Goal: Entertainment & Leisure: Browse casually

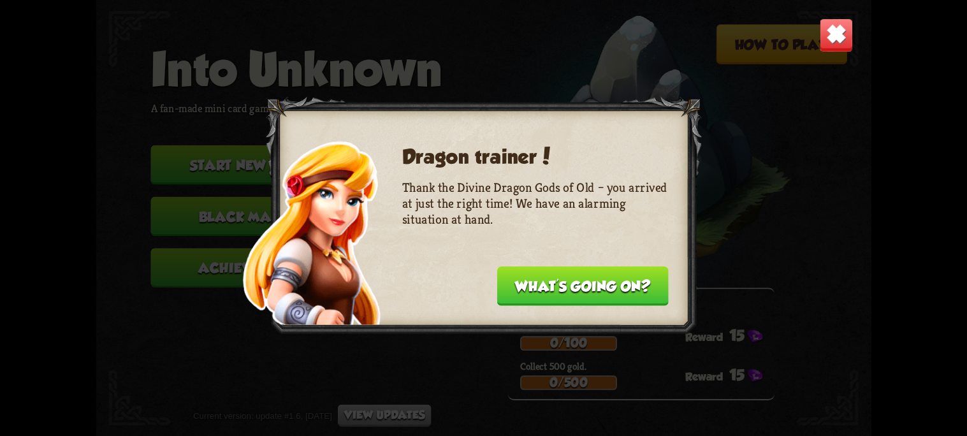
click at [832, 40] on img at bounding box center [836, 35] width 34 height 34
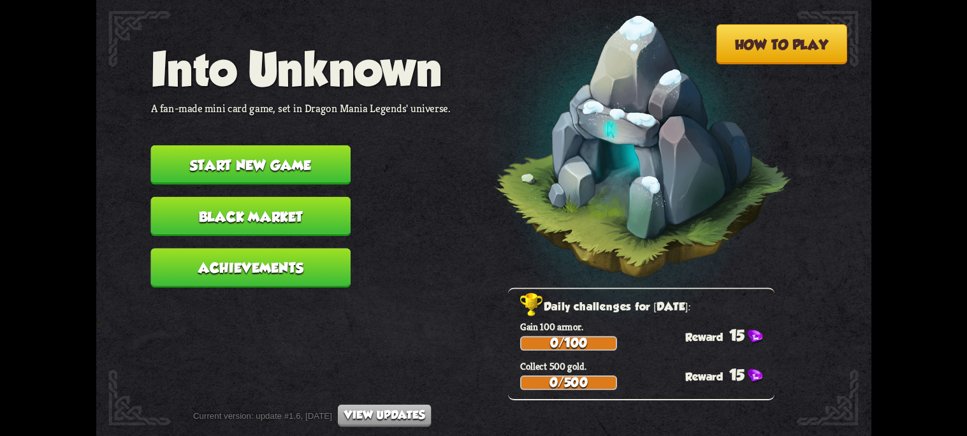
click at [336, 155] on button "Start new game" at bounding box center [250, 165] width 200 height 40
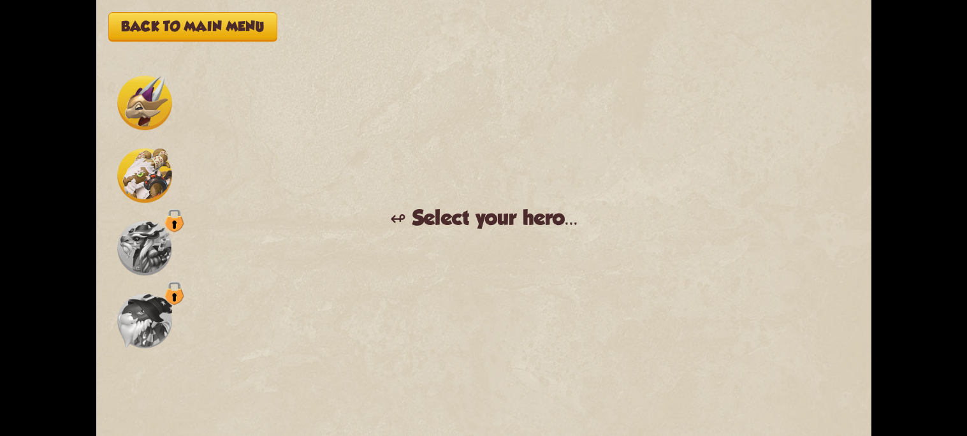
click at [147, 172] on img at bounding box center [144, 175] width 55 height 55
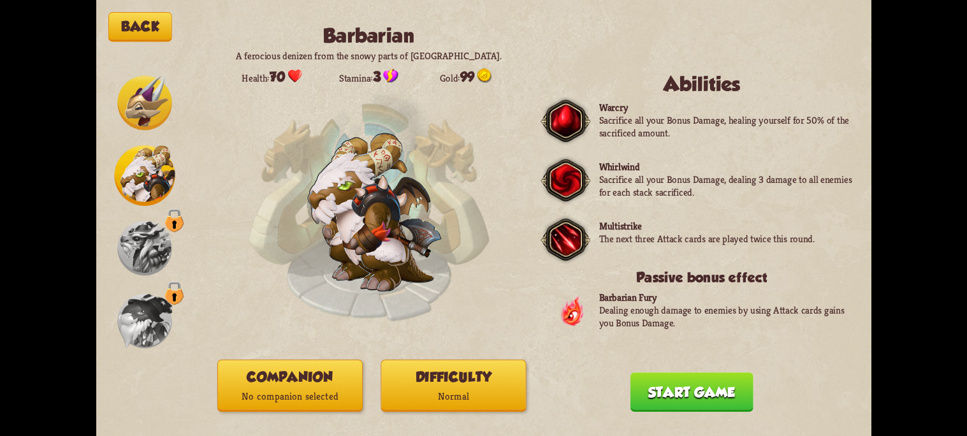
click at [152, 84] on img at bounding box center [144, 103] width 55 height 55
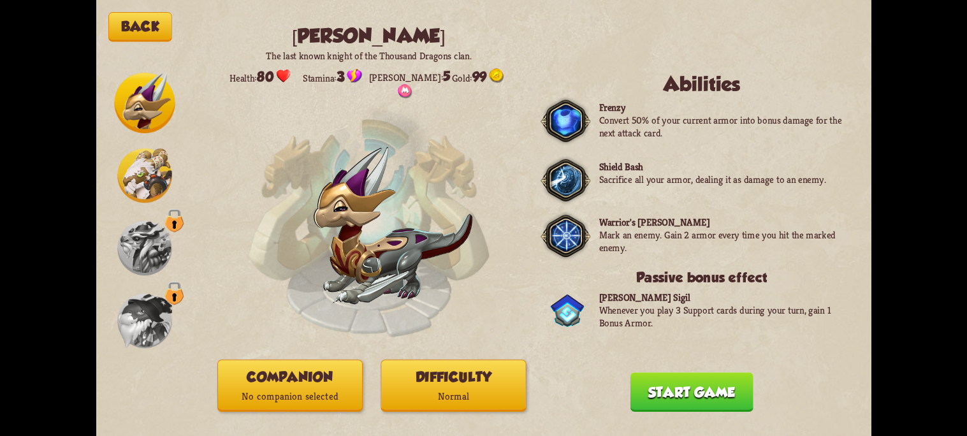
click at [149, 172] on img at bounding box center [144, 175] width 55 height 55
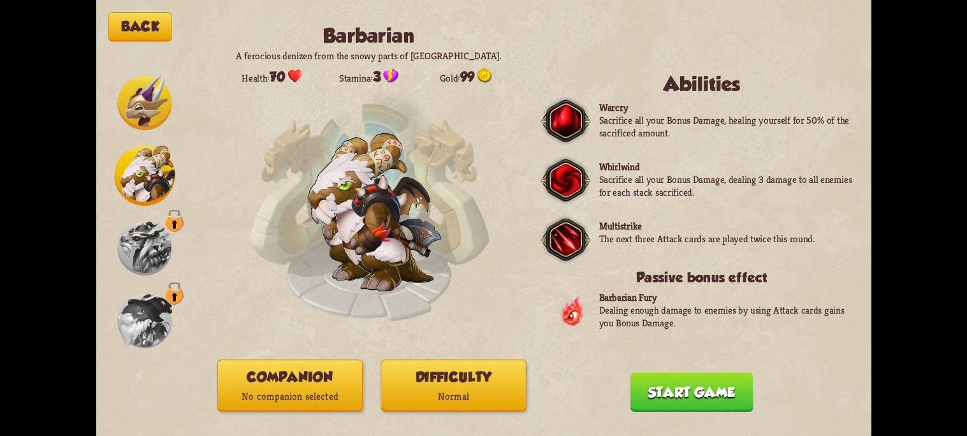
click at [150, 90] on img at bounding box center [144, 103] width 55 height 55
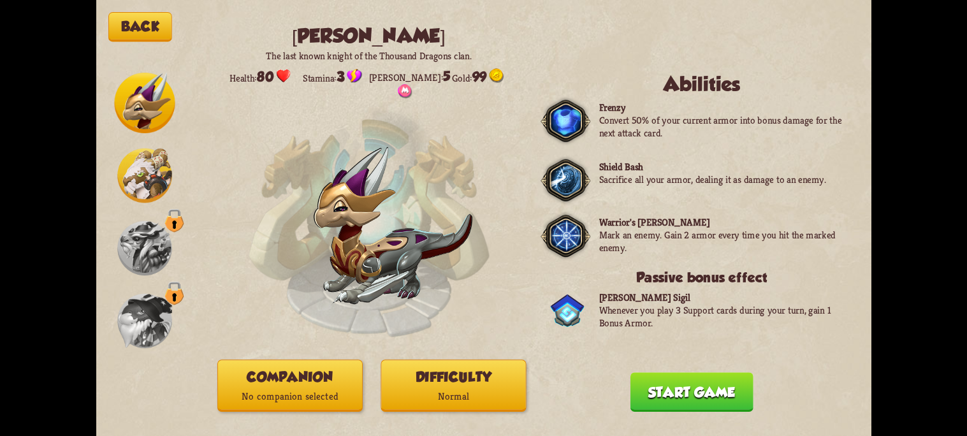
click at [648, 405] on button "Start game" at bounding box center [691, 392] width 123 height 40
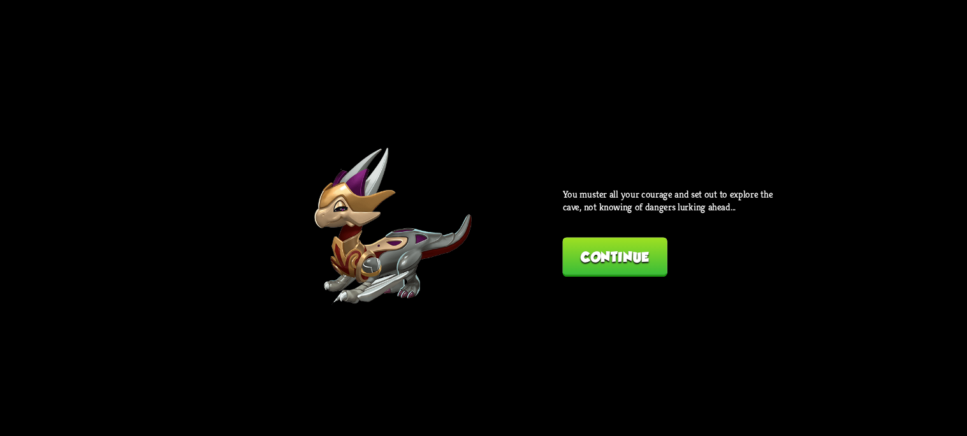
click at [616, 262] on button "Continue" at bounding box center [614, 257] width 105 height 40
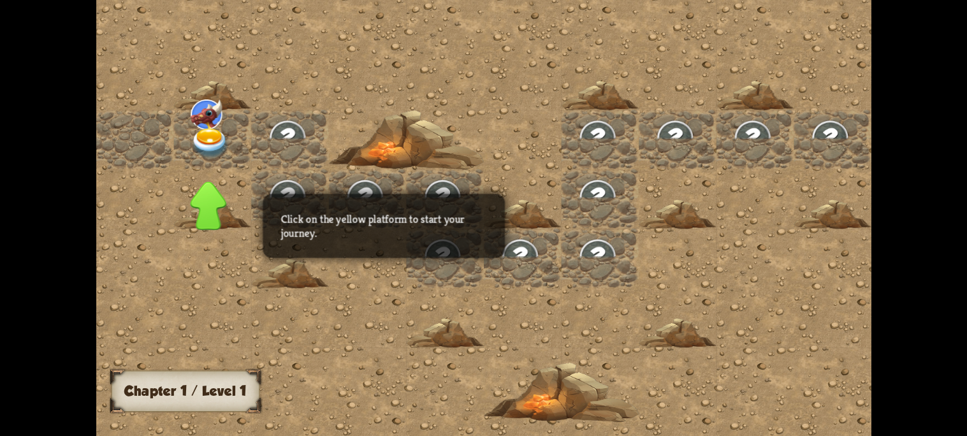
click at [345, 193] on img at bounding box center [364, 196] width 39 height 36
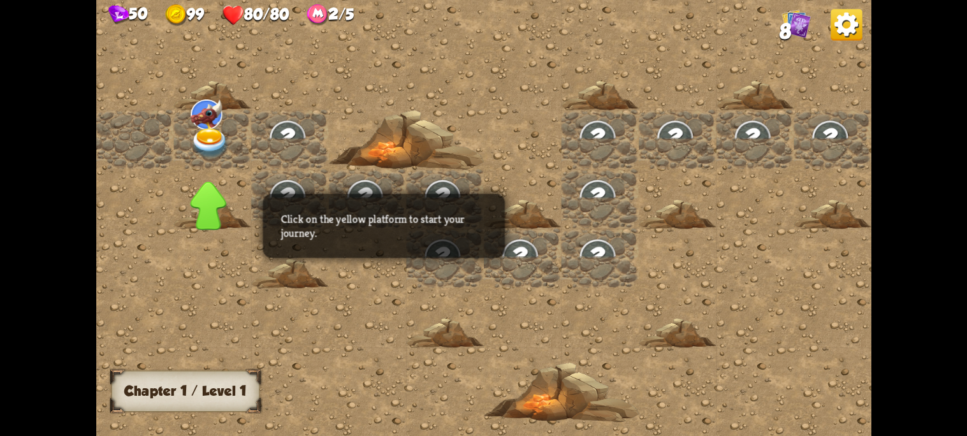
click at [208, 142] on img at bounding box center [210, 143] width 39 height 31
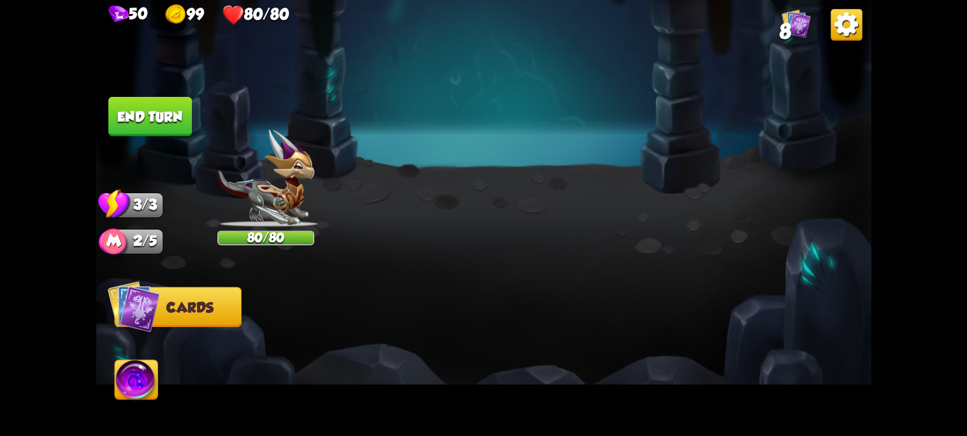
click at [322, 171] on button "2. Protecting yourself" at bounding box center [291, 172] width 194 height 34
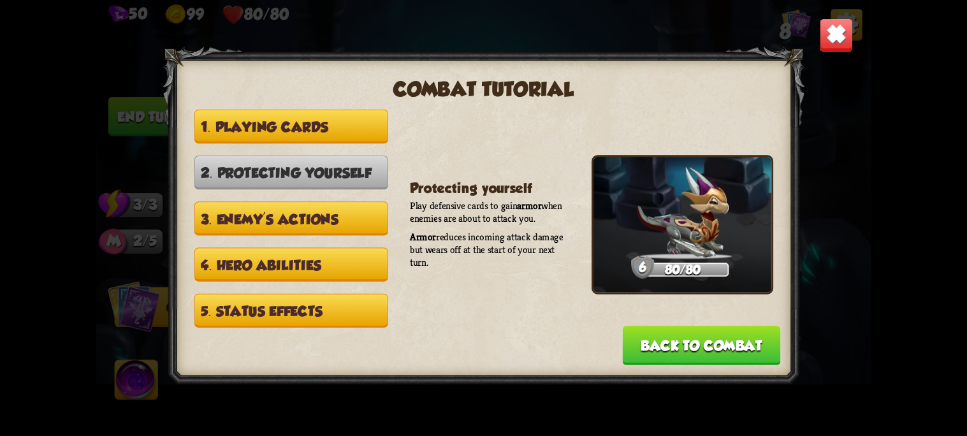
click at [318, 217] on button "3. Enemy's actions" at bounding box center [291, 218] width 194 height 34
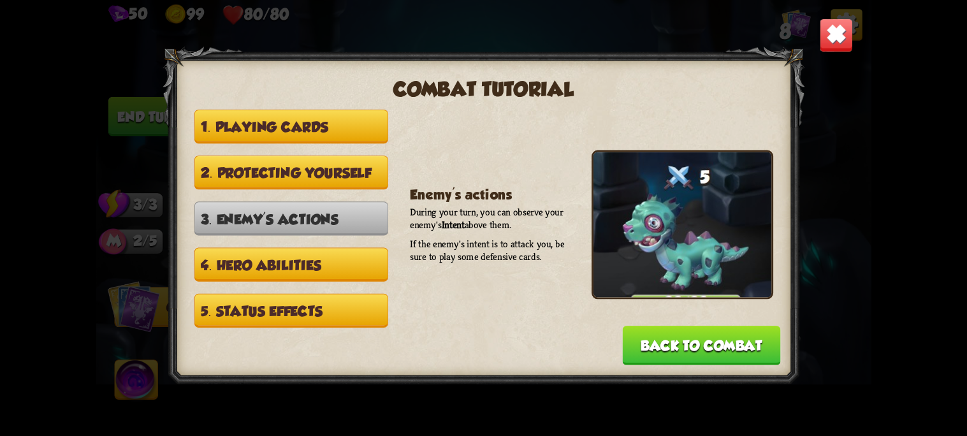
click at [311, 263] on button "4. Hero abilities" at bounding box center [291, 265] width 194 height 34
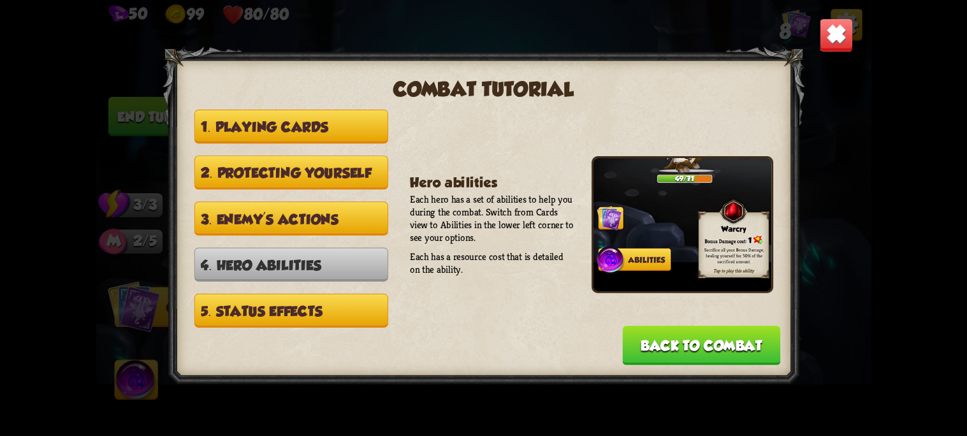
click at [326, 306] on button "5. Status effects" at bounding box center [291, 311] width 194 height 34
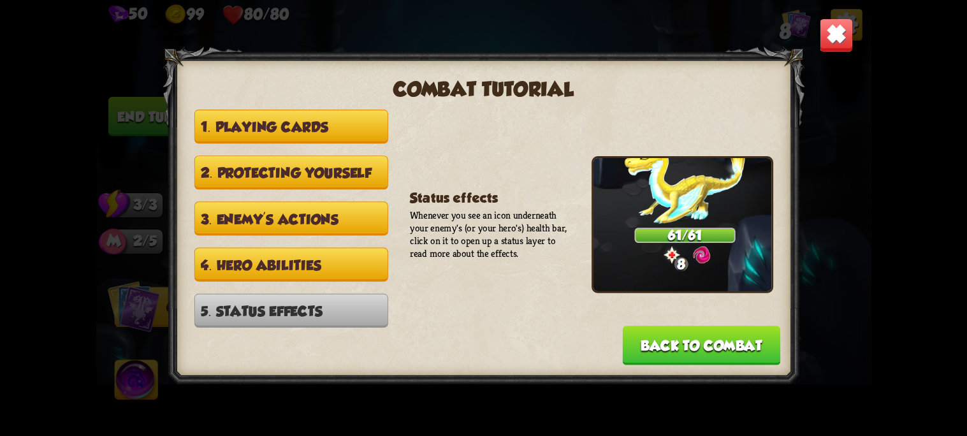
click at [676, 338] on button "Back to combat" at bounding box center [701, 346] width 158 height 40
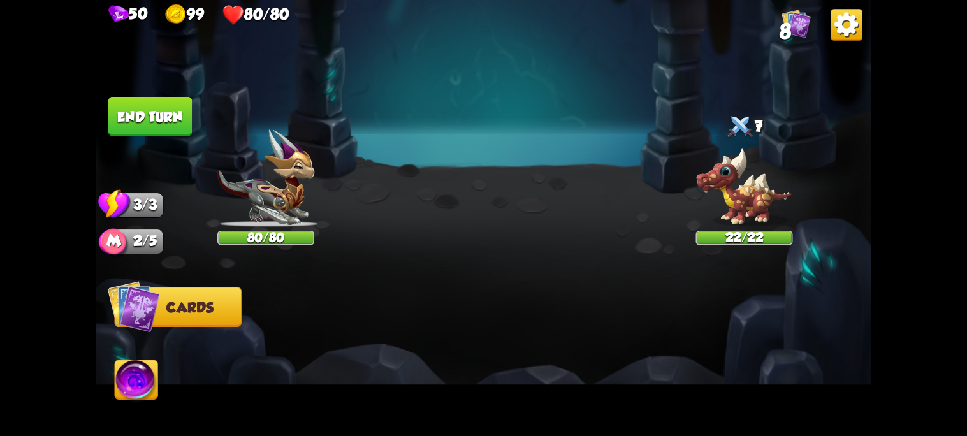
click at [233, 318] on button "Cards" at bounding box center [177, 307] width 127 height 40
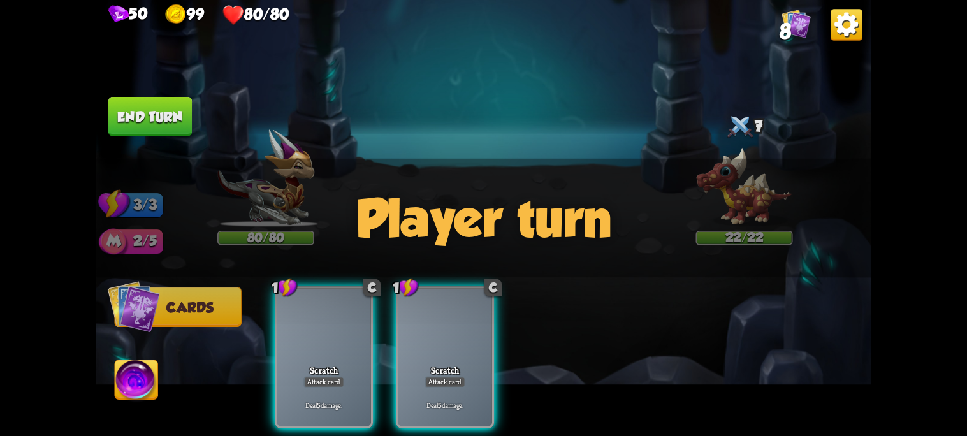
click at [217, 315] on button "Cards" at bounding box center [177, 307] width 127 height 40
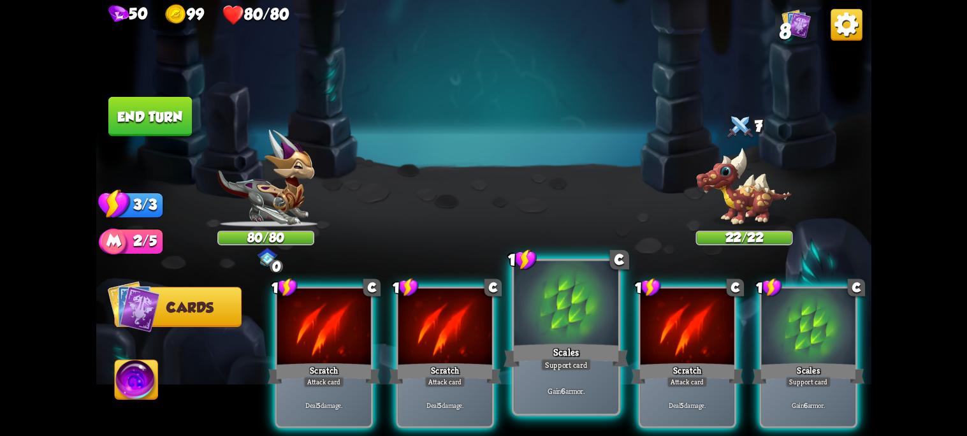
click at [549, 365] on div "Support card" at bounding box center [565, 364] width 51 height 13
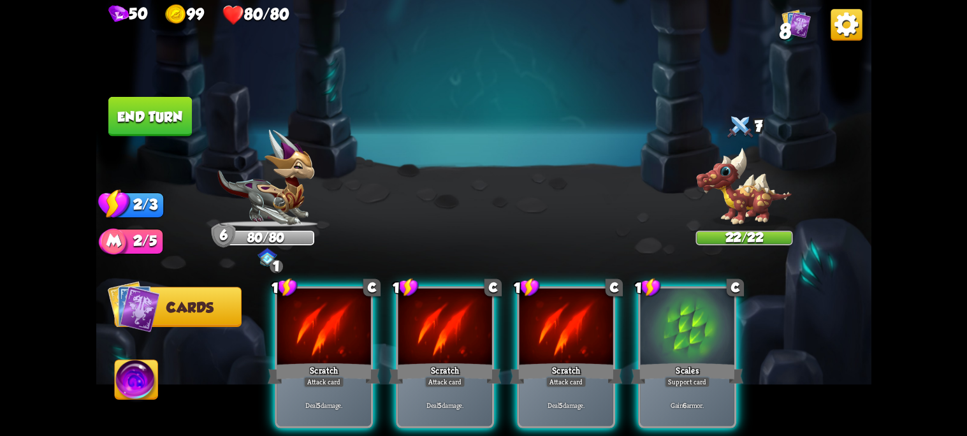
click at [392, 170] on img at bounding box center [483, 218] width 775 height 436
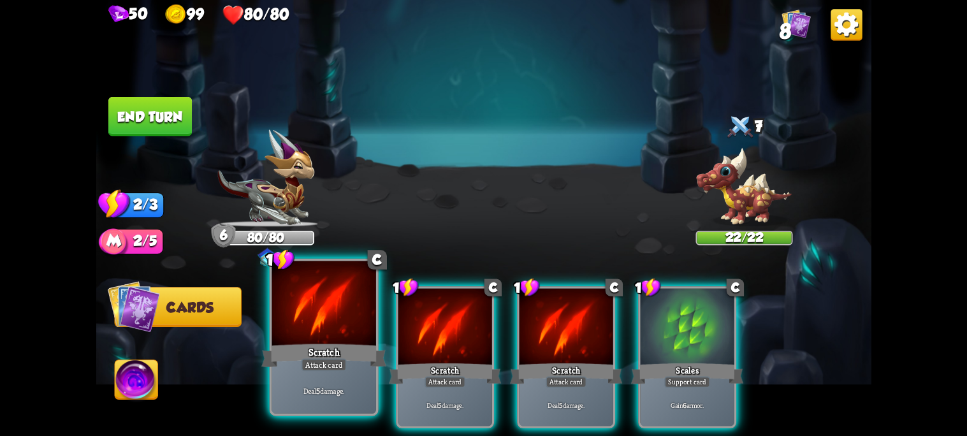
click at [326, 366] on div "Attack card" at bounding box center [323, 364] width 45 height 13
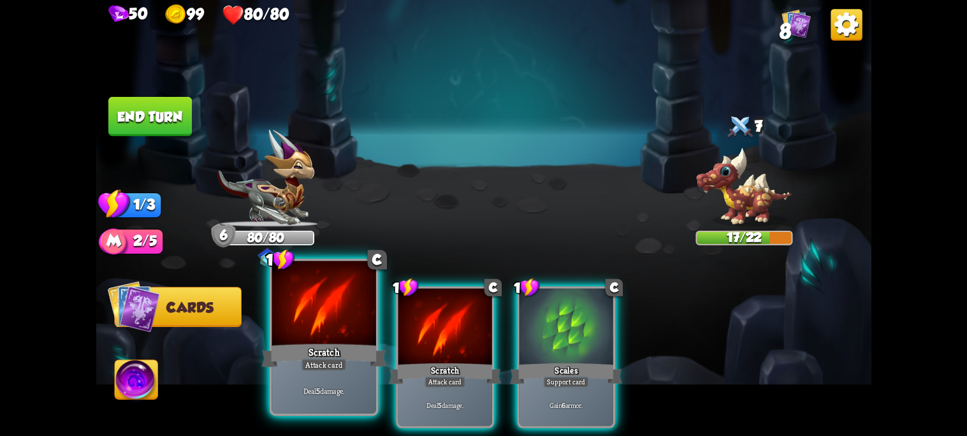
click at [362, 377] on div "Deal 5 damage." at bounding box center [323, 390] width 104 height 45
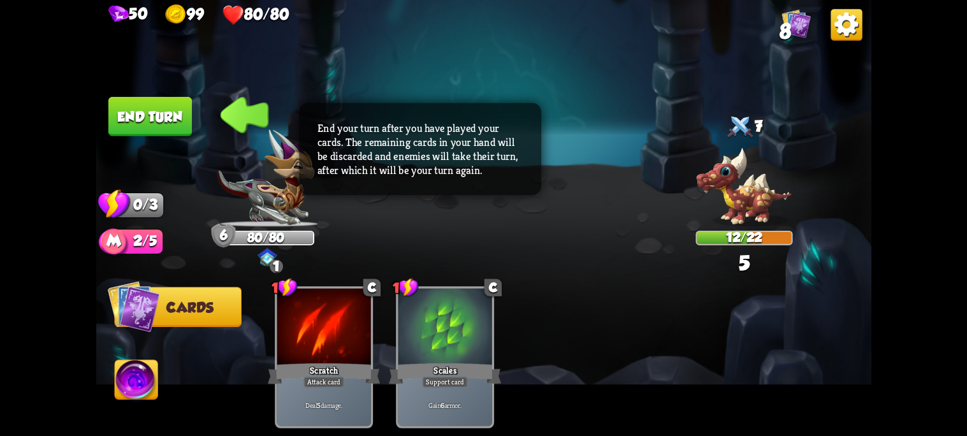
click at [201, 319] on button "Cards" at bounding box center [177, 307] width 127 height 40
click at [171, 110] on button "End turn" at bounding box center [149, 117] width 83 height 40
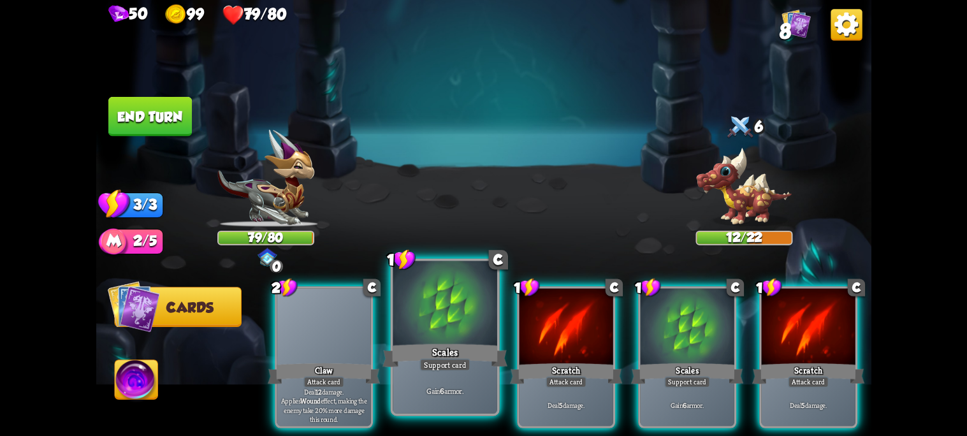
click at [468, 367] on div "Support card" at bounding box center [444, 364] width 51 height 13
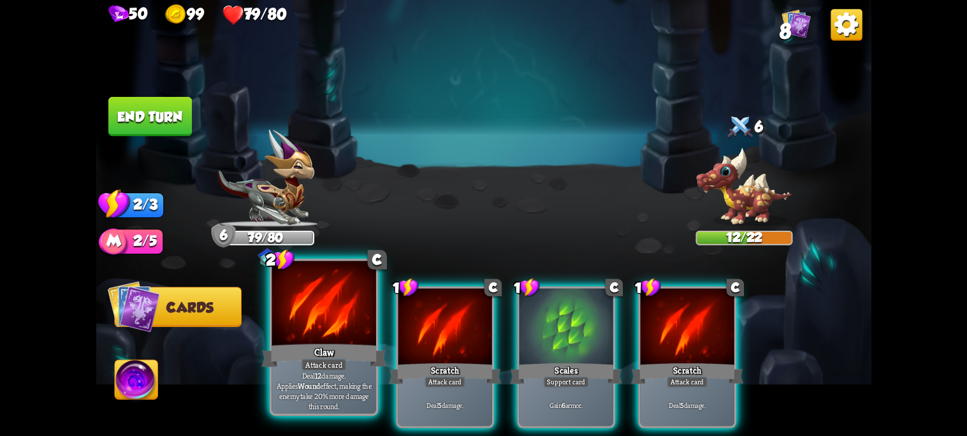
click at [357, 417] on div "2 C Claw Attack card Deal 12 damage. Applies Wound effect, making the enemy tak…" at bounding box center [561, 339] width 620 height 194
click at [341, 386] on p "Deal 12 damage. Applies Wound effect, making the enemy take 20% more damage thi…" at bounding box center [323, 390] width 99 height 41
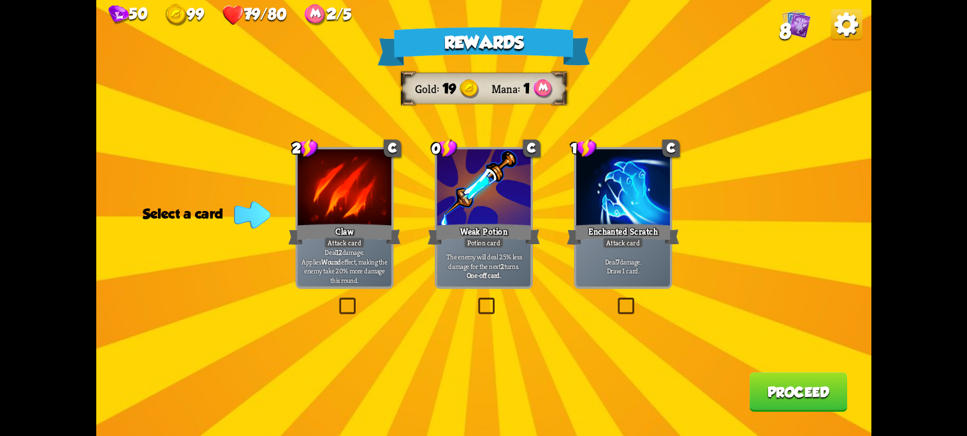
click at [328, 305] on div "Rewards Gold 19 Mana 1 Select a card 2 C Claw Attack card Deal 12 damage. Appli…" at bounding box center [483, 218] width 775 height 436
click at [336, 299] on label at bounding box center [336, 299] width 0 height 0
click at [0, 0] on input "checkbox" at bounding box center [0, 0] width 0 height 0
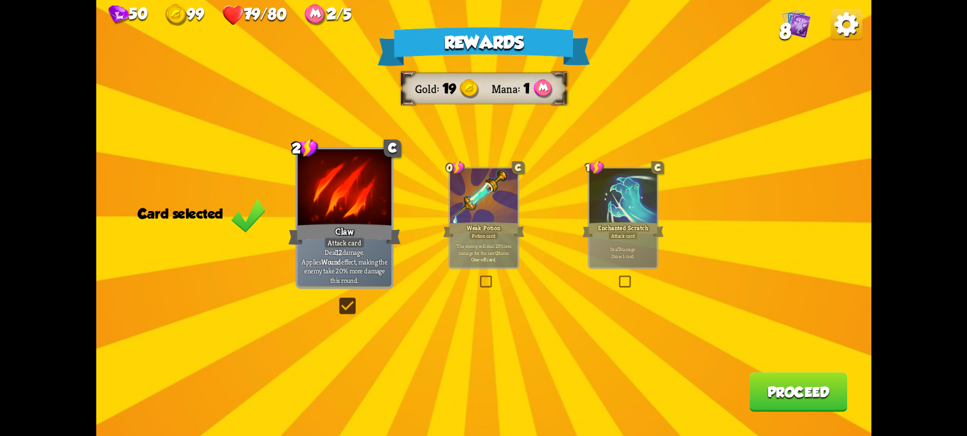
click at [333, 306] on div "Rewards Gold 19 Mana 1 Card selected 2 C Claw Attack card Deal 12 damage. Appli…" at bounding box center [483, 218] width 775 height 436
click at [336, 299] on label at bounding box center [336, 299] width 0 height 0
click at [0, 0] on input "checkbox" at bounding box center [0, 0] width 0 height 0
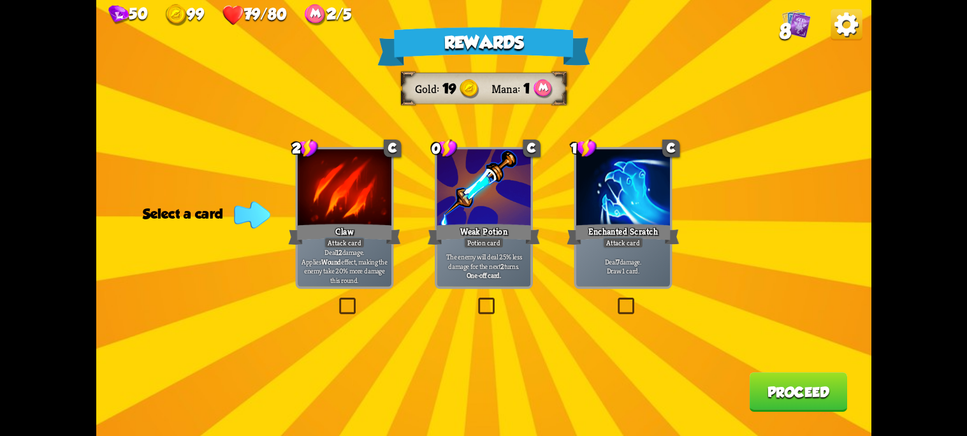
click at [475, 299] on label at bounding box center [475, 299] width 0 height 0
click at [0, 0] on input "checkbox" at bounding box center [0, 0] width 0 height 0
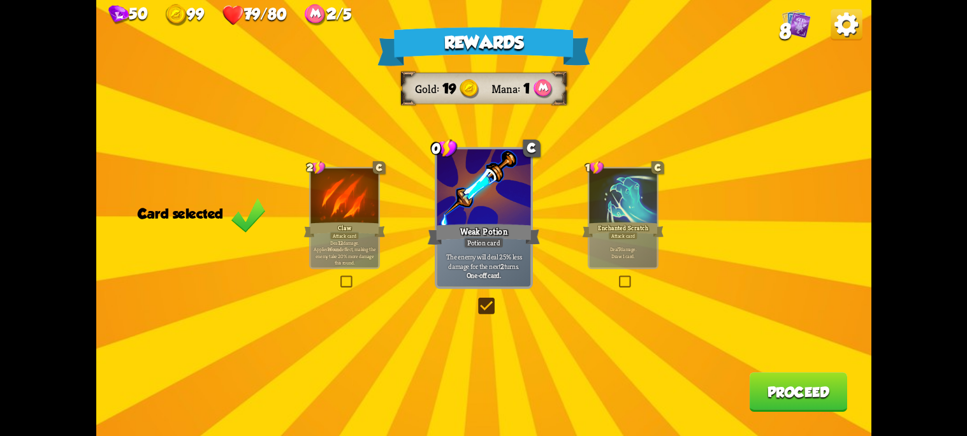
click at [475, 299] on label at bounding box center [475, 299] width 0 height 0
click at [0, 0] on input "checkbox" at bounding box center [0, 0] width 0 height 0
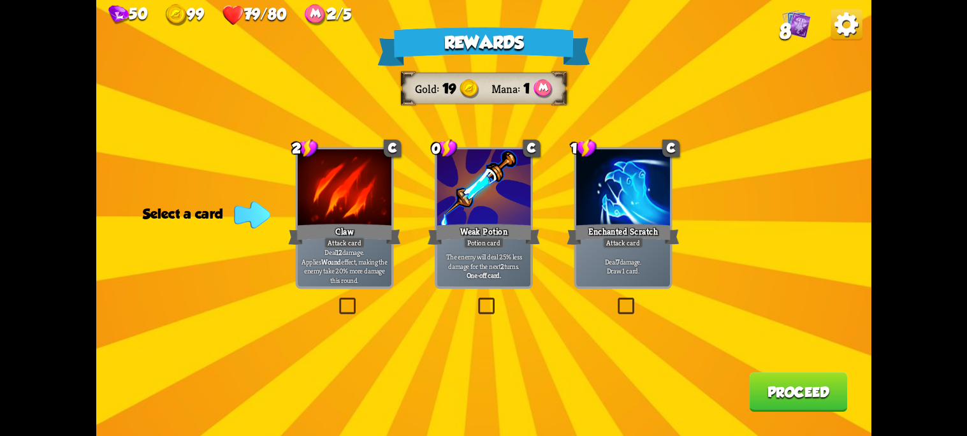
click at [614, 299] on label at bounding box center [614, 299] width 0 height 0
click at [0, 0] on input "checkbox" at bounding box center [0, 0] width 0 height 0
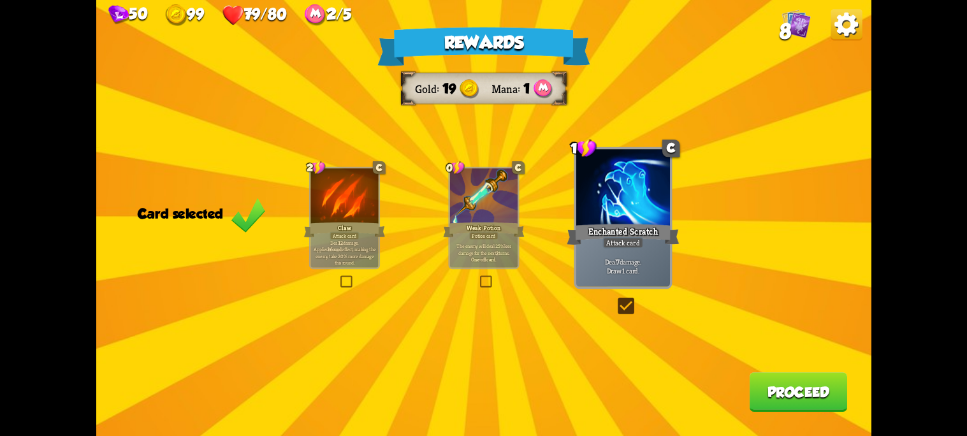
click at [795, 400] on button "Proceed" at bounding box center [797, 392] width 97 height 40
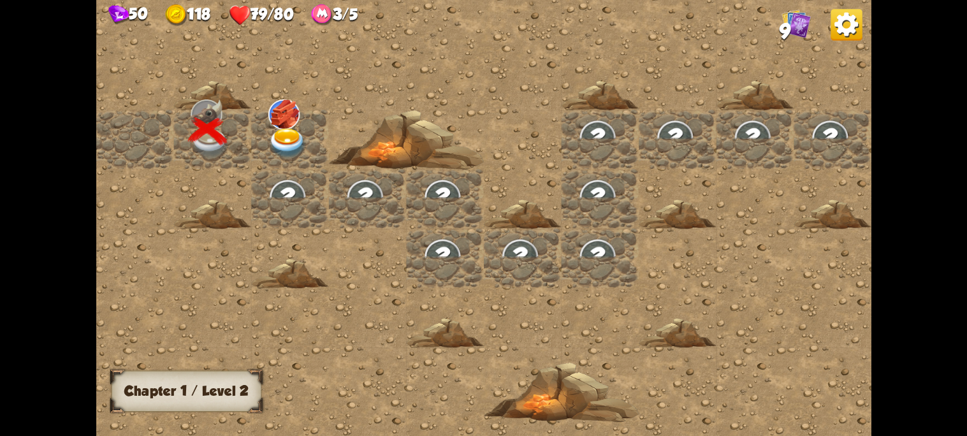
click at [268, 136] on img at bounding box center [287, 143] width 39 height 31
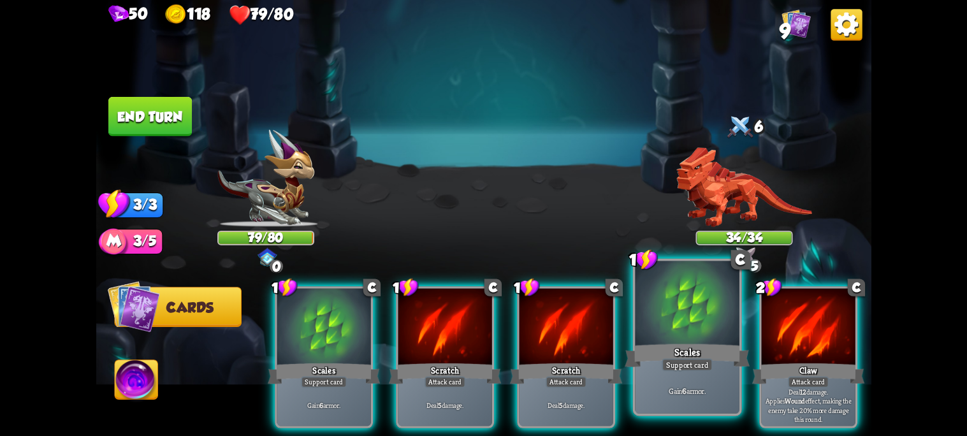
click at [687, 352] on div "Scales" at bounding box center [686, 356] width 125 height 28
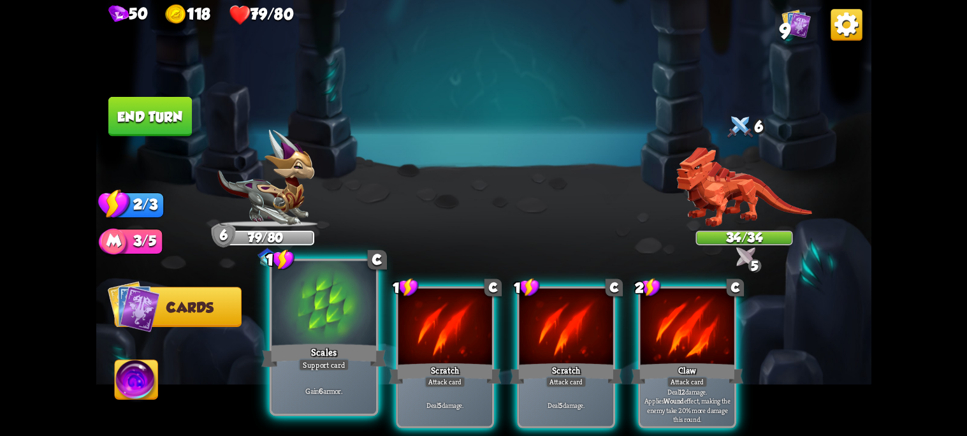
click at [347, 357] on div "Scales" at bounding box center [323, 356] width 125 height 28
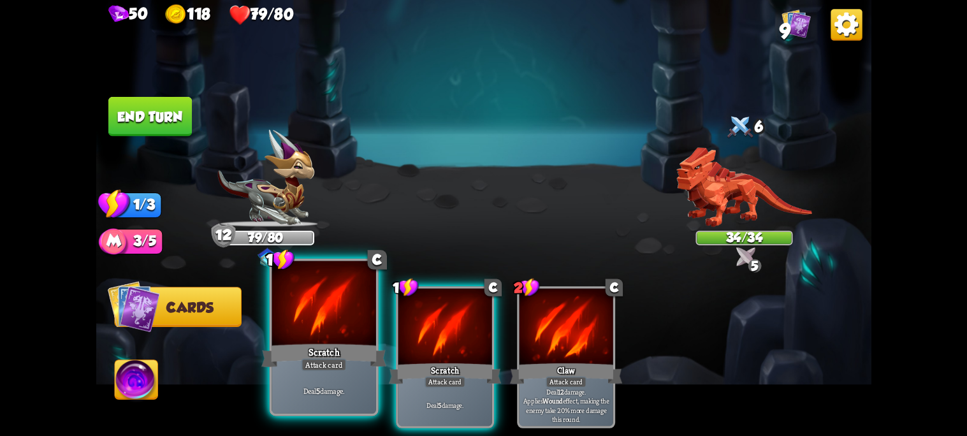
click at [338, 375] on div "Deal 5 damage." at bounding box center [323, 390] width 104 height 45
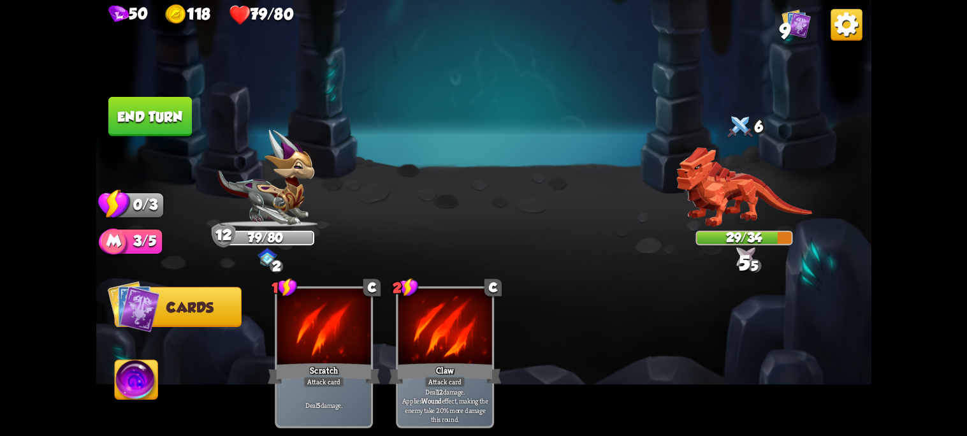
click at [333, 208] on img at bounding box center [483, 218] width 775 height 436
click at [138, 126] on button "End turn" at bounding box center [149, 117] width 83 height 40
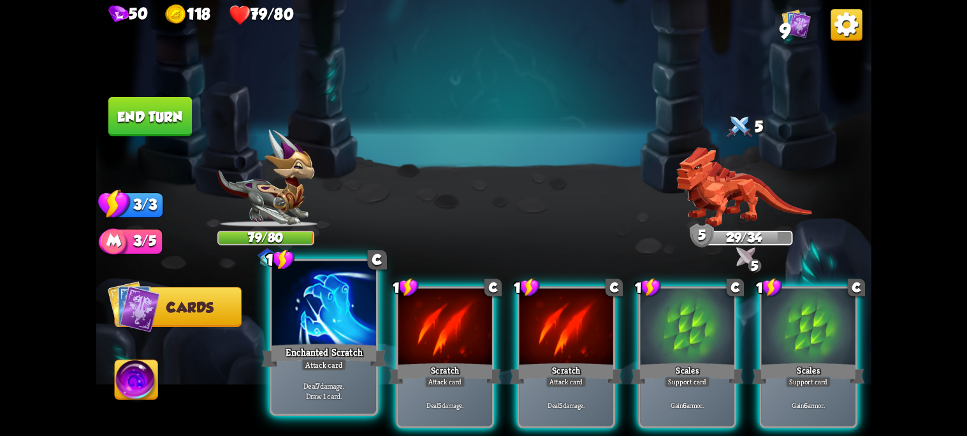
click at [307, 356] on div "Enchanted Scratch" at bounding box center [323, 356] width 125 height 28
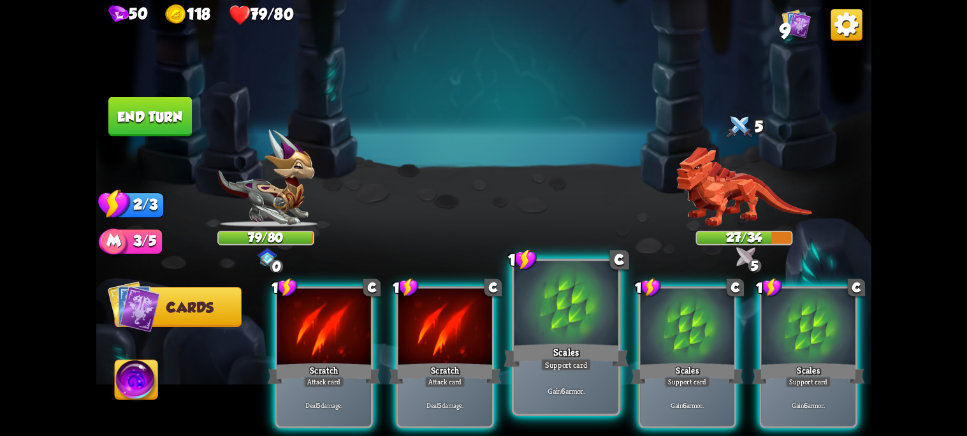
click at [614, 387] on p "Gain 6 armor." at bounding box center [565, 391] width 99 height 10
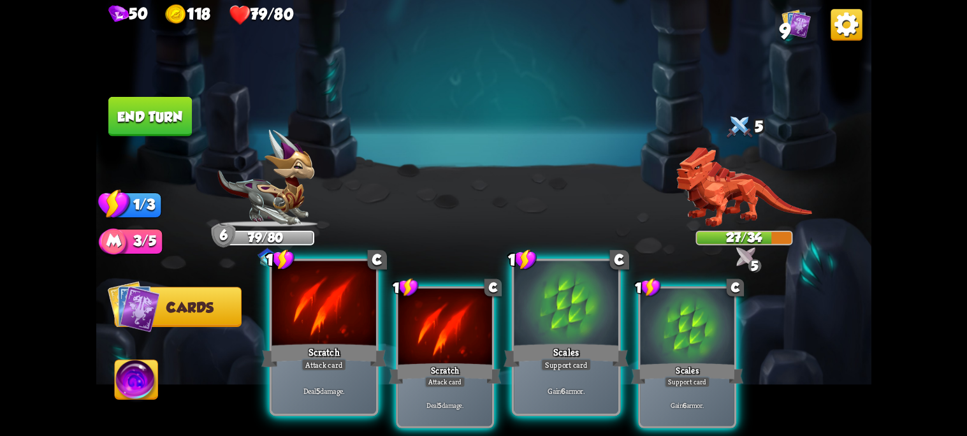
click at [329, 405] on div "Deal 5 damage." at bounding box center [323, 390] width 104 height 45
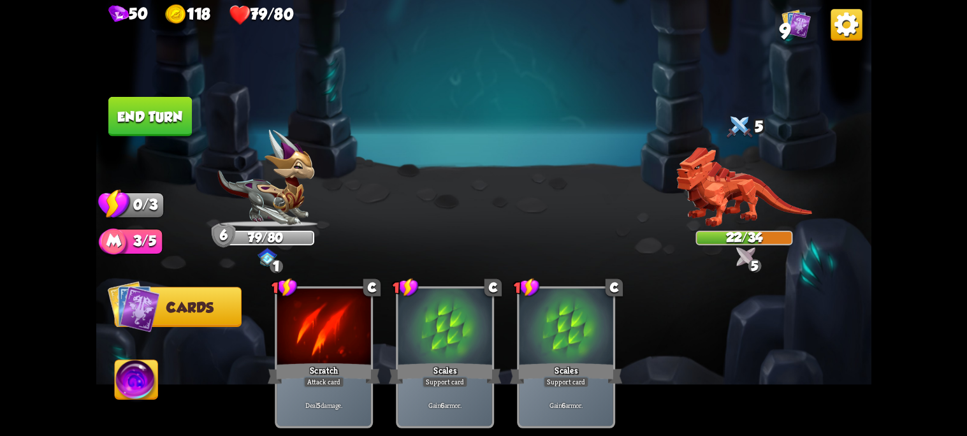
click at [160, 118] on button "End turn" at bounding box center [149, 117] width 83 height 40
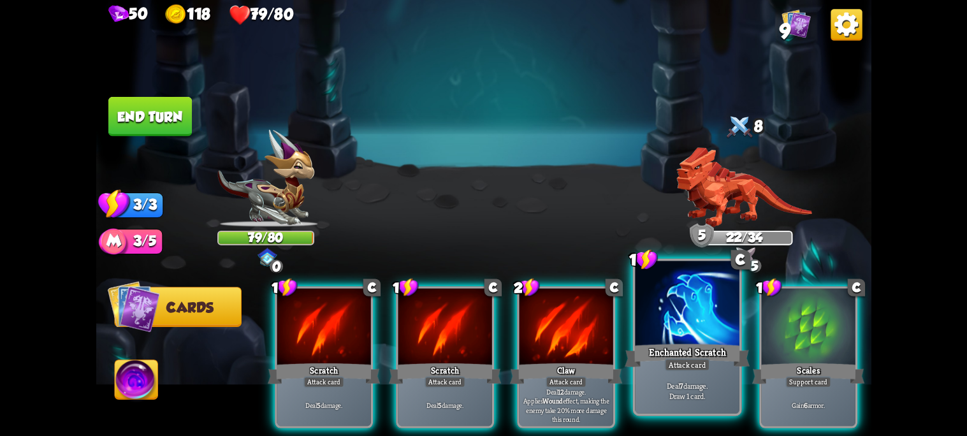
click at [694, 384] on p "Deal 7 damage. Draw 1 card." at bounding box center [686, 390] width 99 height 20
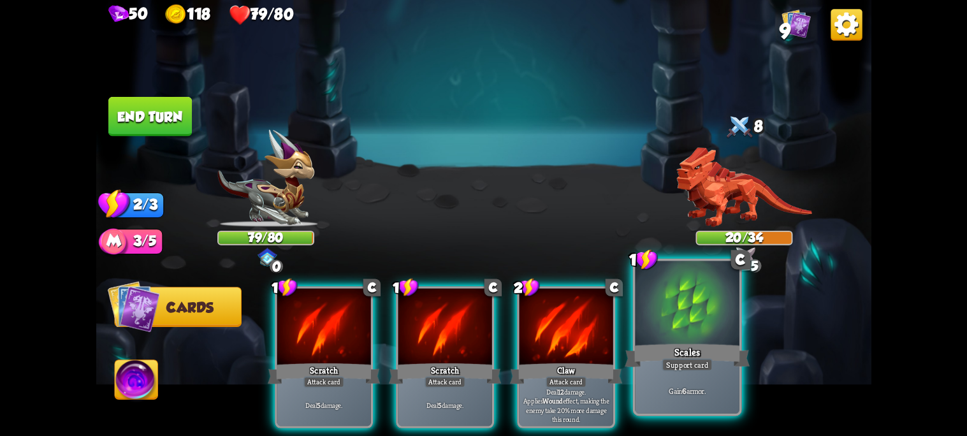
click at [694, 382] on div "Gain 6 armor." at bounding box center [687, 390] width 104 height 45
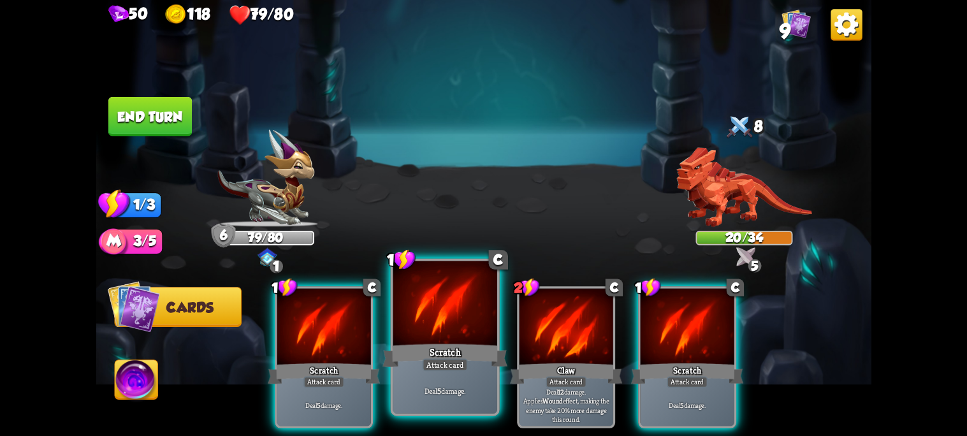
click at [458, 370] on div "Attack card" at bounding box center [444, 364] width 45 height 13
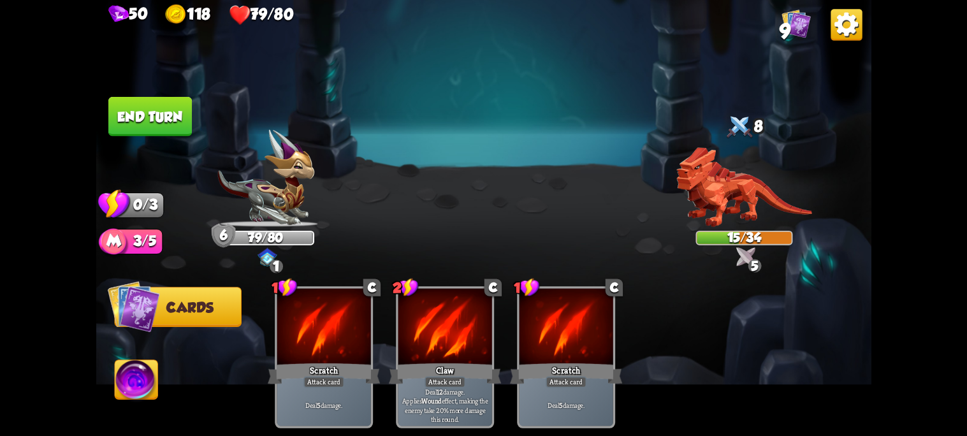
click at [155, 113] on button "End turn" at bounding box center [149, 117] width 83 height 40
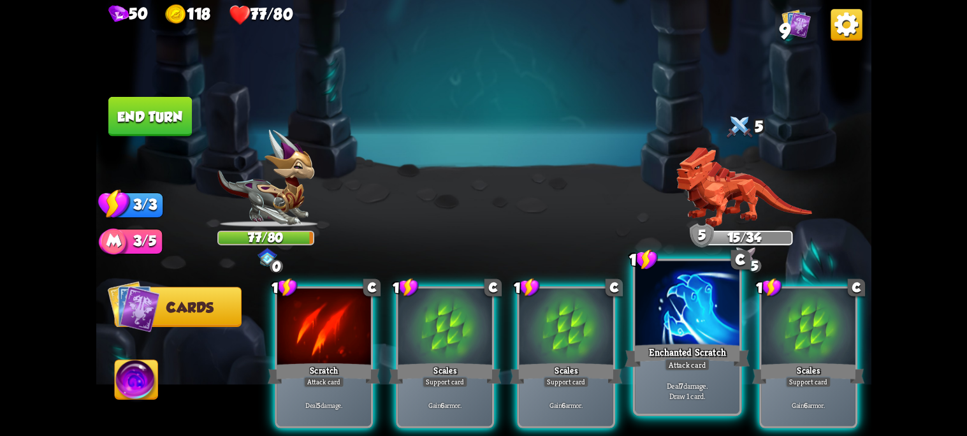
click at [684, 366] on div "Attack card" at bounding box center [686, 364] width 45 height 13
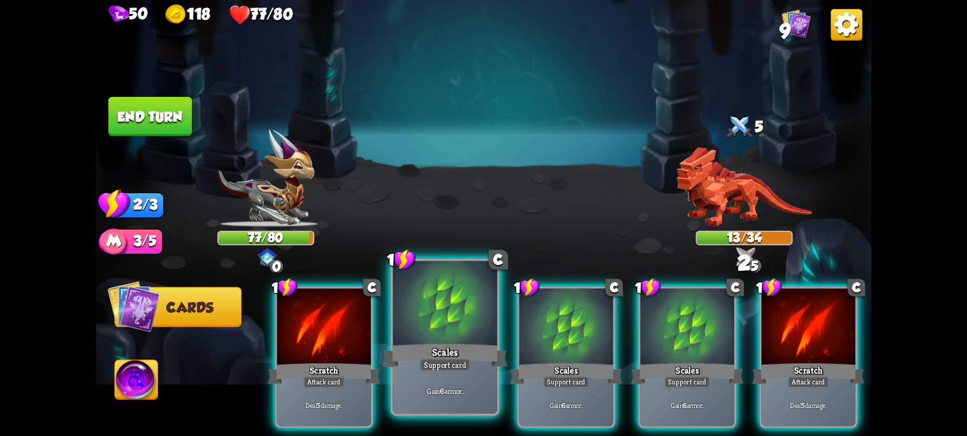
click at [428, 381] on div "Gain 6 armor." at bounding box center [445, 390] width 104 height 45
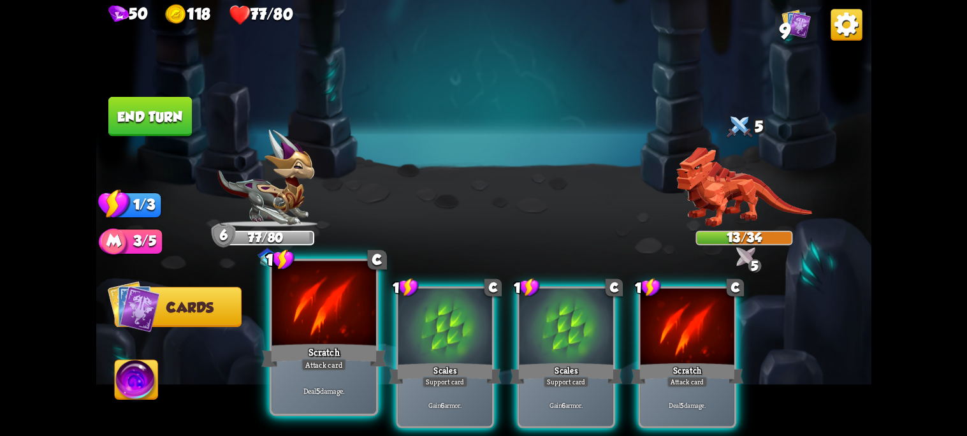
click at [322, 375] on div "Deal 5 damage." at bounding box center [323, 390] width 104 height 45
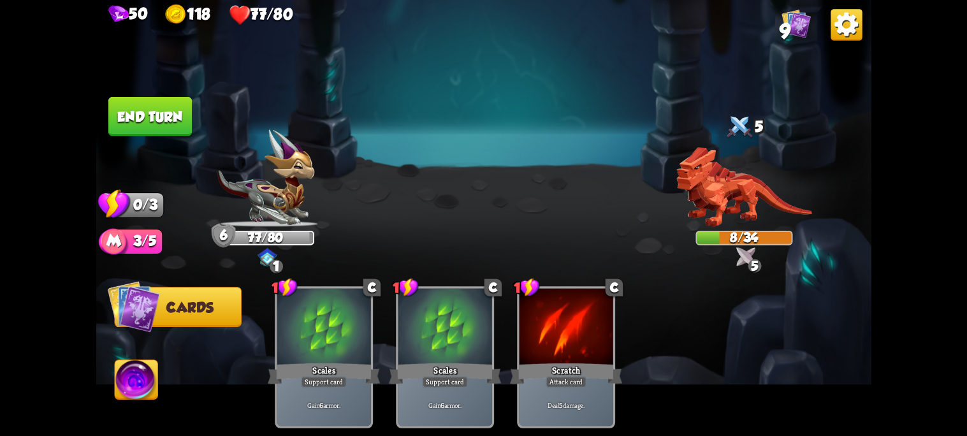
click at [154, 124] on button "End turn" at bounding box center [149, 117] width 83 height 40
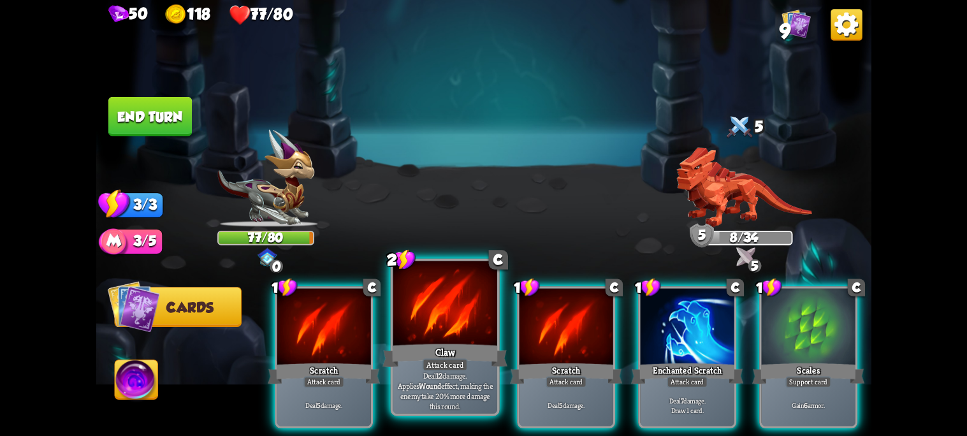
click at [430, 362] on div "Attack card" at bounding box center [444, 364] width 45 height 13
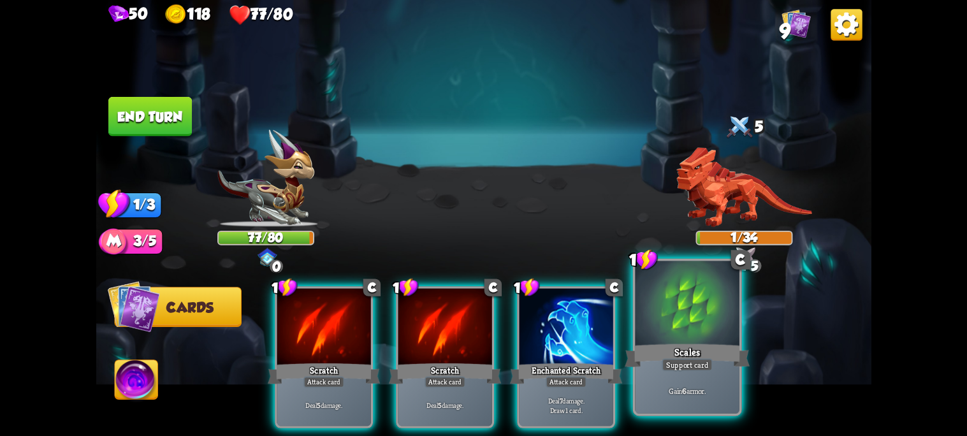
click at [658, 356] on div "Scales" at bounding box center [686, 356] width 125 height 28
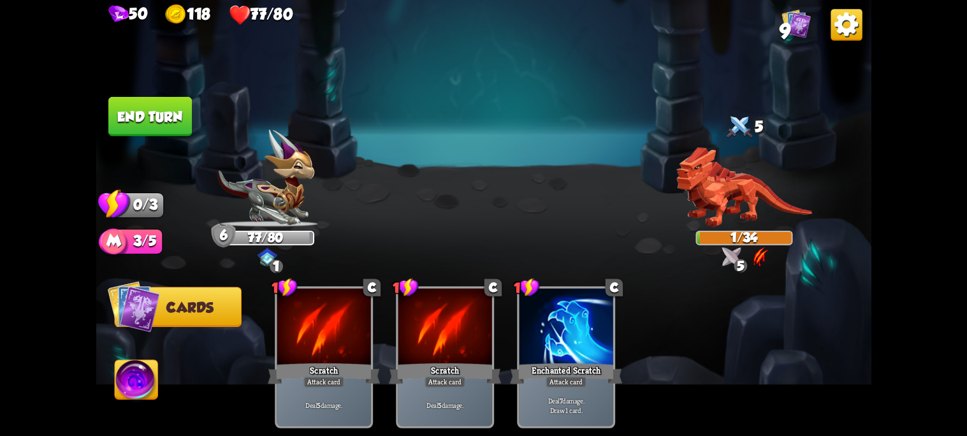
click at [146, 119] on button "End turn" at bounding box center [149, 117] width 83 height 40
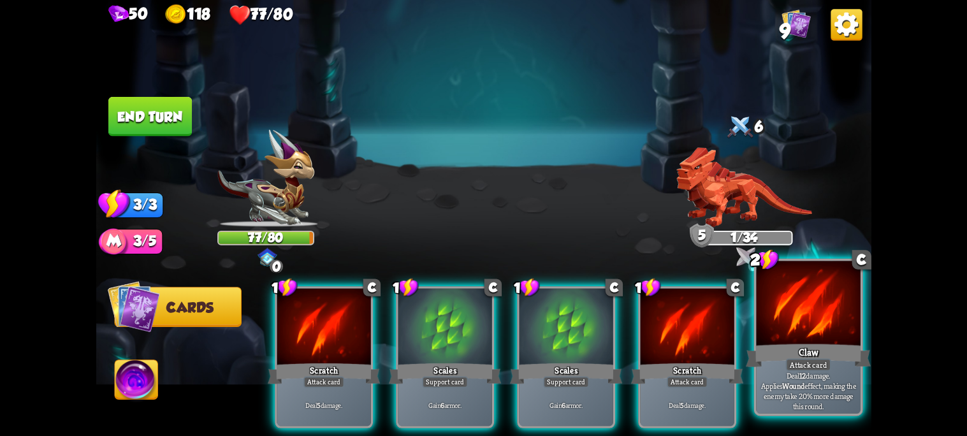
click at [805, 374] on div "Deal 12 damage. Applies Wound effect, making the enemy take 20% more damage thi…" at bounding box center [808, 390] width 104 height 45
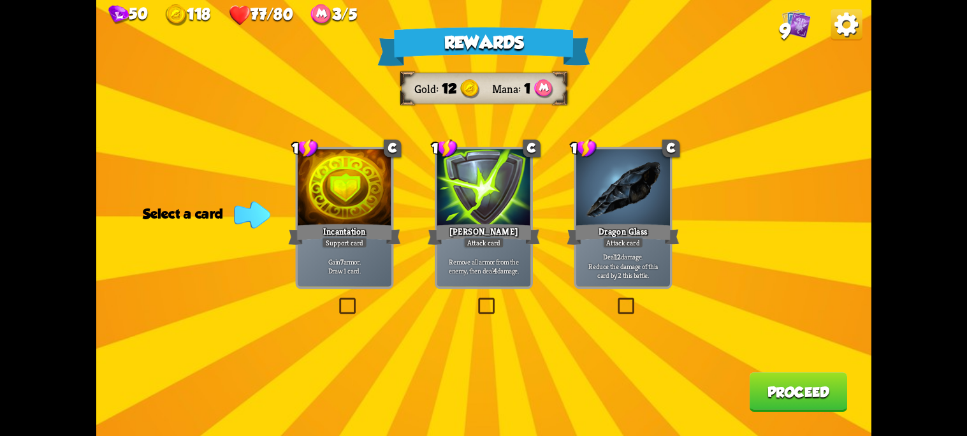
click at [336, 299] on label at bounding box center [336, 299] width 0 height 0
click at [0, 0] on input "checkbox" at bounding box center [0, 0] width 0 height 0
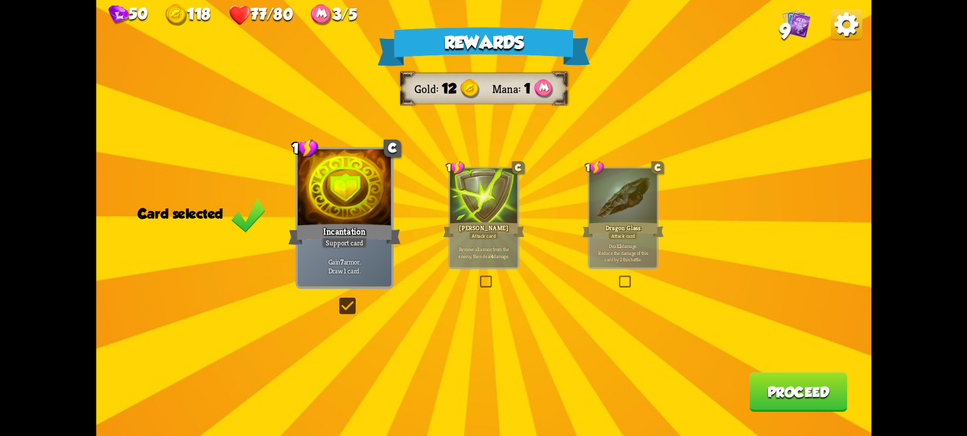
click at [792, 387] on button "Proceed" at bounding box center [797, 392] width 97 height 40
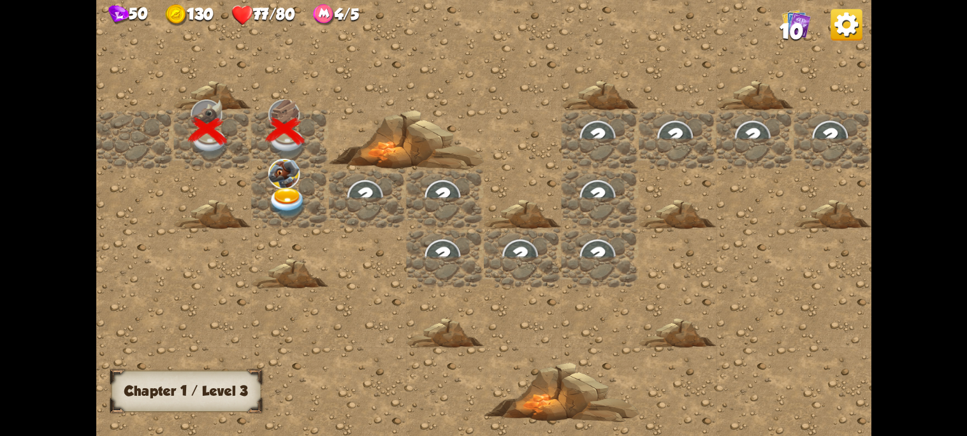
click at [284, 183] on img at bounding box center [283, 174] width 31 height 30
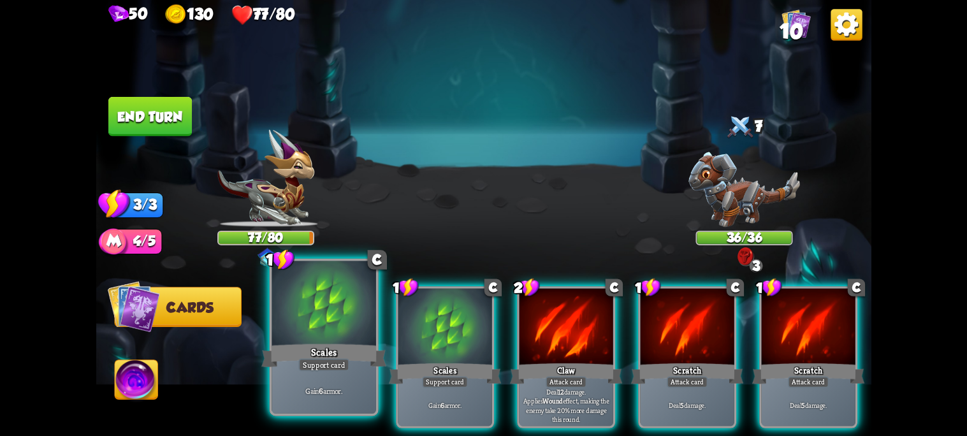
click at [323, 349] on div "Scales" at bounding box center [323, 356] width 125 height 28
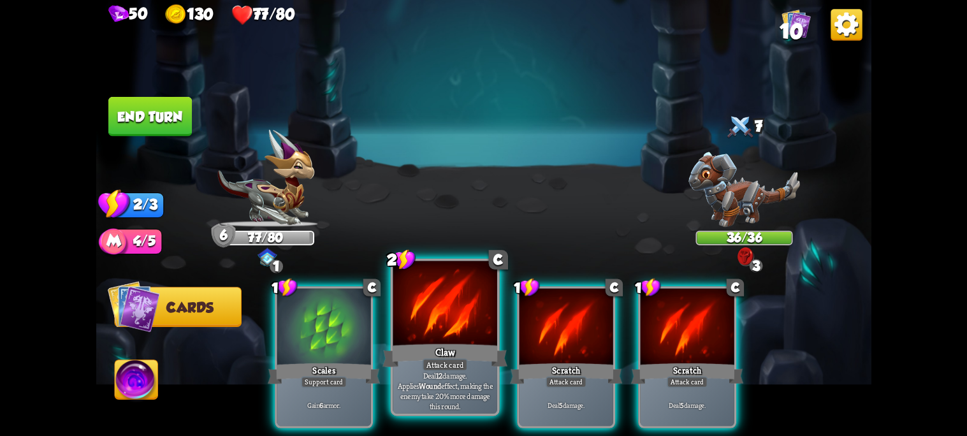
click at [423, 363] on div "Attack card" at bounding box center [444, 364] width 45 height 13
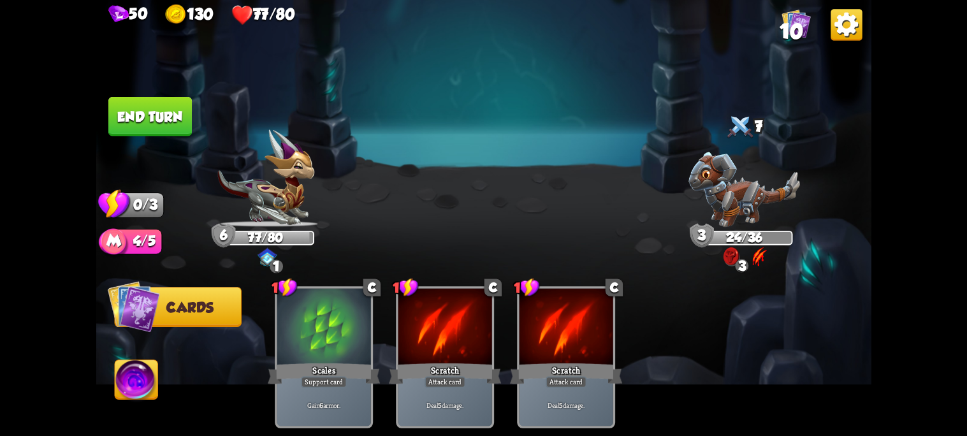
click at [152, 104] on button "End turn" at bounding box center [149, 117] width 83 height 40
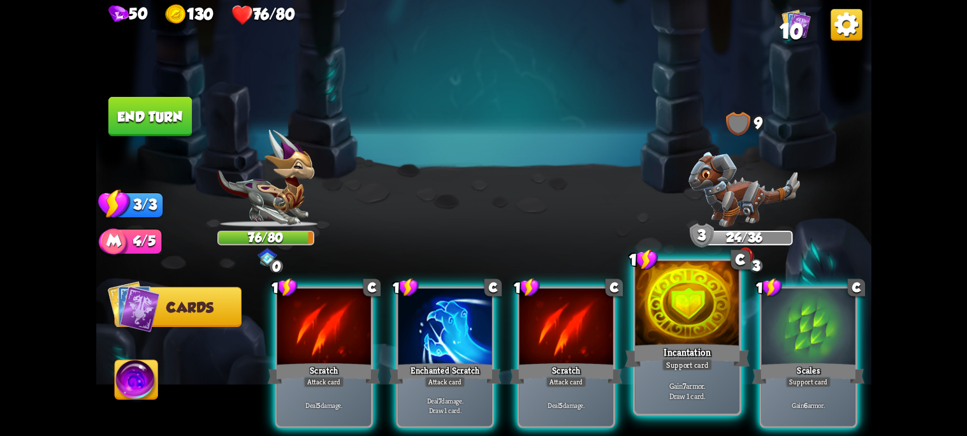
click at [703, 389] on p "Gain 7 armor. Draw 1 card." at bounding box center [686, 390] width 99 height 20
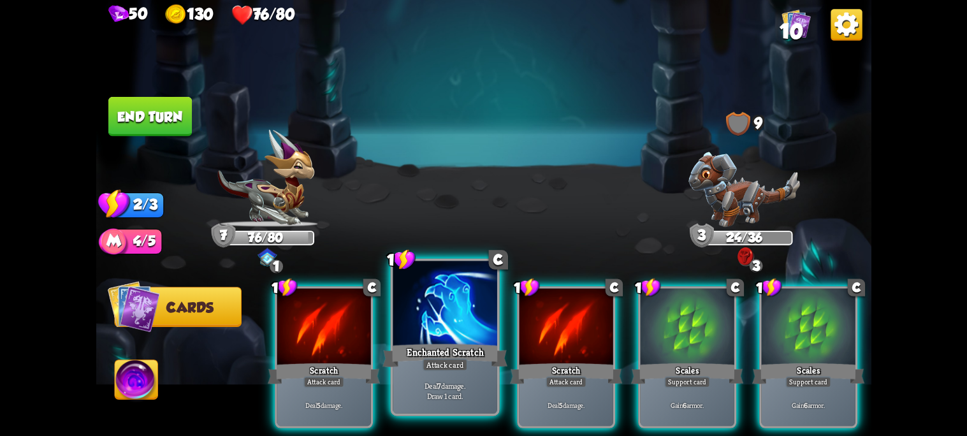
click at [457, 338] on div at bounding box center [445, 305] width 104 height 88
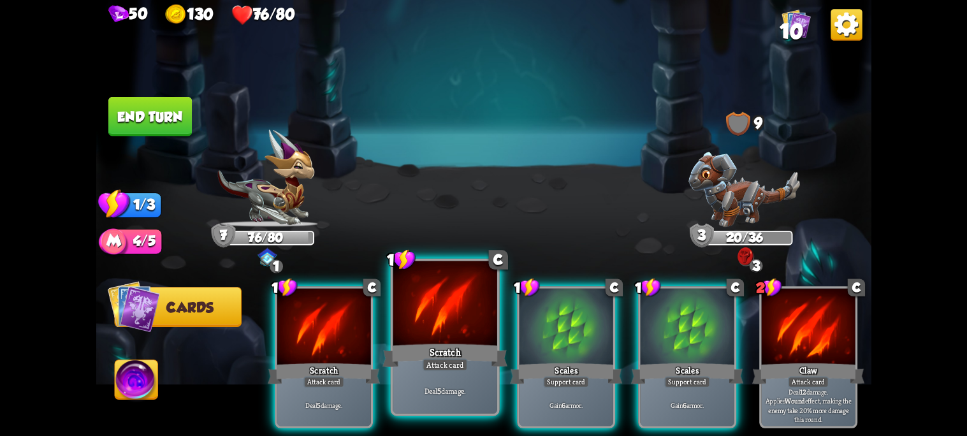
click at [479, 368] on div "Scratch" at bounding box center [444, 356] width 125 height 28
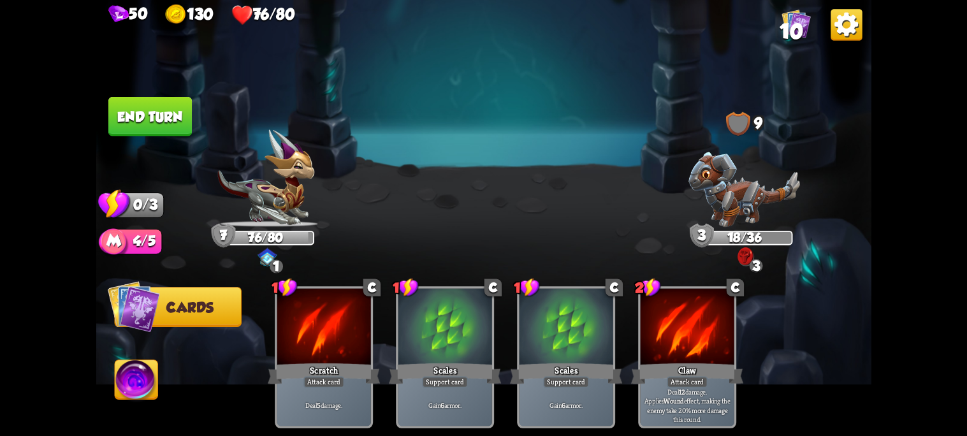
click at [140, 102] on button "End turn" at bounding box center [149, 117] width 83 height 40
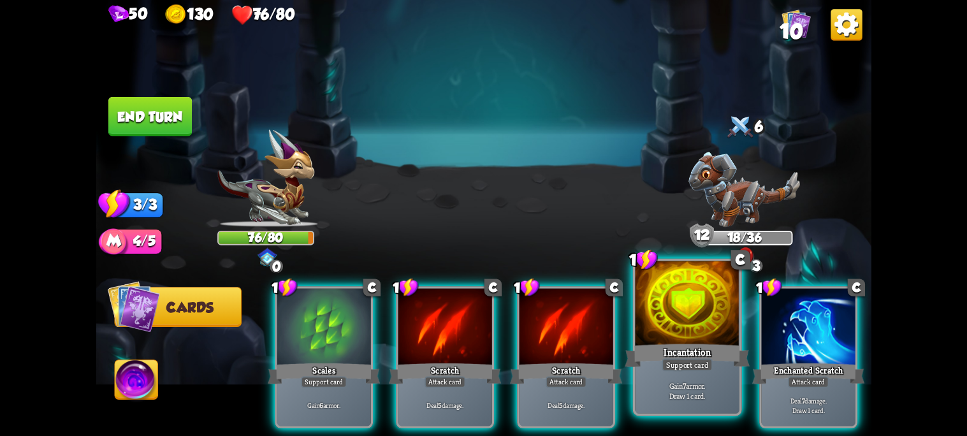
click at [664, 347] on div "Incantation" at bounding box center [686, 356] width 125 height 28
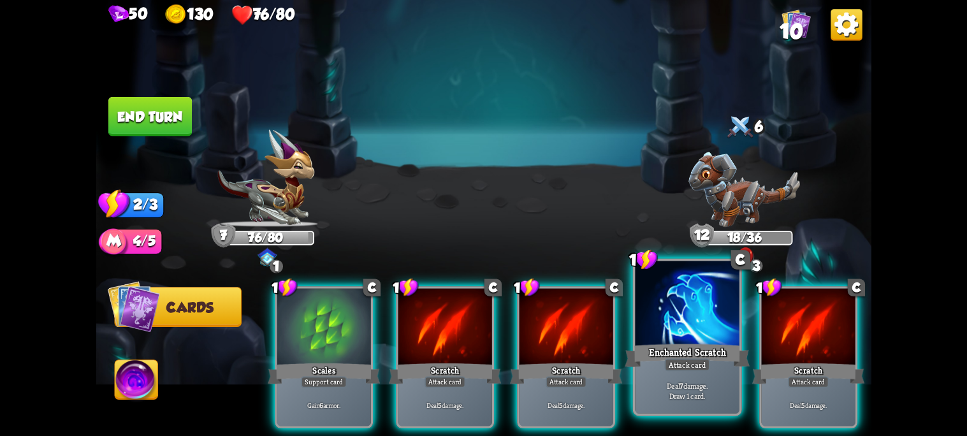
click at [656, 374] on div "Deal 7 damage. Draw 1 card." at bounding box center [687, 390] width 104 height 45
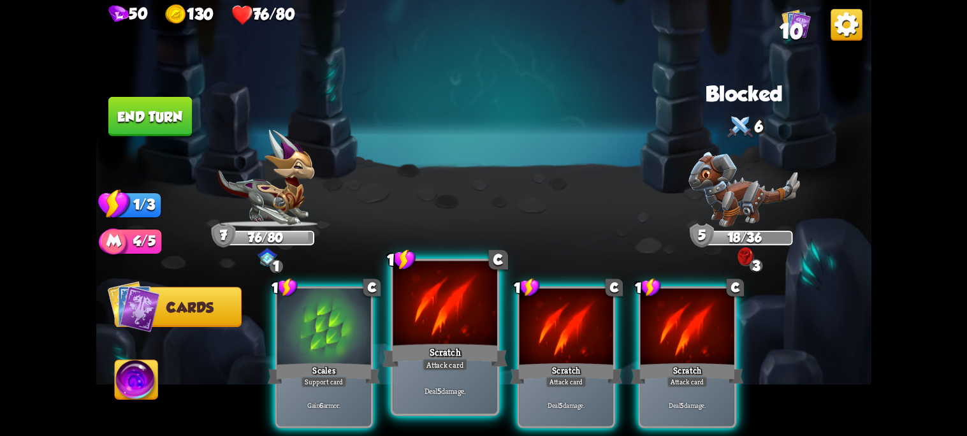
click at [445, 377] on div "Deal 5 damage." at bounding box center [445, 390] width 104 height 45
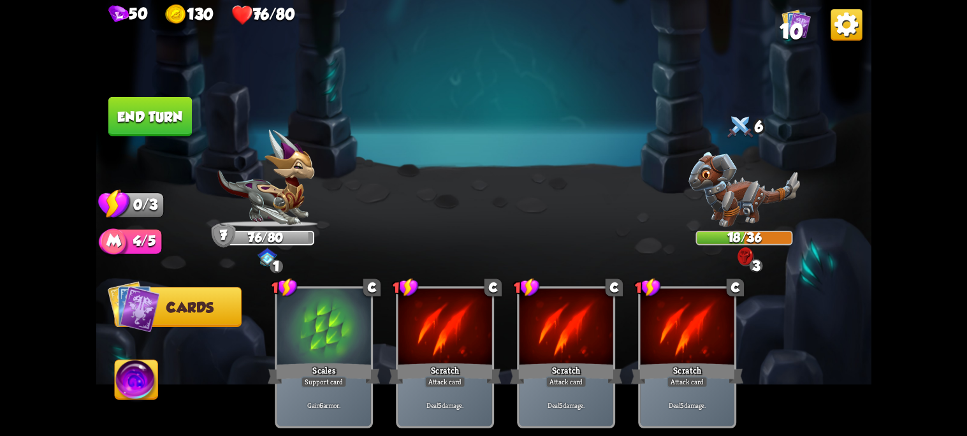
click at [146, 132] on button "End turn" at bounding box center [149, 117] width 83 height 40
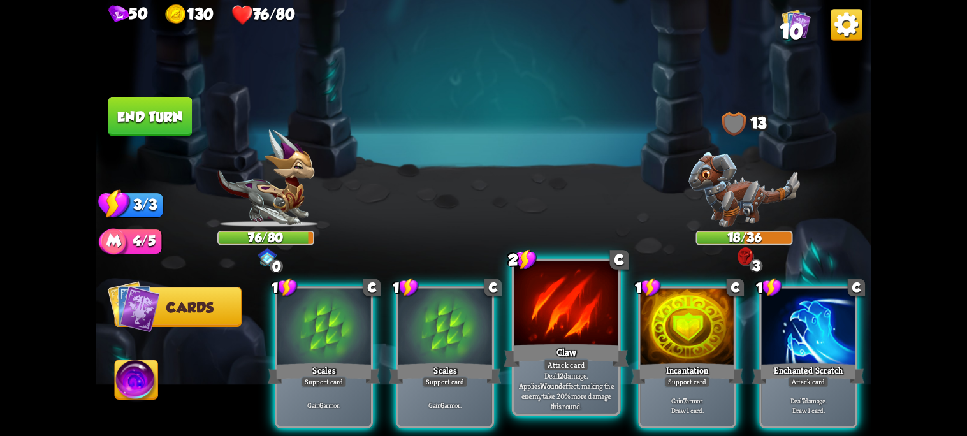
click at [570, 343] on div "Claw" at bounding box center [565, 356] width 125 height 28
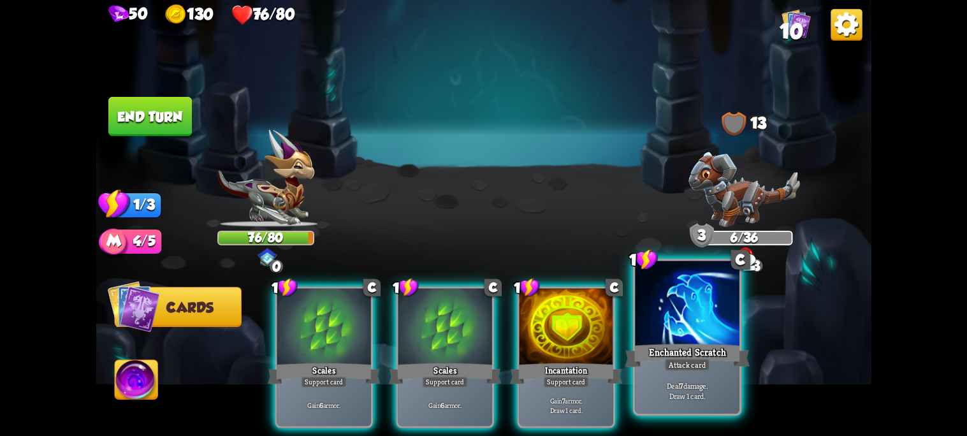
click at [717, 327] on div at bounding box center [687, 305] width 104 height 88
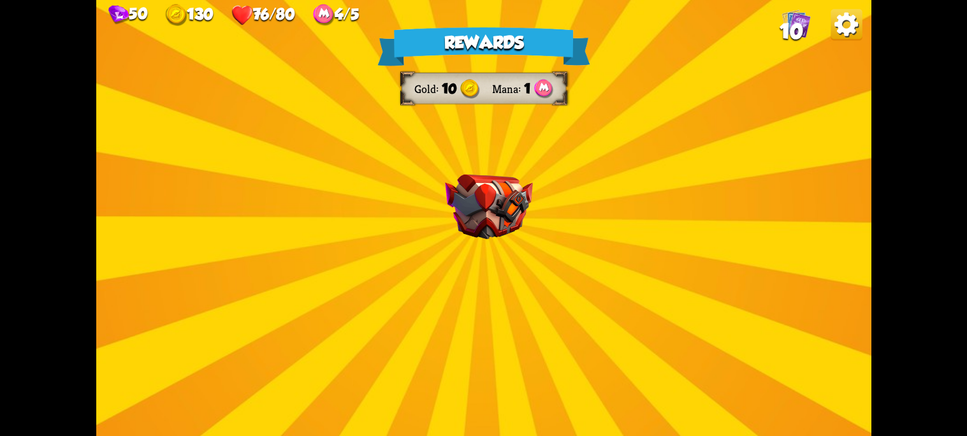
click at [488, 237] on img at bounding box center [489, 207] width 88 height 65
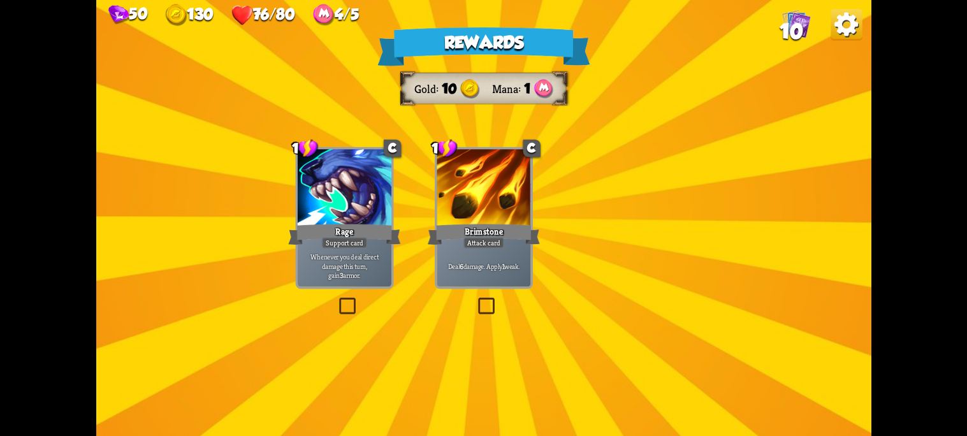
click at [482, 209] on div at bounding box center [483, 188] width 94 height 79
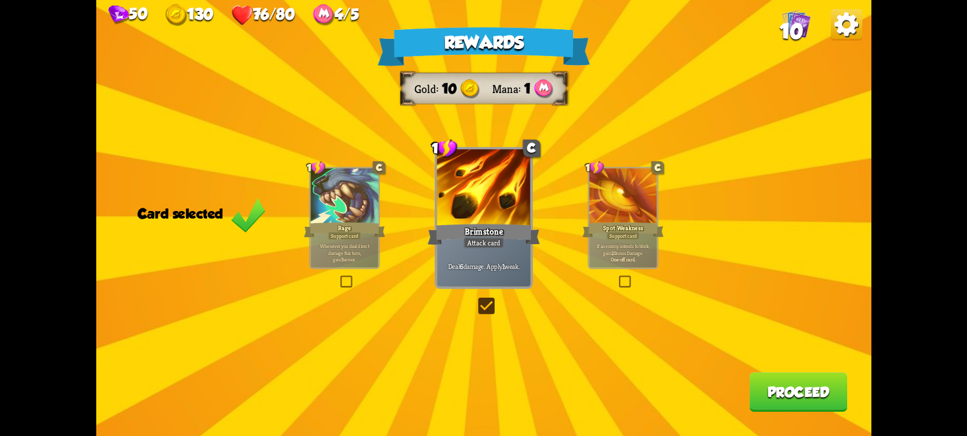
click at [470, 277] on div "Deal 6 damage. Apply 1 weak." at bounding box center [483, 266] width 94 height 41
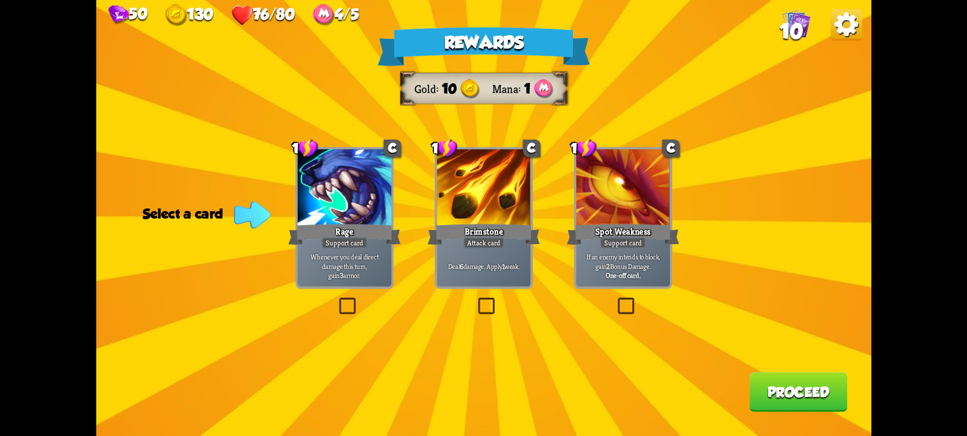
click at [341, 271] on b "3" at bounding box center [341, 276] width 4 height 10
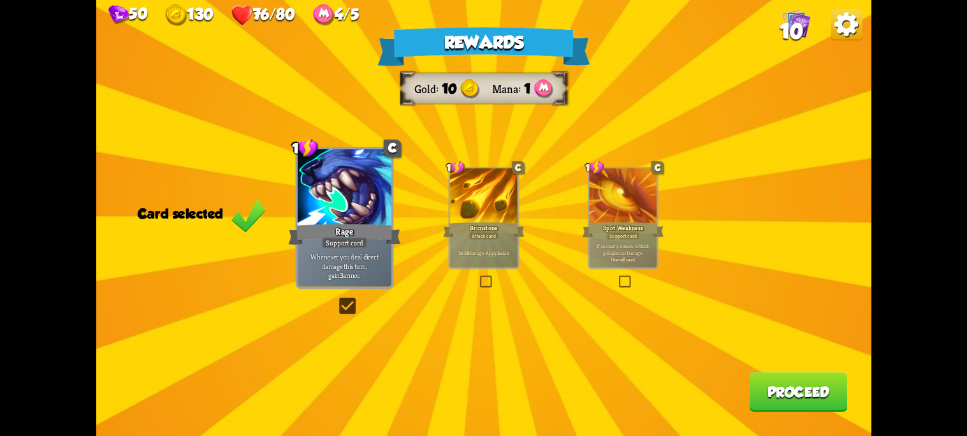
click at [814, 399] on button "Proceed" at bounding box center [797, 392] width 97 height 40
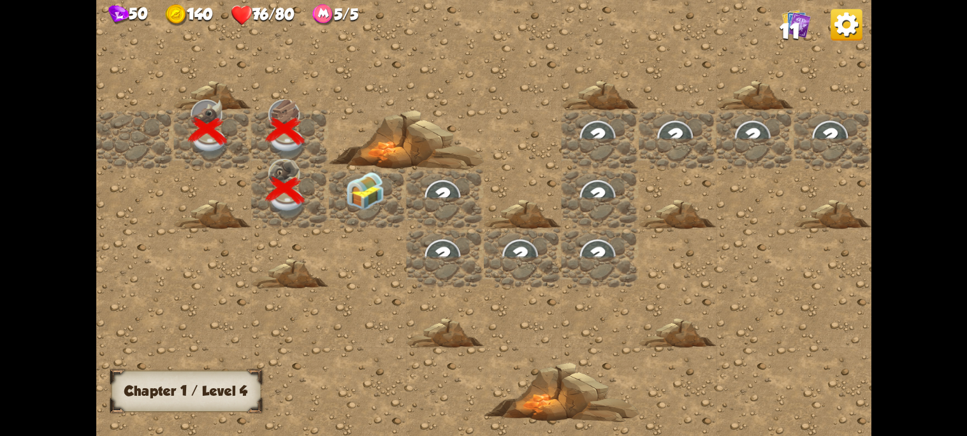
click at [373, 205] on img at bounding box center [364, 191] width 39 height 38
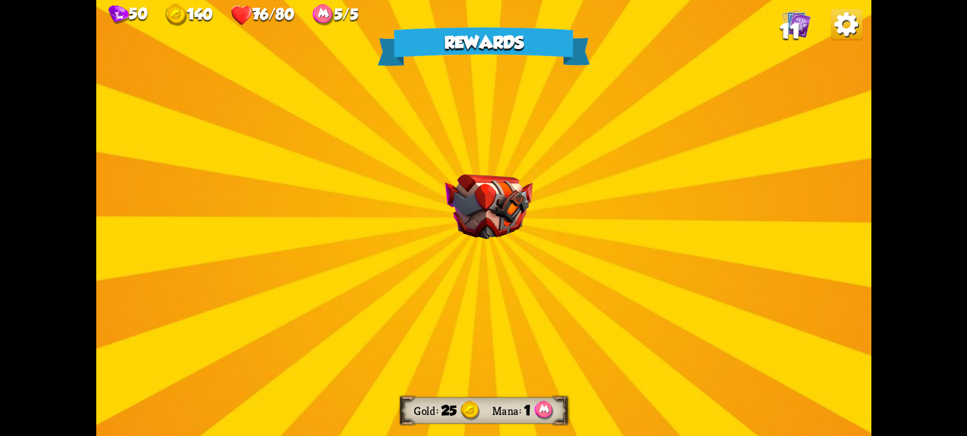
click at [484, 207] on img at bounding box center [489, 207] width 88 height 65
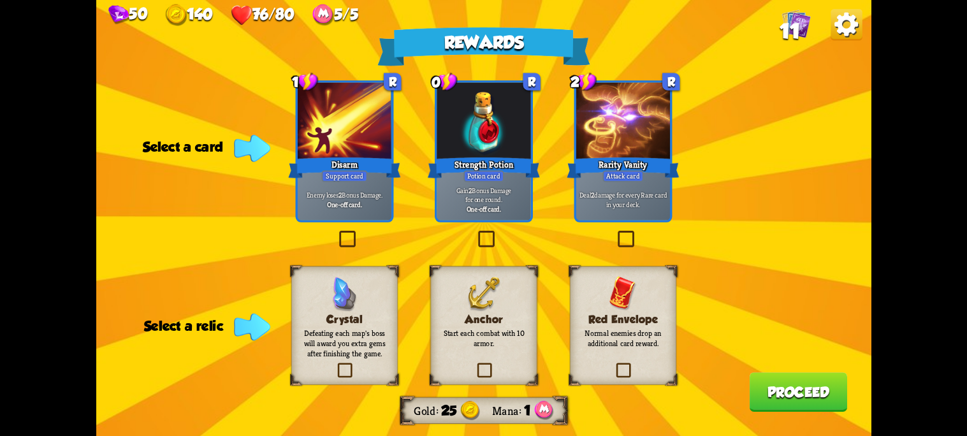
click at [614, 365] on label at bounding box center [614, 365] width 0 height 0
click at [0, 0] on input "checkbox" at bounding box center [0, 0] width 0 height 0
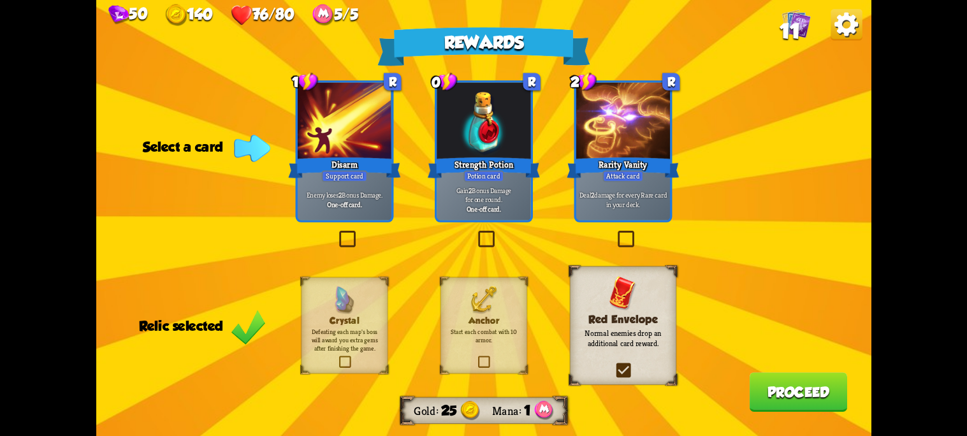
click at [336, 233] on label at bounding box center [336, 233] width 0 height 0
click at [0, 0] on input "checkbox" at bounding box center [0, 0] width 0 height 0
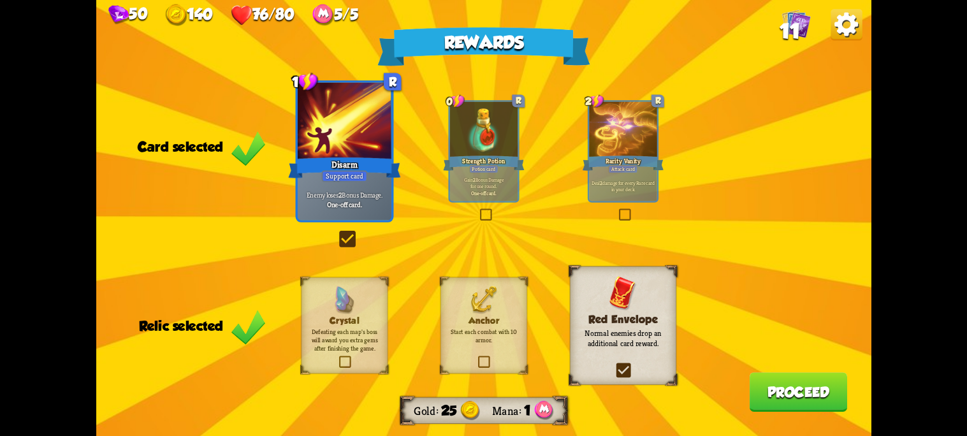
click at [361, 215] on div "Enemy loses 2 Bonus Damage. One-off card." at bounding box center [344, 199] width 94 height 41
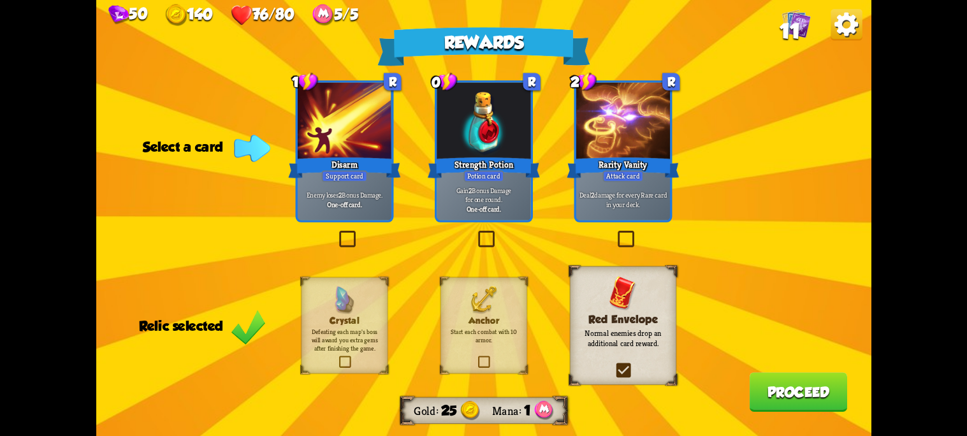
click at [614, 233] on label at bounding box center [614, 233] width 0 height 0
click at [0, 0] on input "checkbox" at bounding box center [0, 0] width 0 height 0
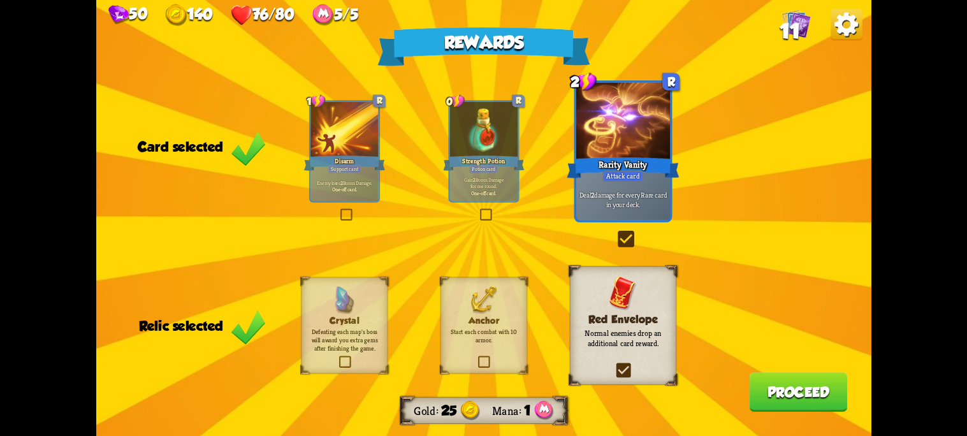
click at [773, 388] on button "Proceed" at bounding box center [797, 392] width 97 height 40
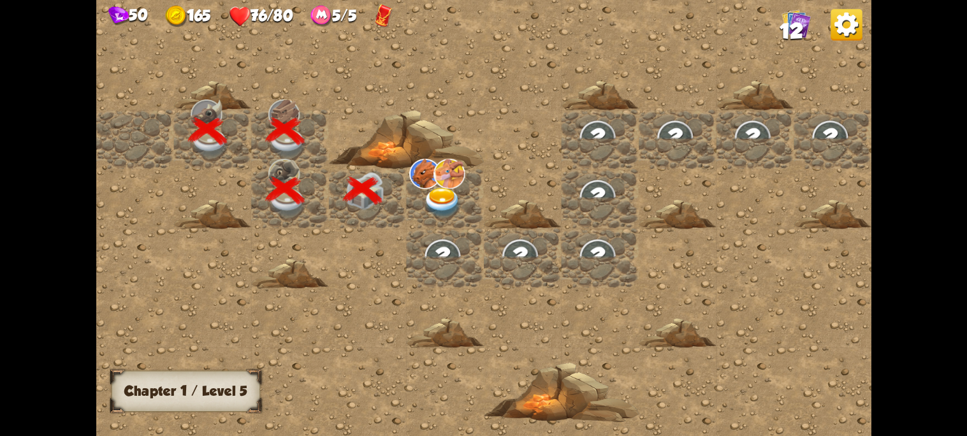
click at [431, 203] on img at bounding box center [442, 202] width 39 height 31
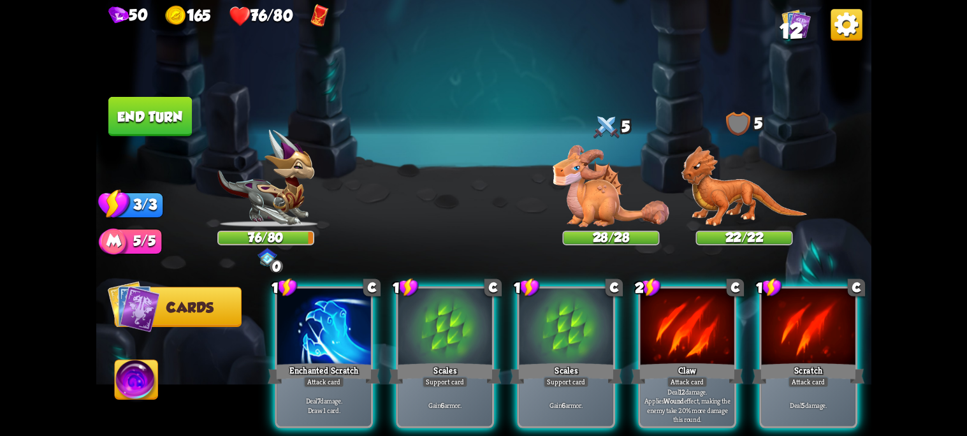
click at [144, 363] on img at bounding box center [136, 381] width 43 height 43
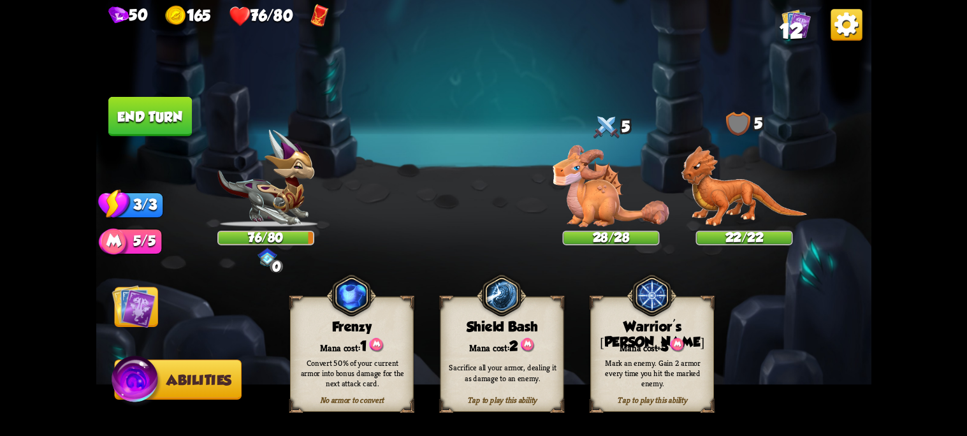
click at [131, 301] on img at bounding box center [133, 306] width 43 height 43
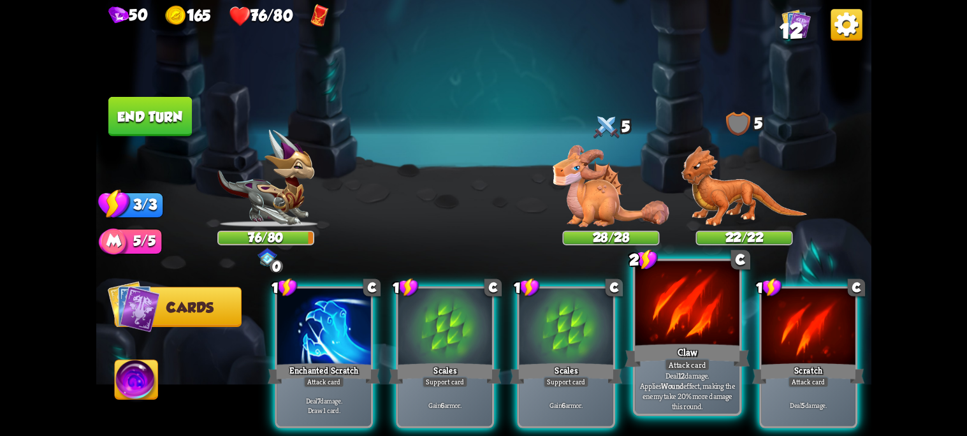
click at [679, 333] on div at bounding box center [687, 305] width 104 height 88
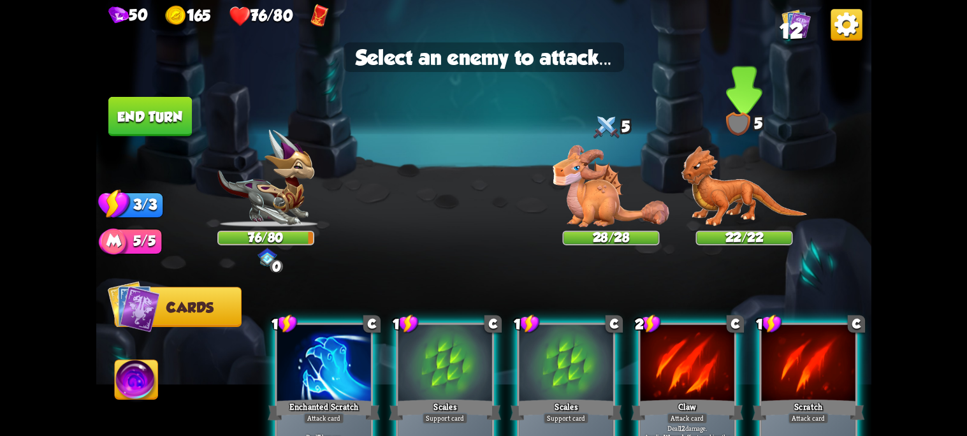
click at [708, 192] on img at bounding box center [744, 187] width 126 height 82
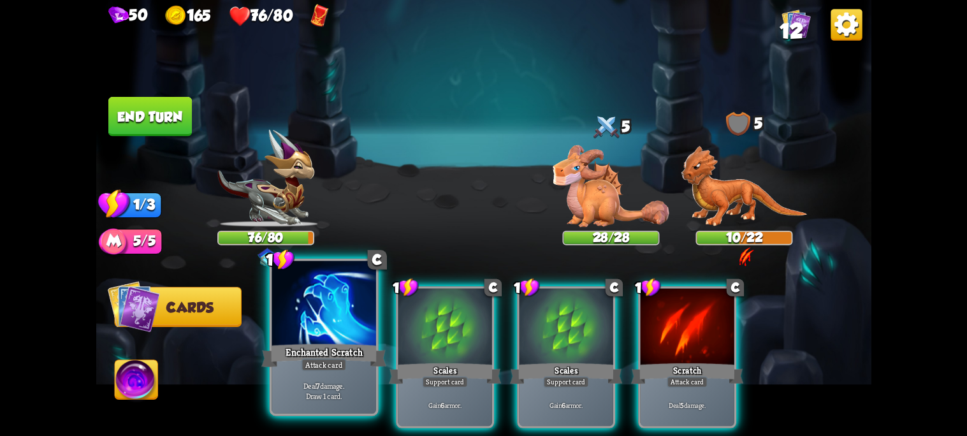
click at [322, 350] on div "Enchanted Scratch" at bounding box center [323, 356] width 125 height 28
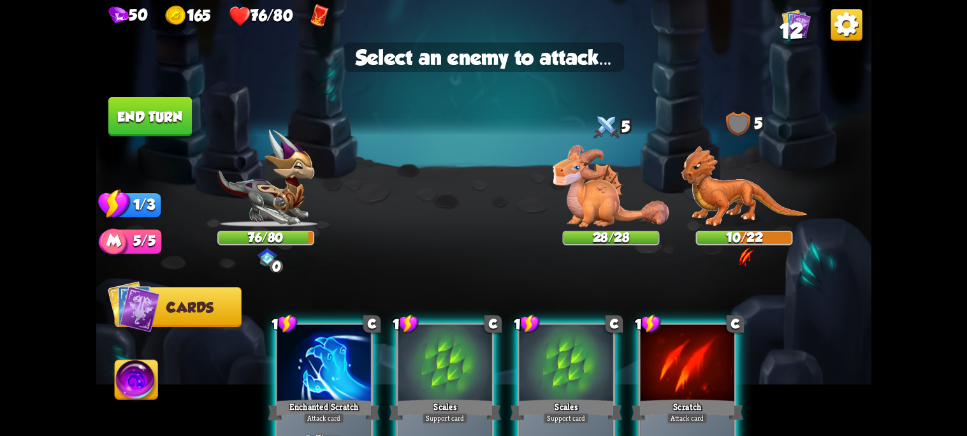
click at [303, 356] on div at bounding box center [324, 364] width 94 height 79
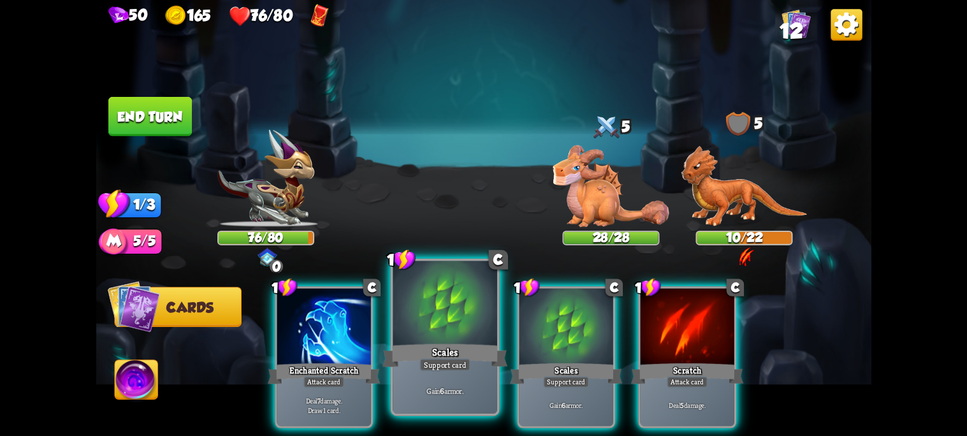
click at [414, 350] on div "Scales" at bounding box center [444, 356] width 125 height 28
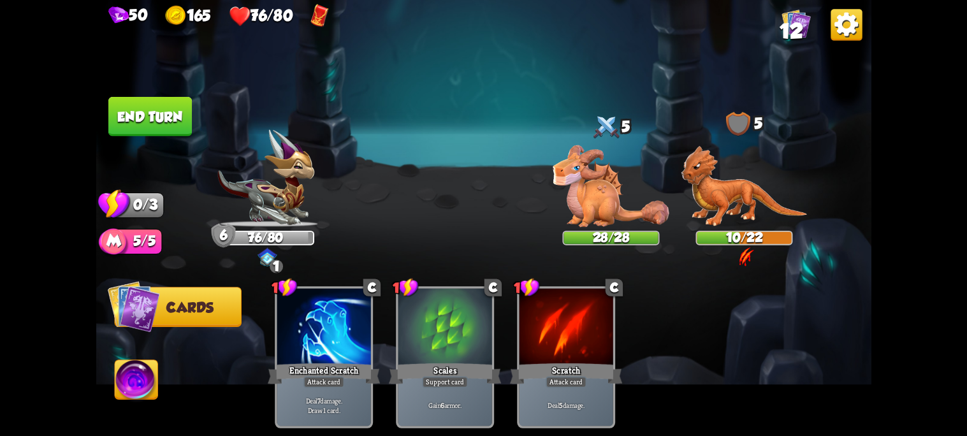
click at [152, 122] on button "End turn" at bounding box center [149, 117] width 83 height 40
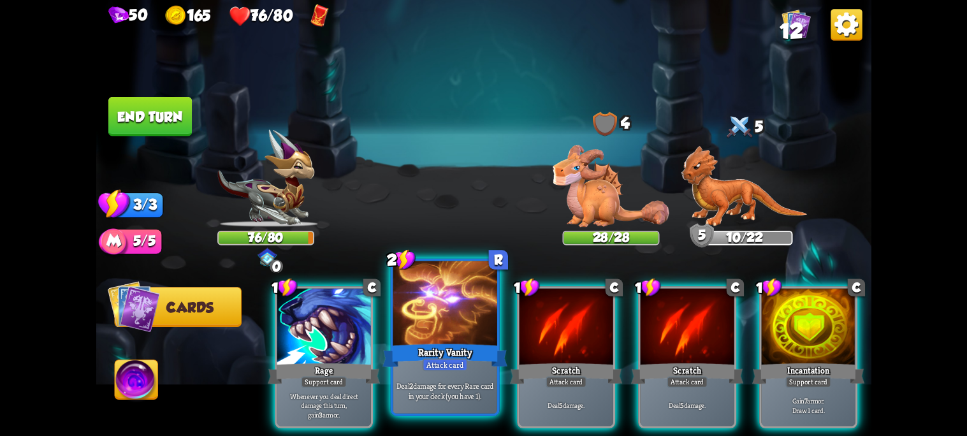
click at [486, 407] on div "Deal 2 damage for every Rare card in your deck (you have 1)." at bounding box center [445, 390] width 104 height 45
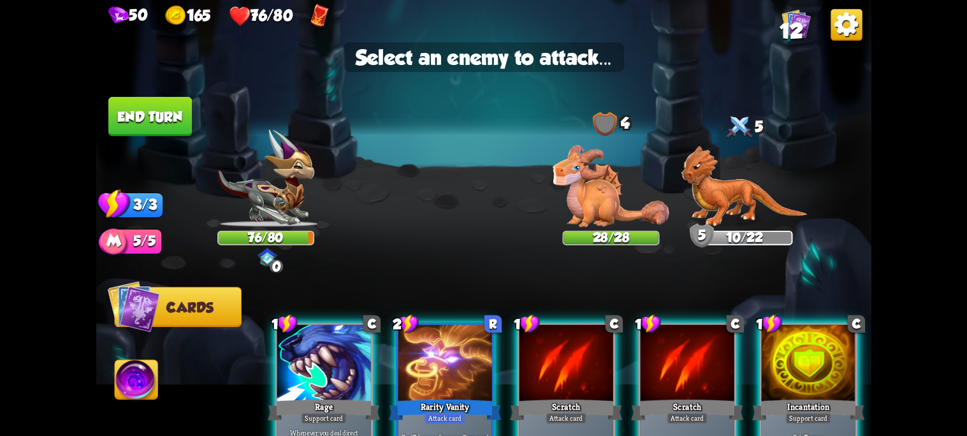
click at [449, 302] on div "1 C Rage Support card Whenever you deal direct damage this turn, gain 3 armor. …" at bounding box center [561, 375] width 620 height 194
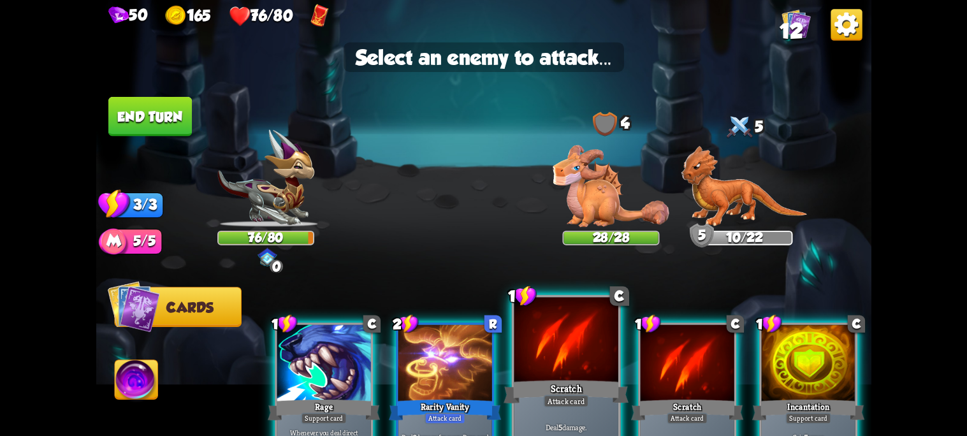
click at [582, 385] on div "Scratch" at bounding box center [565, 392] width 125 height 28
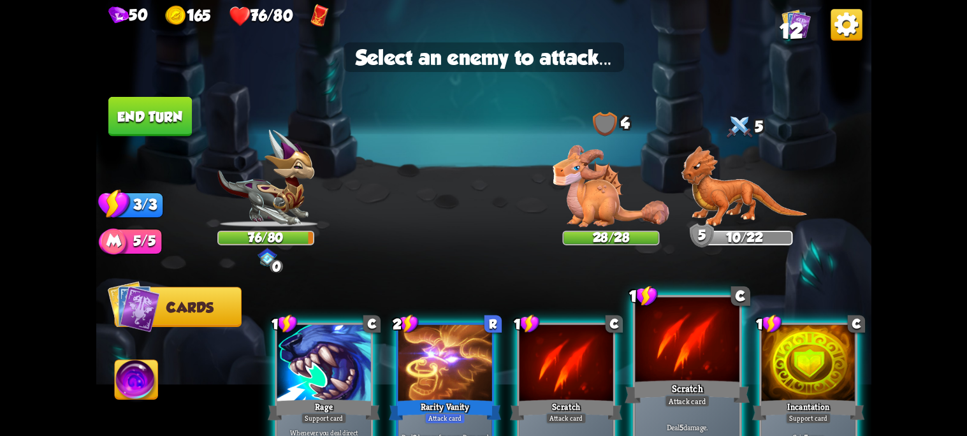
click at [686, 367] on div at bounding box center [687, 341] width 104 height 88
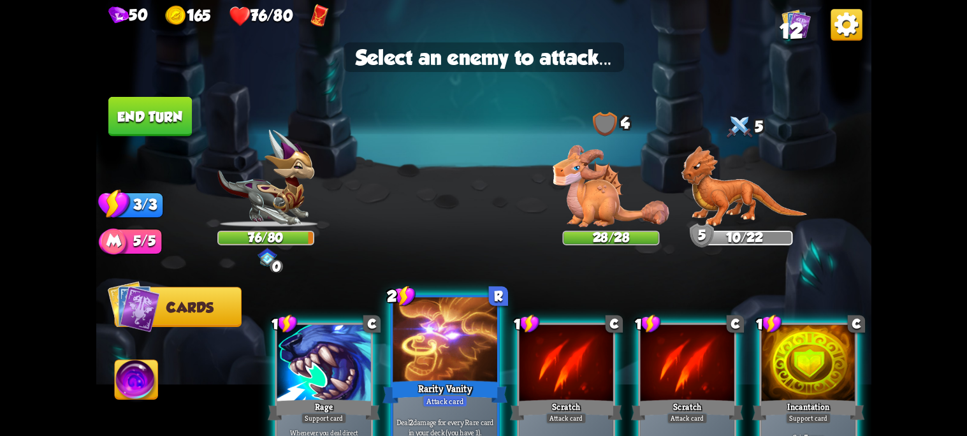
click at [443, 396] on div "Attack card" at bounding box center [444, 400] width 45 height 13
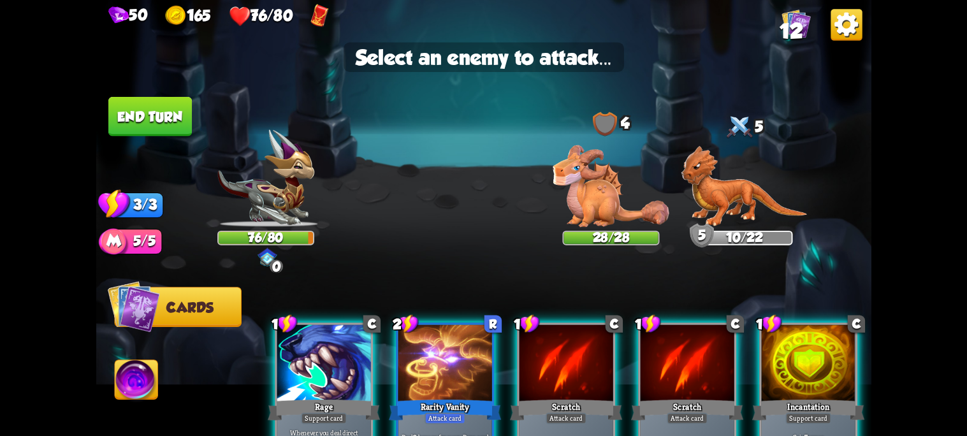
click at [427, 405] on div "Rarity Vanity" at bounding box center [444, 409] width 112 height 25
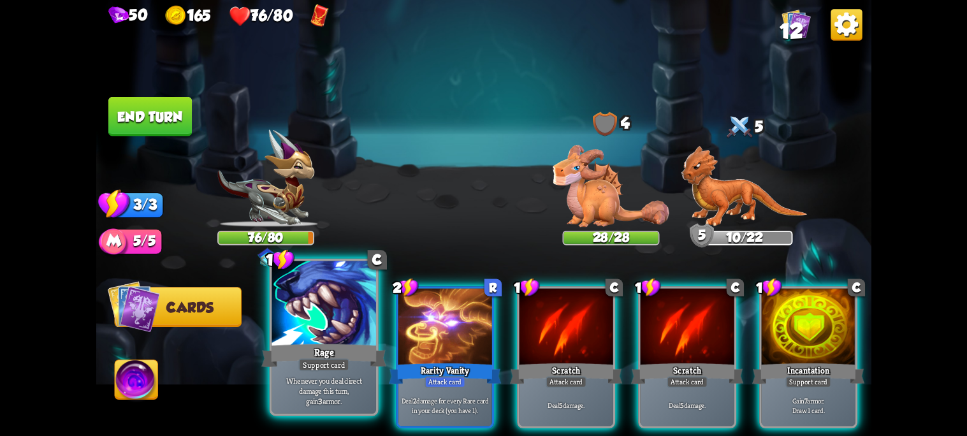
click at [350, 396] on p "Whenever you deal direct damage this turn, gain 3 armor." at bounding box center [323, 390] width 99 height 31
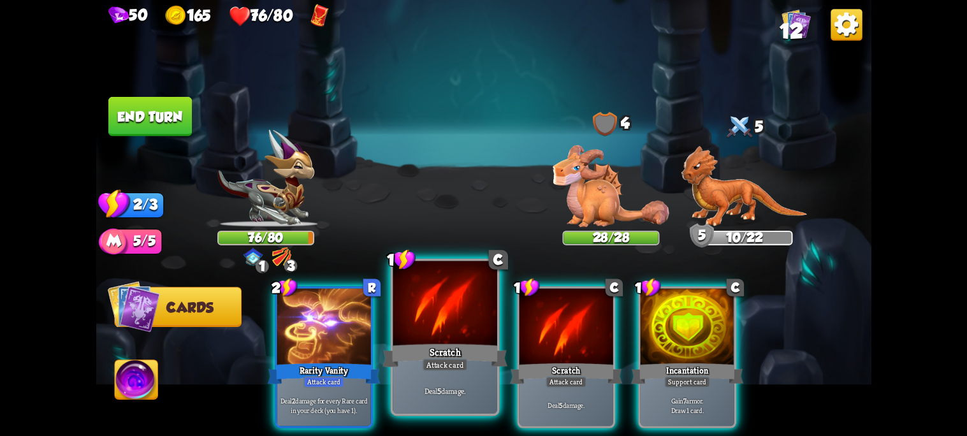
click at [473, 391] on p "Deal 5 damage." at bounding box center [444, 391] width 99 height 10
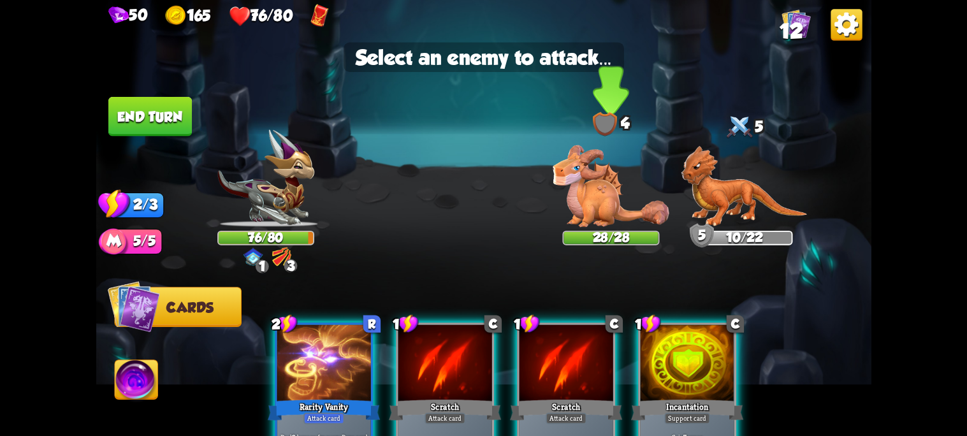
click at [605, 217] on img at bounding box center [610, 186] width 116 height 82
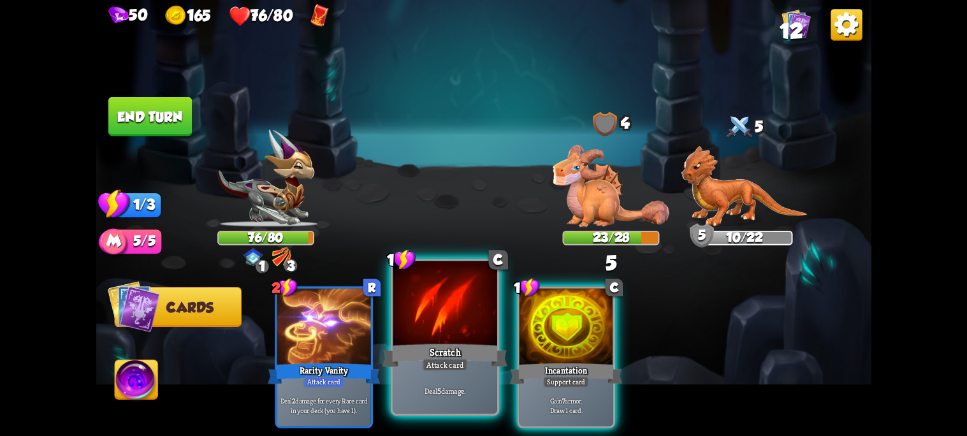
click at [442, 369] on div "Attack card" at bounding box center [444, 364] width 45 height 13
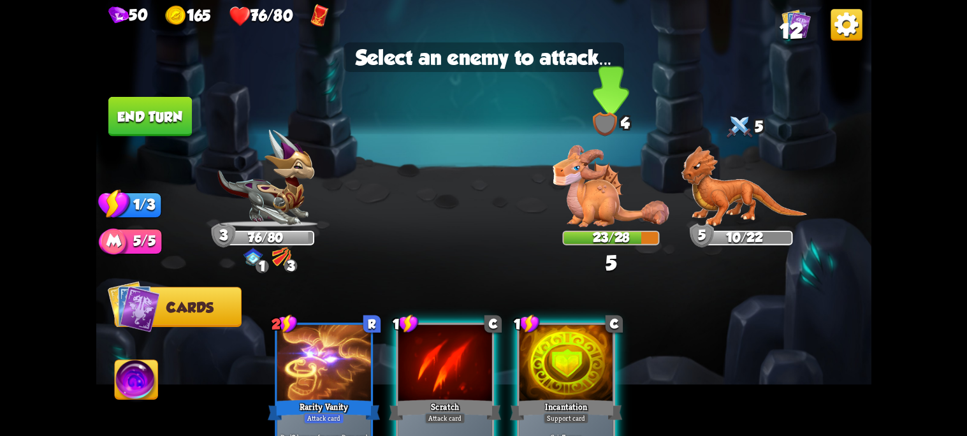
click at [592, 224] on img at bounding box center [610, 186] width 116 height 82
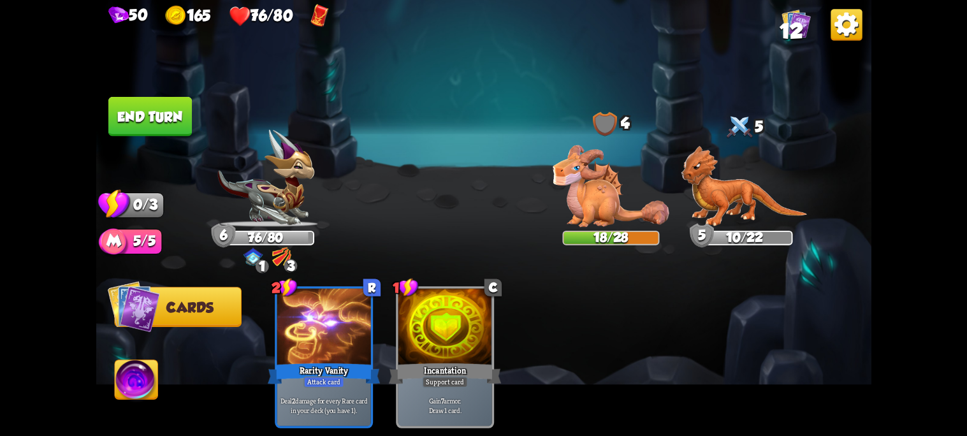
click at [130, 113] on button "End turn" at bounding box center [149, 117] width 83 height 40
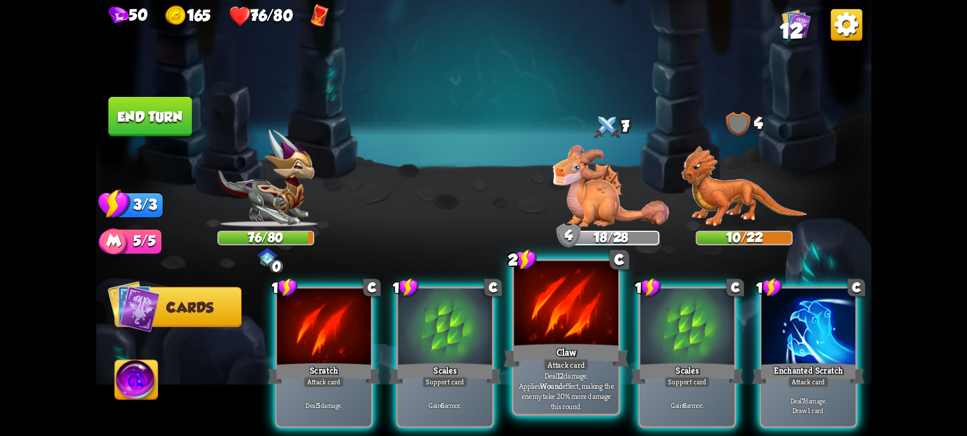
click at [574, 356] on div "Claw" at bounding box center [565, 356] width 125 height 28
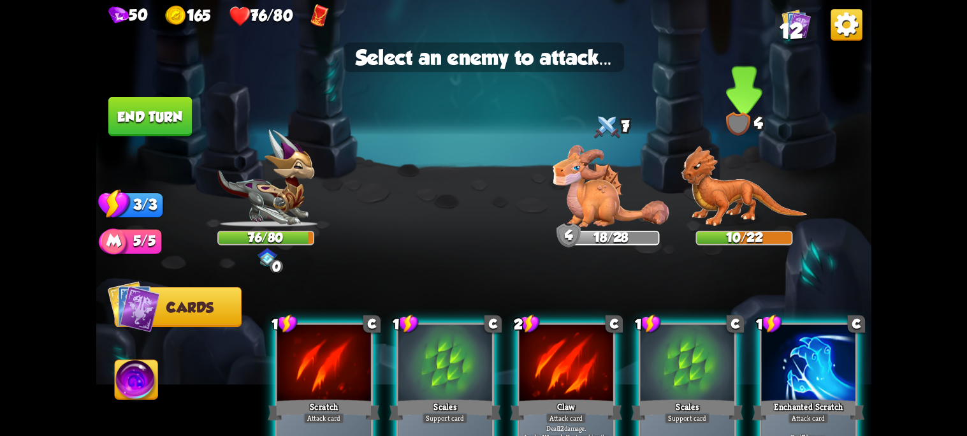
click at [717, 180] on img at bounding box center [744, 187] width 126 height 82
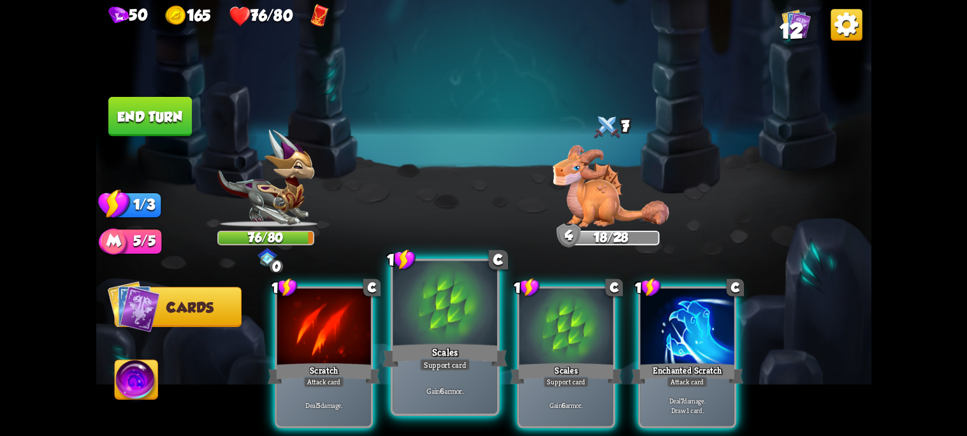
click at [438, 388] on p "Gain 6 armor." at bounding box center [444, 391] width 99 height 10
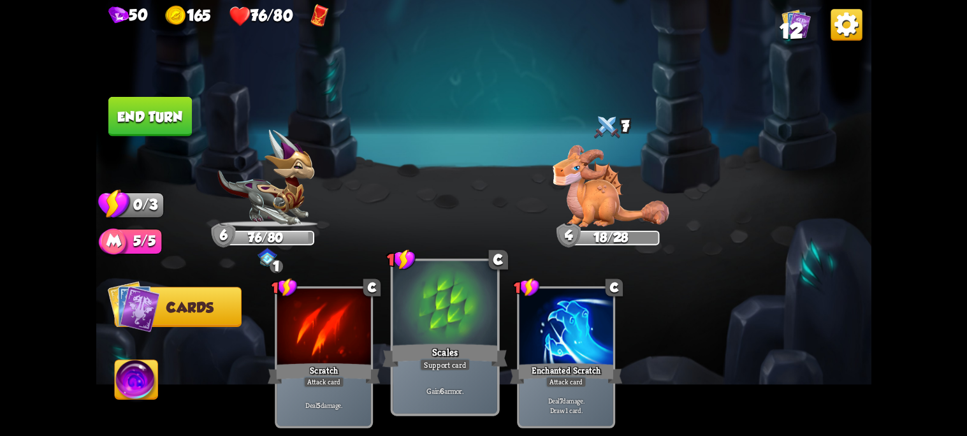
click at [150, 131] on button "End turn" at bounding box center [149, 117] width 83 height 40
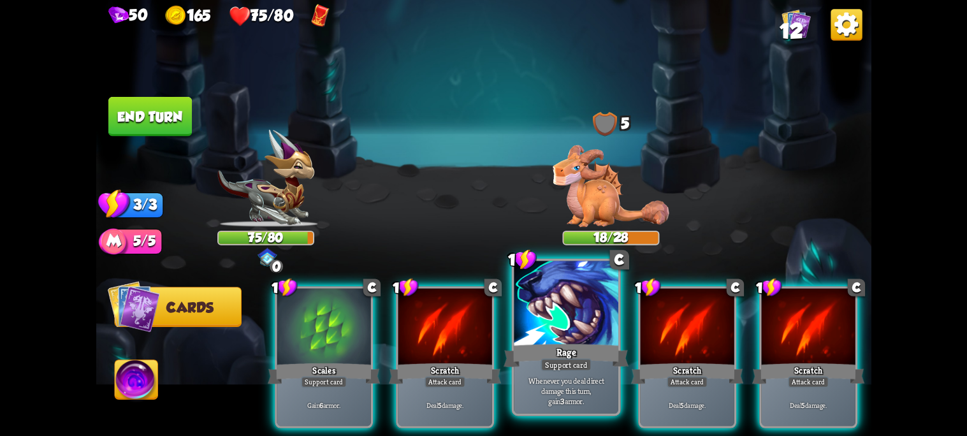
click at [533, 334] on div at bounding box center [566, 305] width 104 height 88
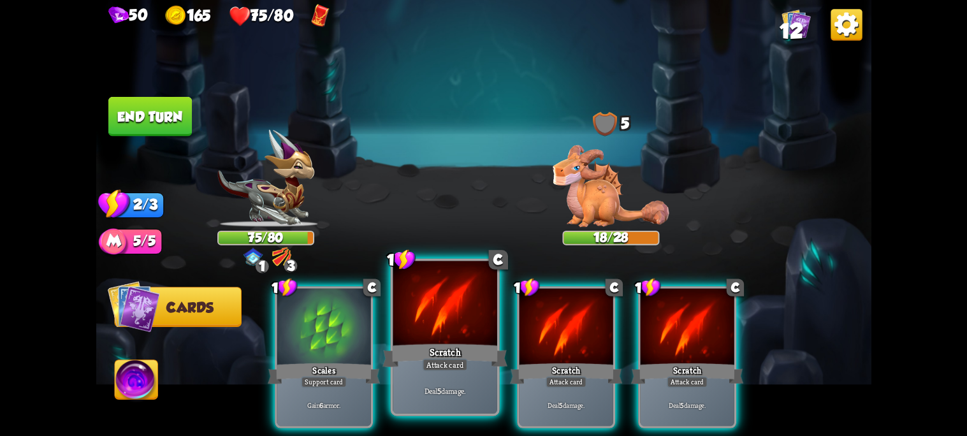
click at [436, 338] on div at bounding box center [445, 305] width 104 height 88
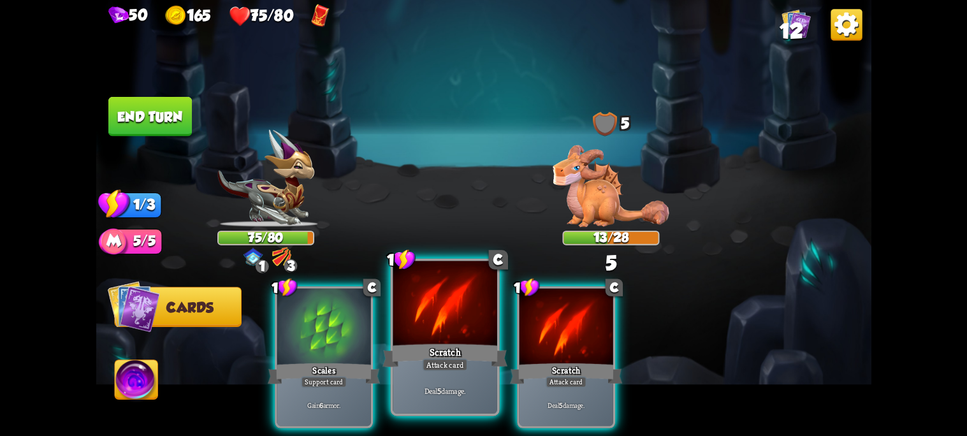
click at [431, 339] on div at bounding box center [445, 305] width 104 height 88
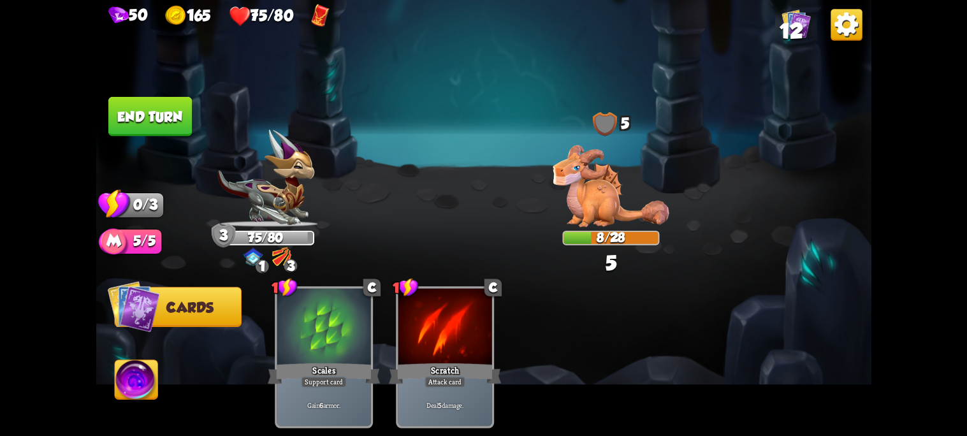
click at [137, 106] on button "End turn" at bounding box center [149, 117] width 83 height 40
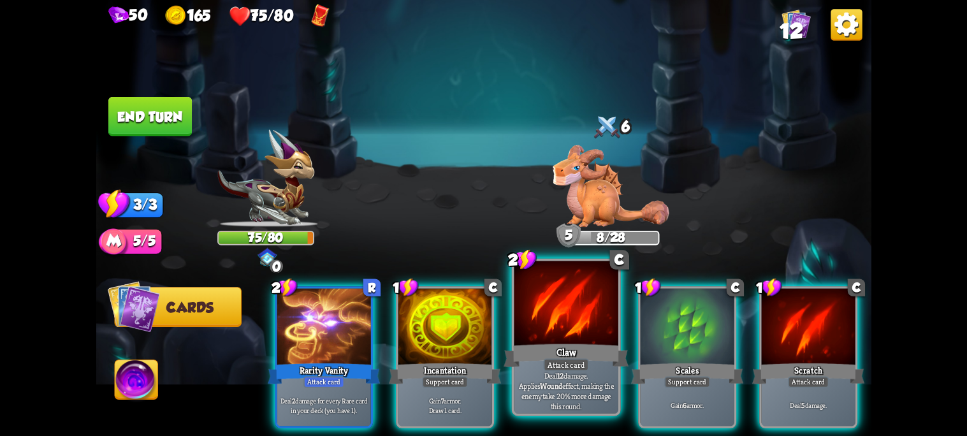
click at [572, 350] on div "Claw" at bounding box center [565, 356] width 125 height 28
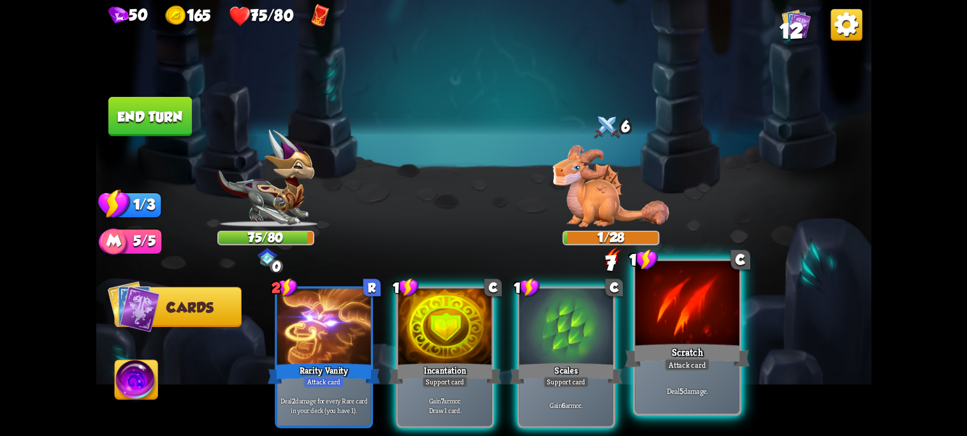
click at [675, 338] on div at bounding box center [687, 305] width 104 height 88
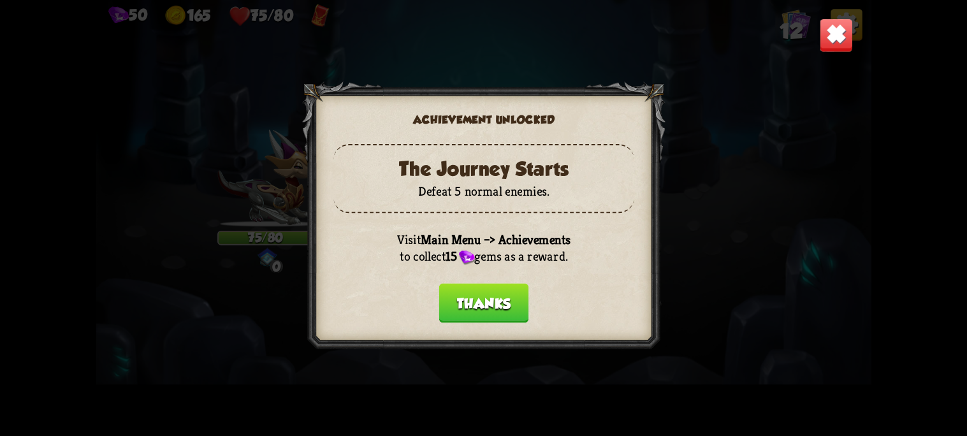
click at [487, 296] on button "Thanks" at bounding box center [483, 304] width 90 height 40
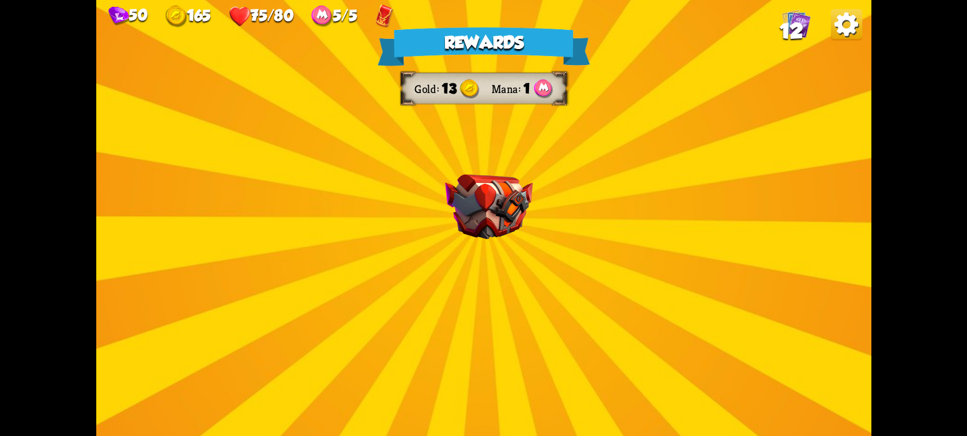
click at [484, 233] on img at bounding box center [489, 207] width 88 height 65
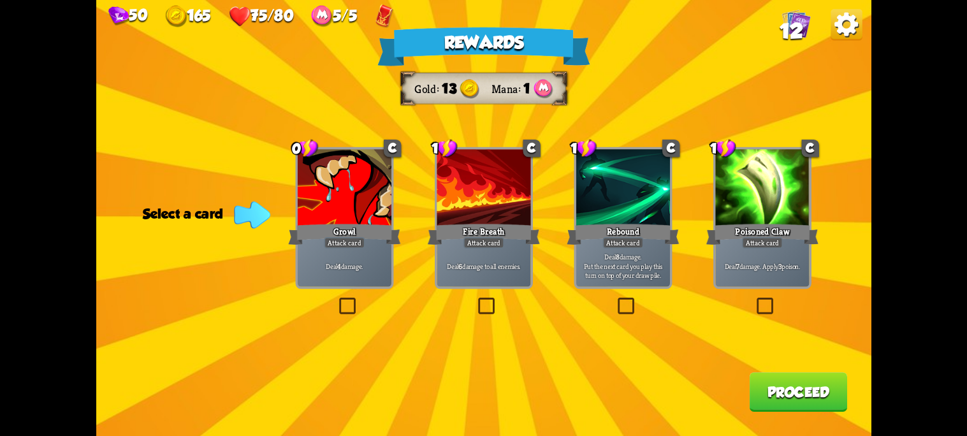
click at [754, 299] on label at bounding box center [754, 299] width 0 height 0
click at [0, 0] on input "checkbox" at bounding box center [0, 0] width 0 height 0
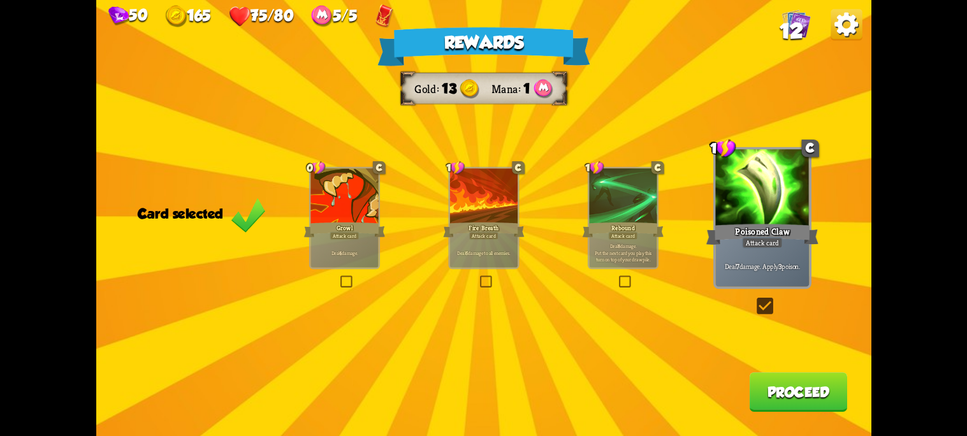
click at [820, 408] on button "Proceed" at bounding box center [797, 392] width 97 height 40
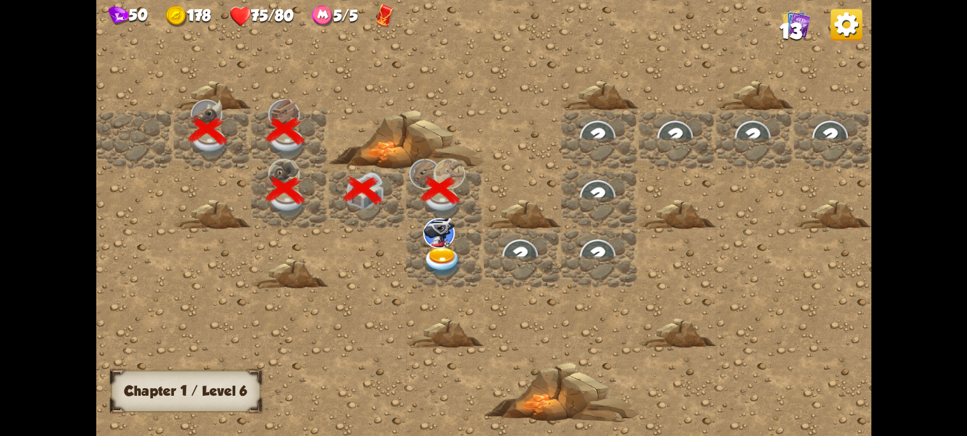
click at [830, 25] on img at bounding box center [845, 24] width 31 height 31
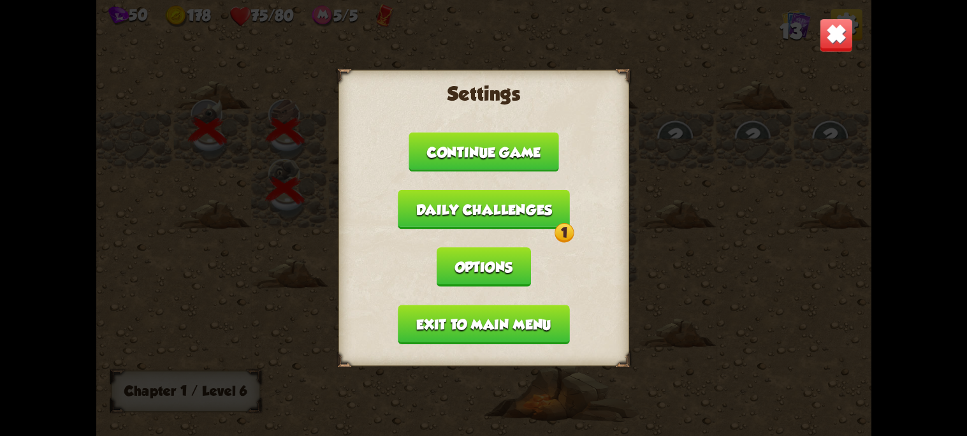
click at [560, 216] on button "Daily challenges 1" at bounding box center [484, 210] width 172 height 40
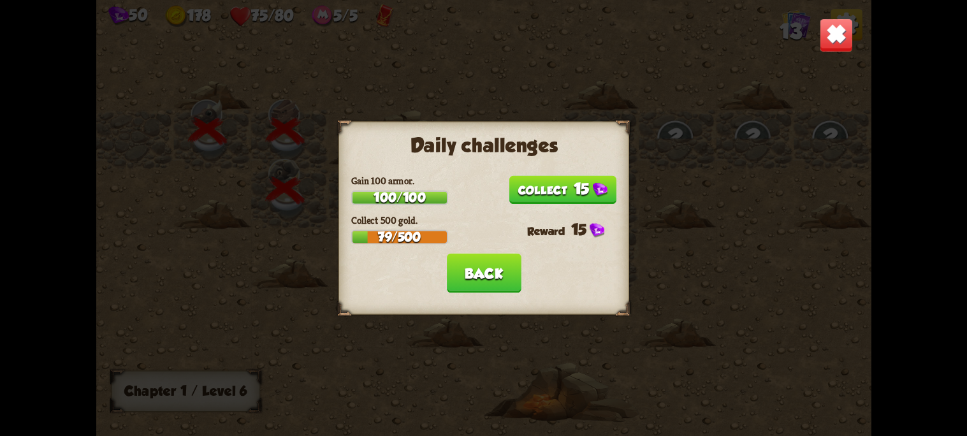
click at [556, 185] on button "15" at bounding box center [562, 190] width 108 height 29
click at [481, 266] on button "Back" at bounding box center [483, 274] width 75 height 40
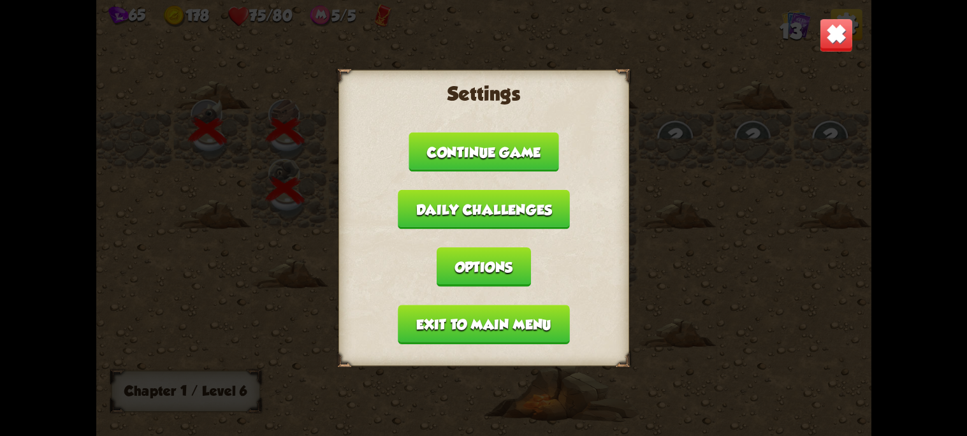
click at [486, 256] on button "Options" at bounding box center [483, 267] width 94 height 40
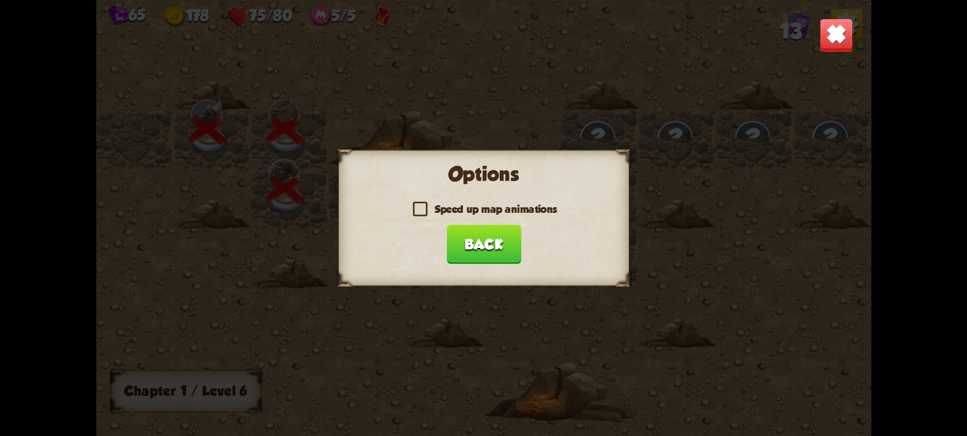
click at [421, 213] on label "Speed up map animations" at bounding box center [483, 209] width 147 height 12
click at [0, 0] on input "Speed up map animations" at bounding box center [0, 0] width 0 height 0
click at [472, 236] on button "Back" at bounding box center [483, 244] width 75 height 40
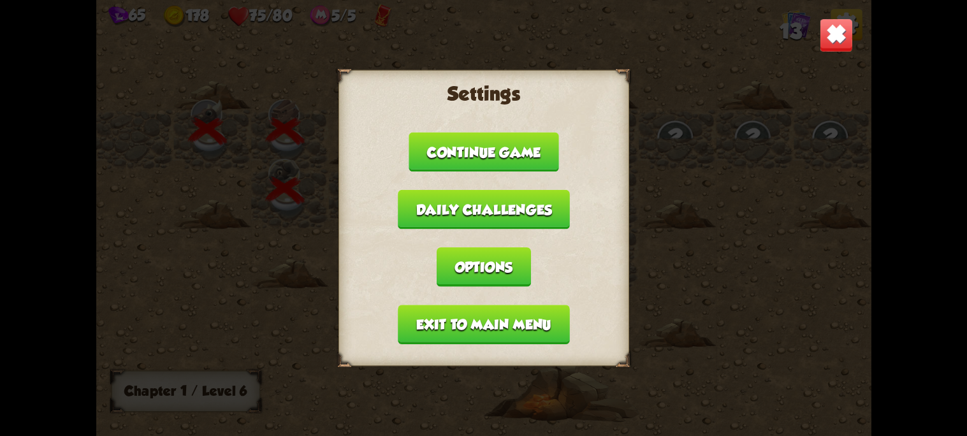
click at [520, 152] on button "Continue game" at bounding box center [483, 153] width 150 height 40
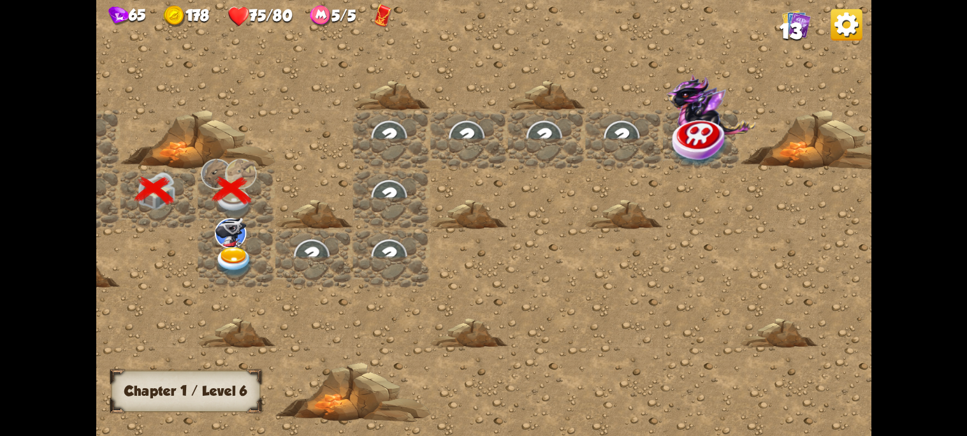
scroll to position [0, 244]
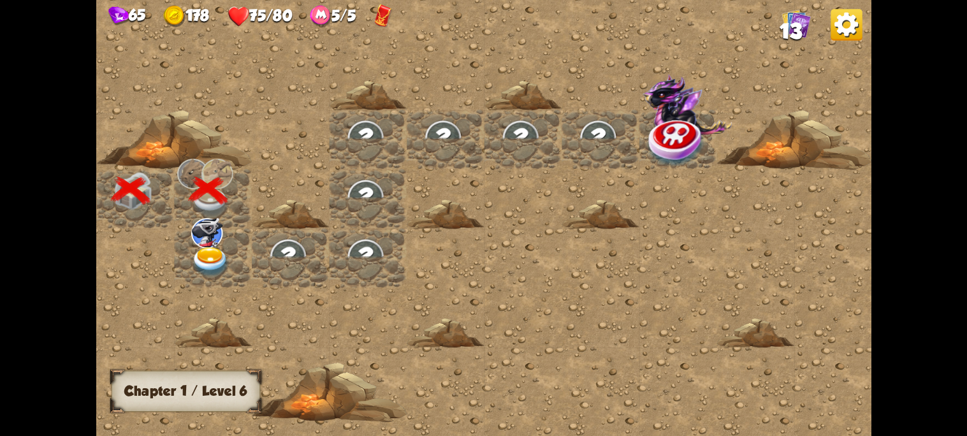
click at [659, 128] on img at bounding box center [676, 142] width 58 height 50
click at [206, 258] on img at bounding box center [210, 262] width 39 height 31
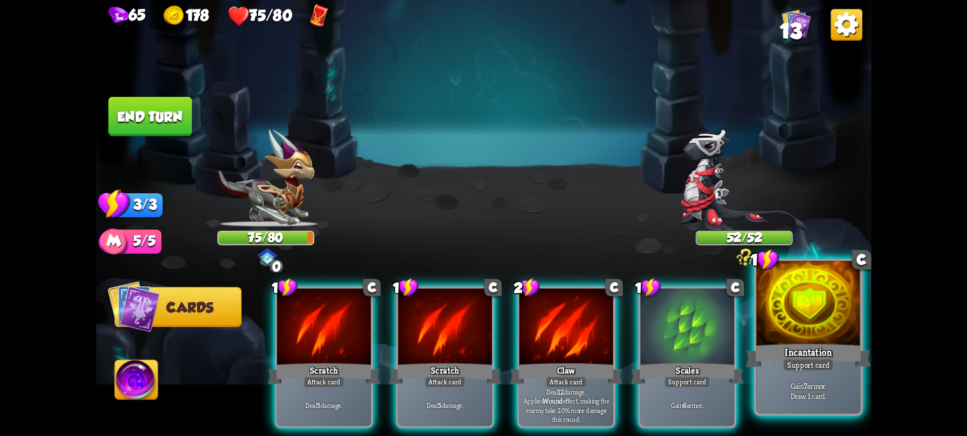
click at [844, 349] on div "Incantation" at bounding box center [808, 356] width 125 height 28
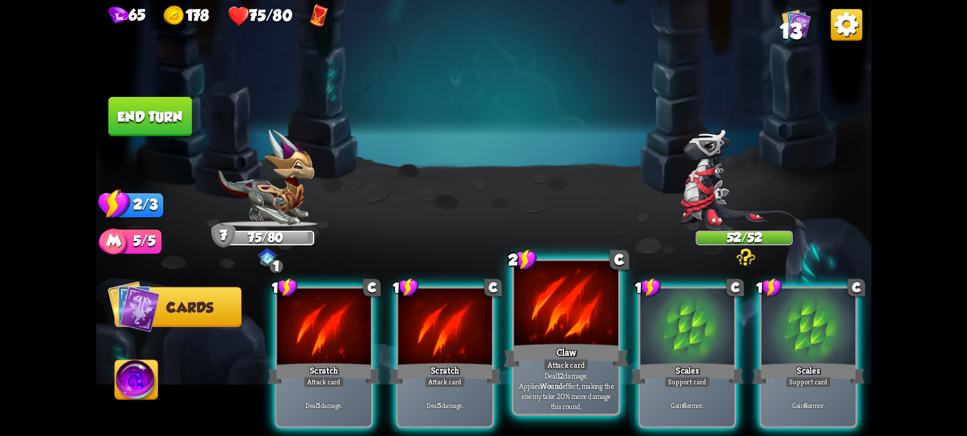
click at [571, 339] on div at bounding box center [566, 305] width 104 height 88
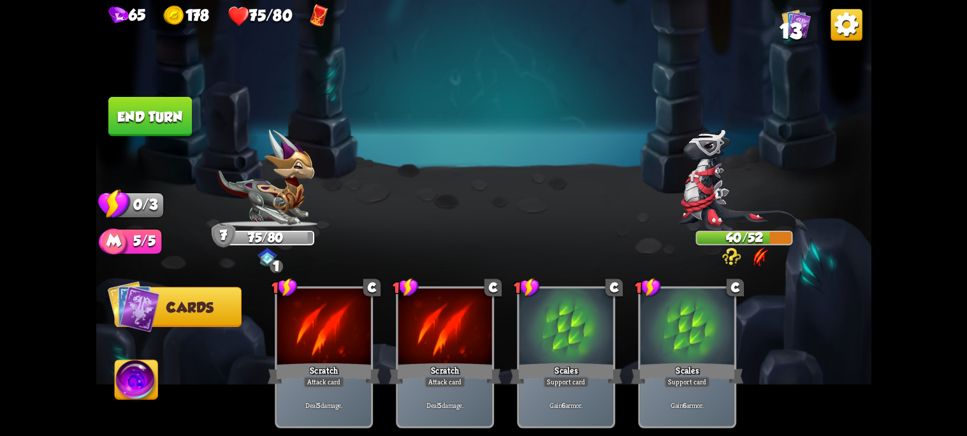
click at [158, 108] on button "End turn" at bounding box center [149, 117] width 83 height 40
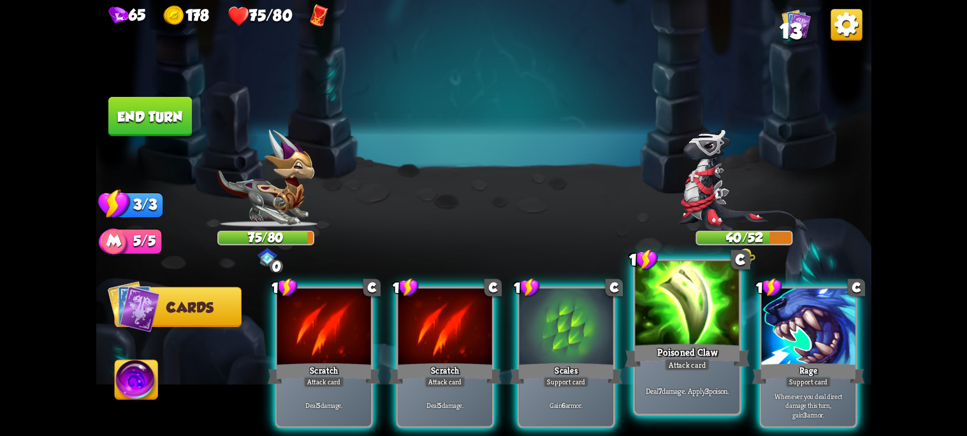
click at [684, 359] on div "Poisoned Claw" at bounding box center [686, 356] width 125 height 28
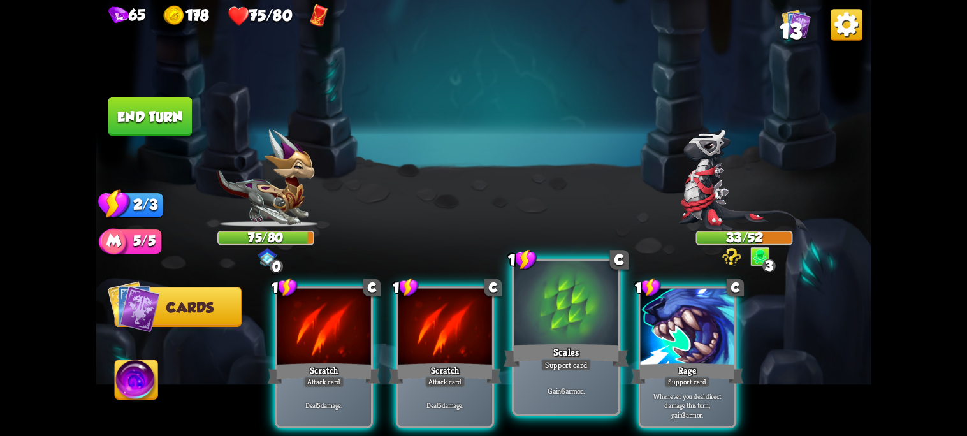
click at [582, 340] on div at bounding box center [566, 305] width 104 height 88
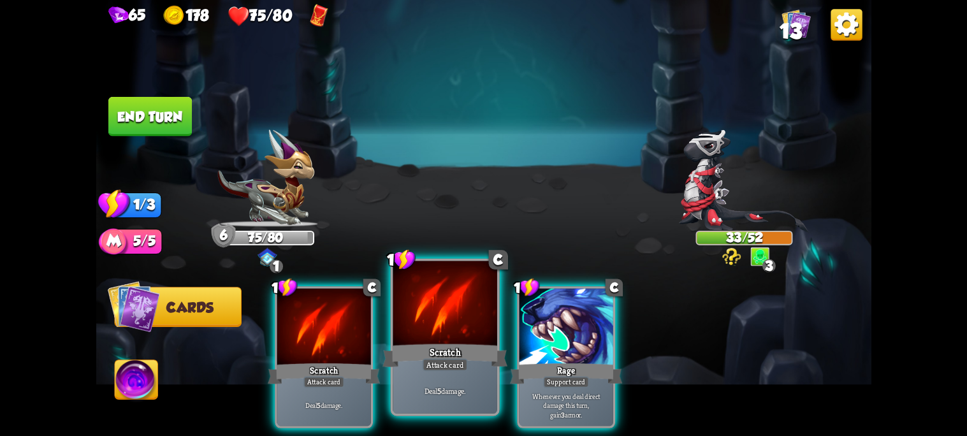
click at [453, 340] on div at bounding box center [445, 305] width 104 height 88
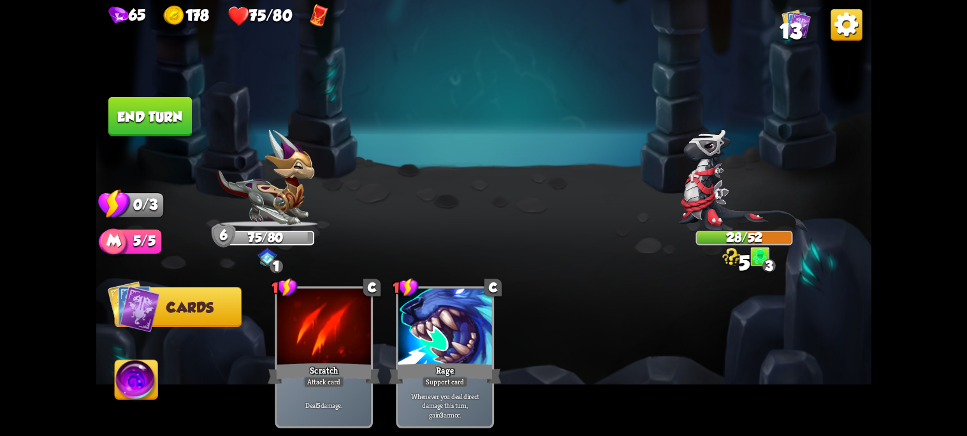
click at [162, 123] on button "End turn" at bounding box center [149, 117] width 83 height 40
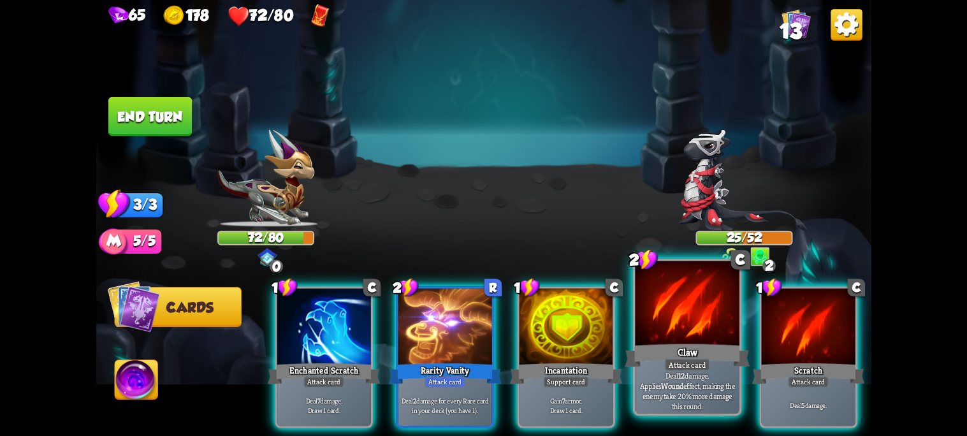
click at [681, 363] on div "Attack card" at bounding box center [686, 364] width 45 height 13
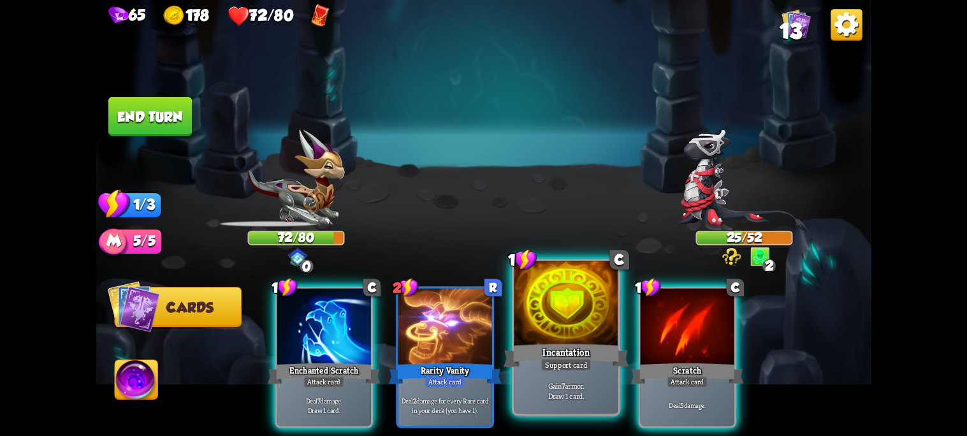
click at [576, 379] on div "Gain 7 armor. Draw 1 card." at bounding box center [566, 390] width 104 height 45
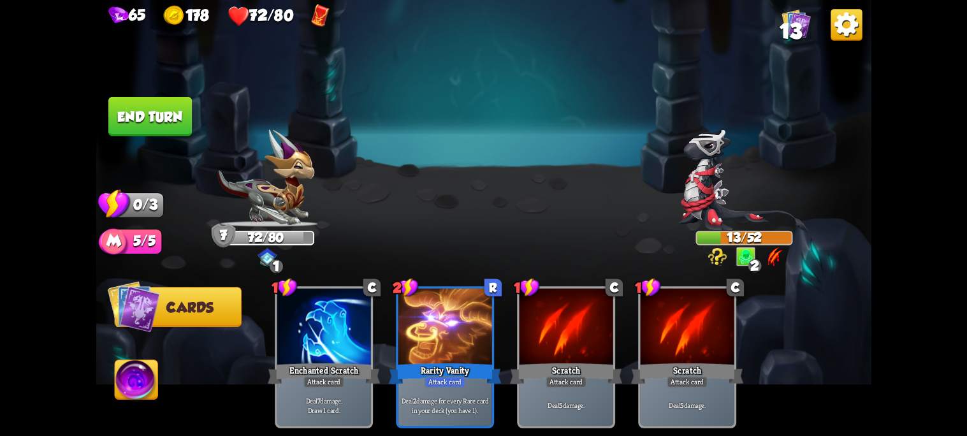
click at [171, 127] on button "End turn" at bounding box center [149, 117] width 83 height 40
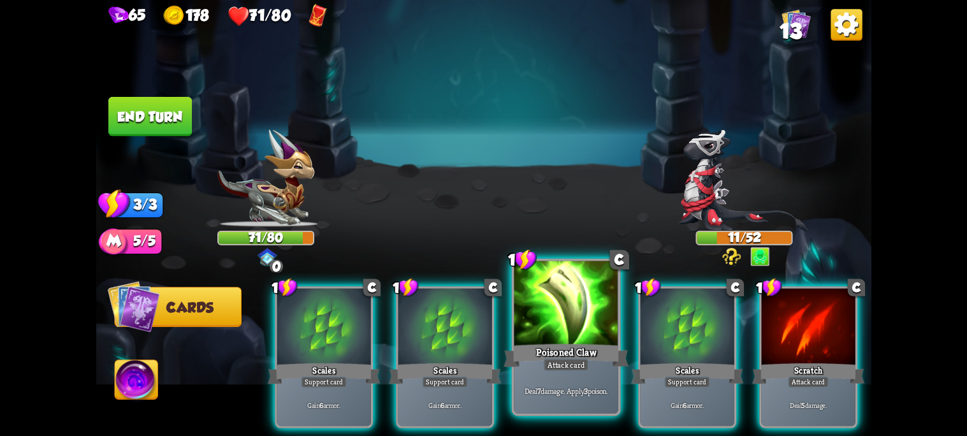
click at [598, 347] on div "Poisoned Claw" at bounding box center [565, 356] width 125 height 28
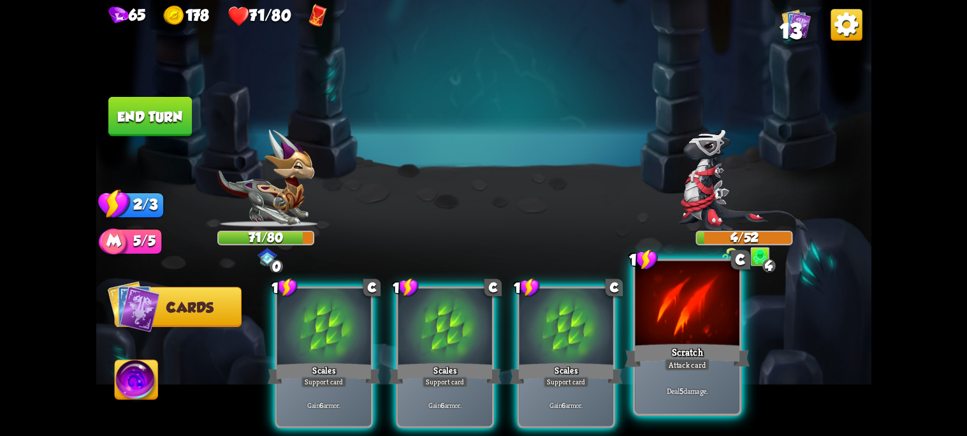
click at [693, 349] on div "Scratch" at bounding box center [686, 356] width 125 height 28
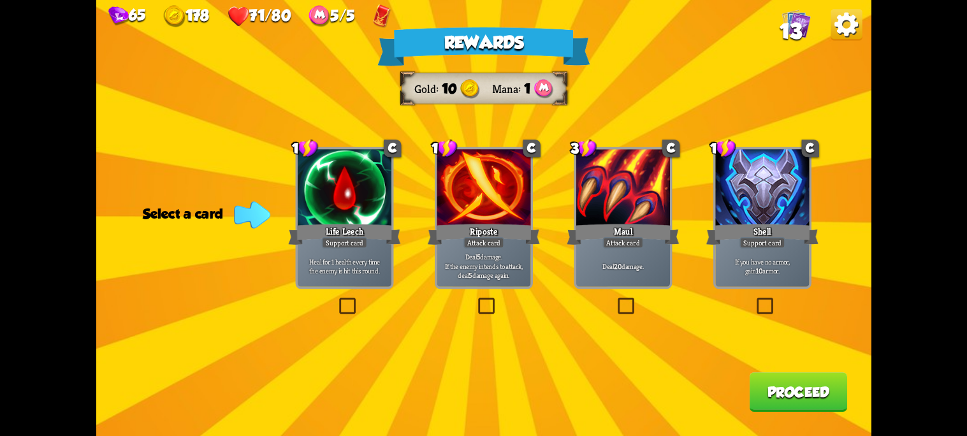
click at [477, 289] on div "Rewards Gold 10 Mana 1 Select a card 1 C Life Leech Support card Heal for 1 hea…" at bounding box center [483, 218] width 775 height 436
click at [475, 299] on label at bounding box center [475, 299] width 0 height 0
click at [0, 0] on input "checkbox" at bounding box center [0, 0] width 0 height 0
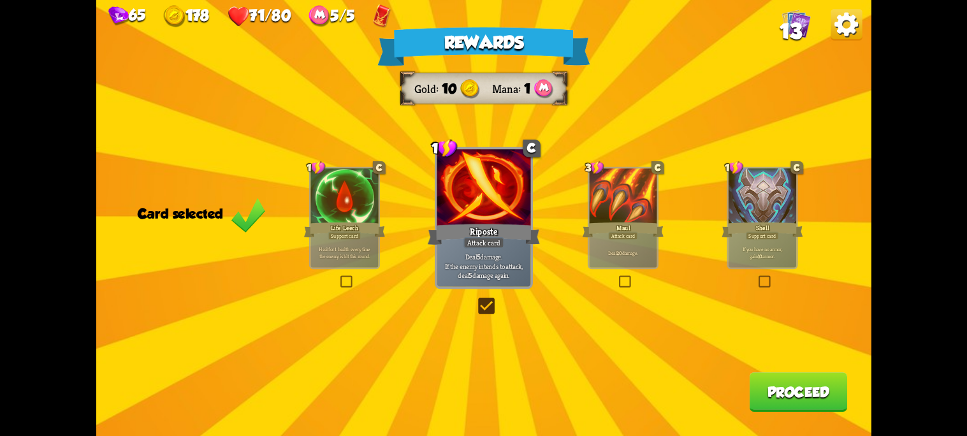
click at [338, 277] on label at bounding box center [338, 277] width 0 height 0
click at [0, 0] on input "checkbox" at bounding box center [0, 0] width 0 height 0
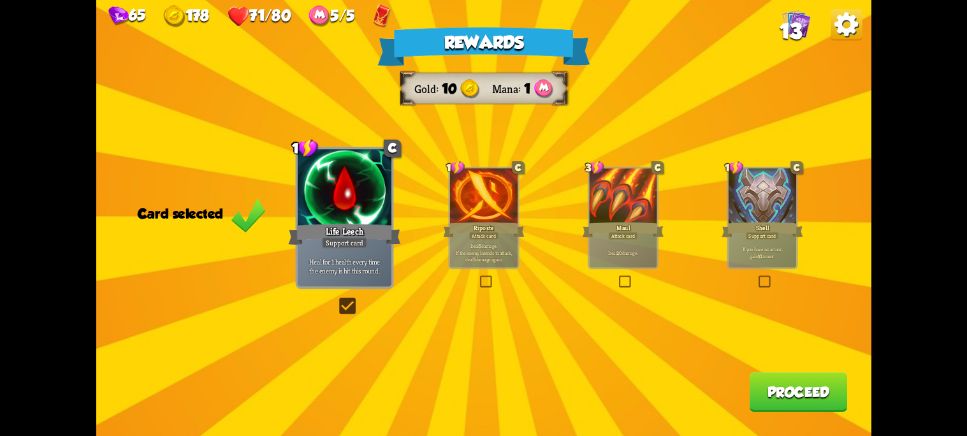
click at [477, 277] on label at bounding box center [477, 277] width 0 height 0
click at [0, 0] on input "checkbox" at bounding box center [0, 0] width 0 height 0
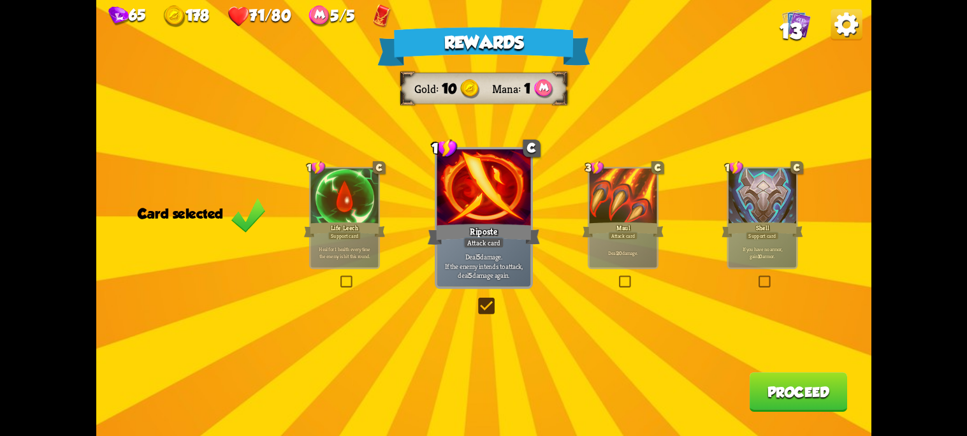
click at [825, 378] on button "Proceed" at bounding box center [797, 392] width 97 height 40
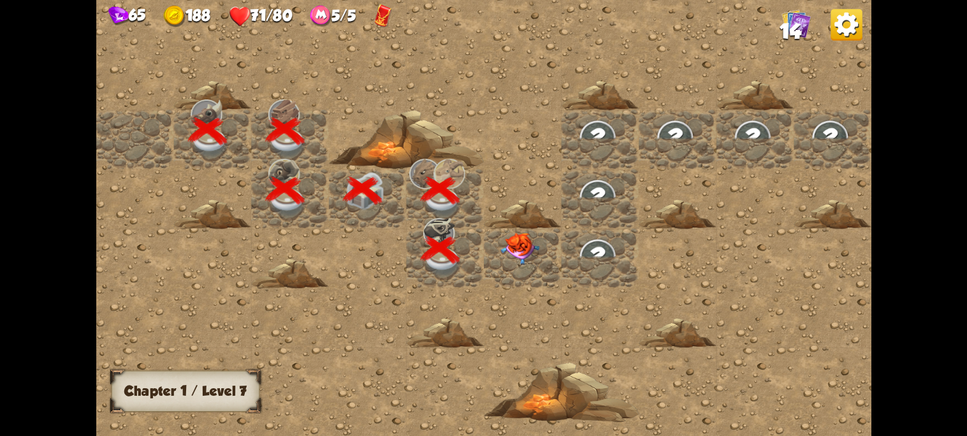
click at [502, 253] on img at bounding box center [519, 249] width 39 height 32
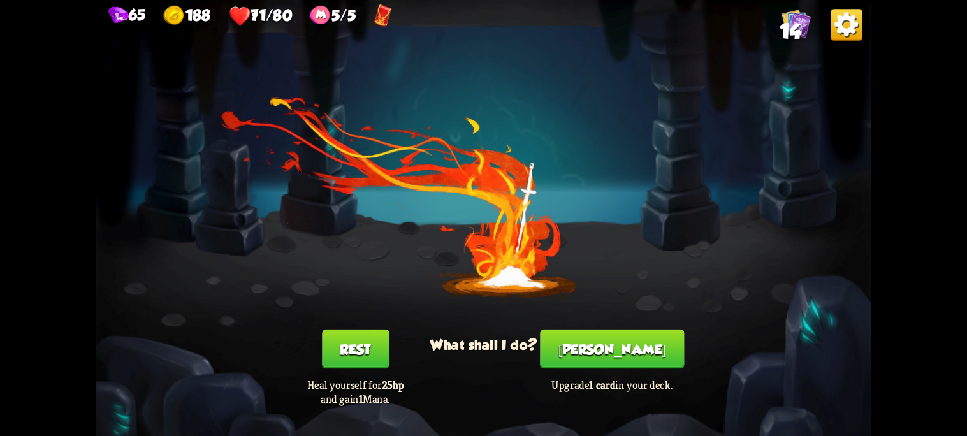
click at [619, 352] on button "[PERSON_NAME]" at bounding box center [612, 349] width 144 height 40
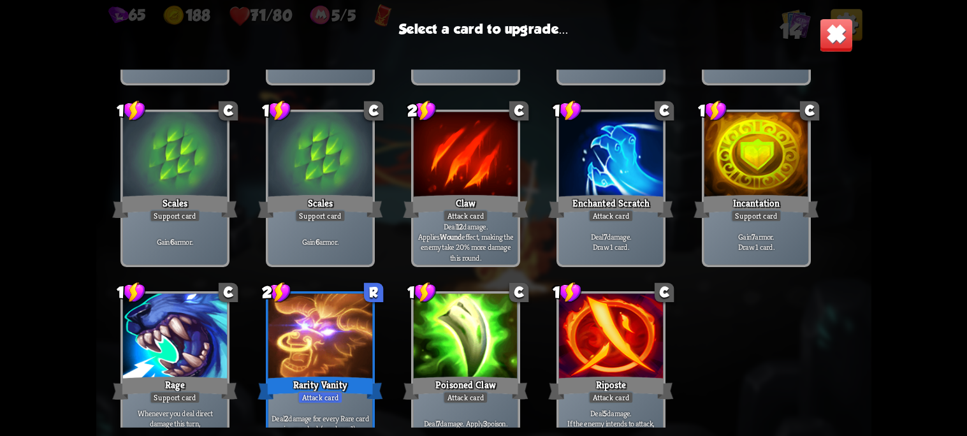
scroll to position [209, 0]
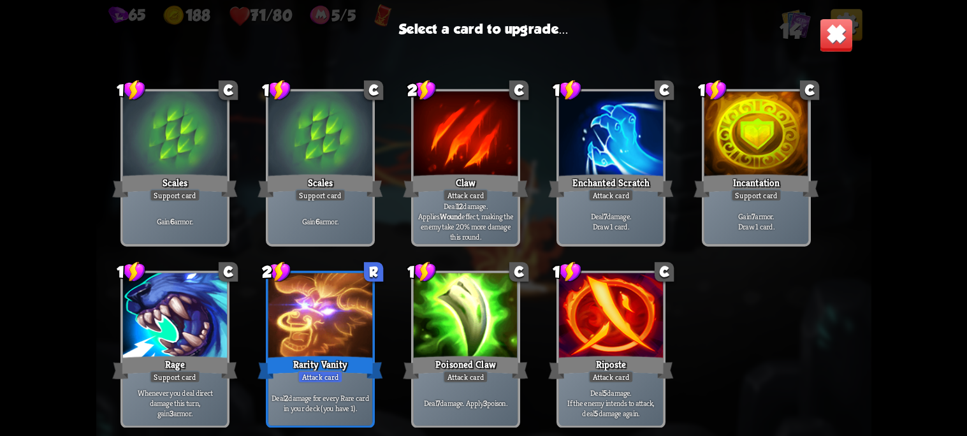
click at [476, 197] on div "Attack card" at bounding box center [464, 195] width 45 height 13
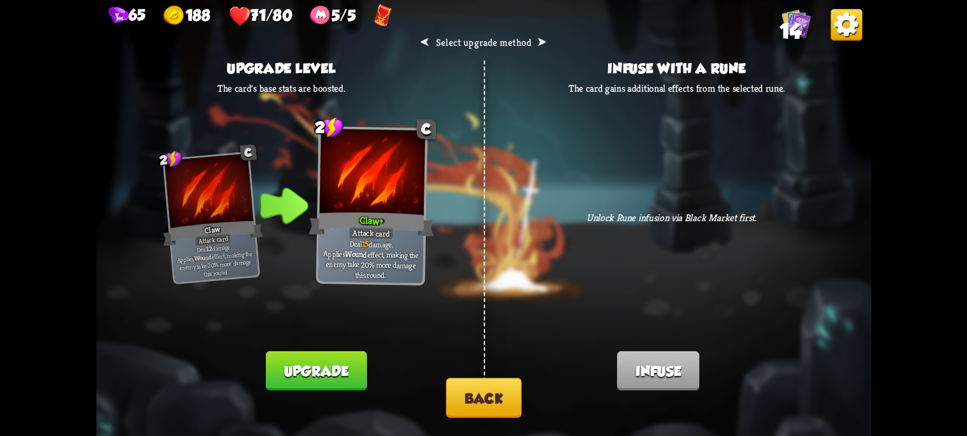
click at [326, 368] on button "Upgrade" at bounding box center [316, 371] width 101 height 40
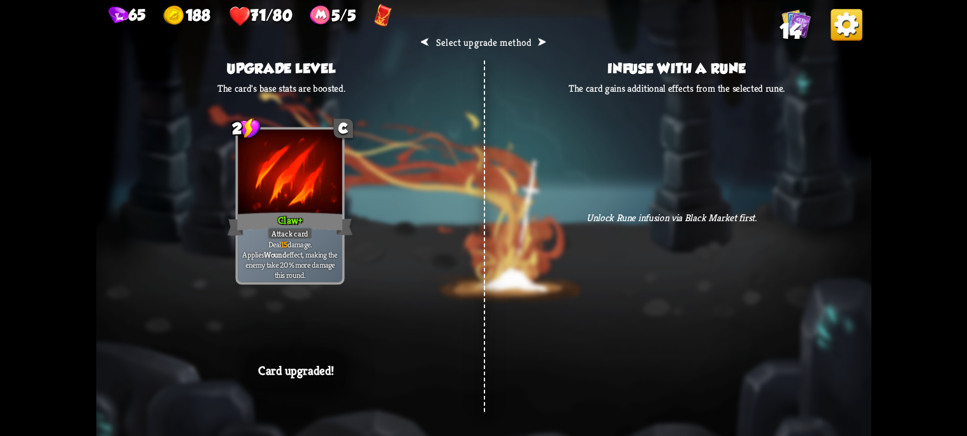
click at [320, 262] on p "Deal 15 damage. Applies Wound effect, making the enemy take 20% more damage thi…" at bounding box center [289, 259] width 99 height 41
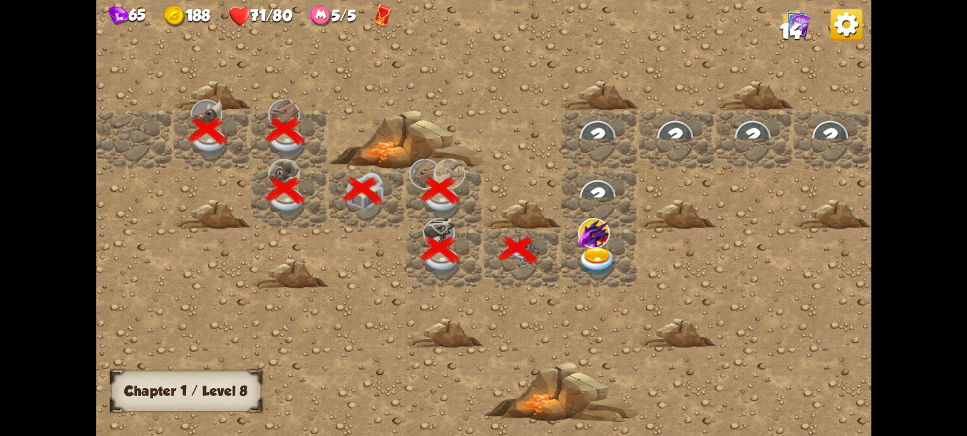
click at [517, 255] on div at bounding box center [523, 257] width 78 height 59
click at [591, 256] on img at bounding box center [597, 262] width 39 height 31
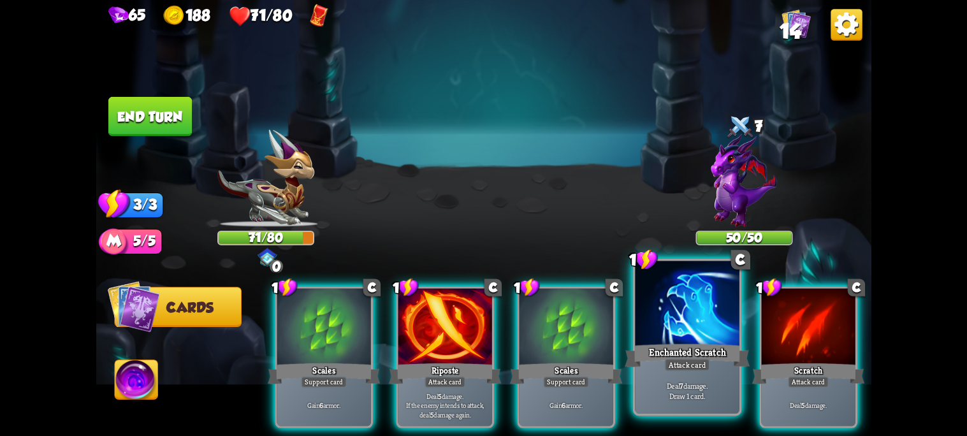
click at [698, 361] on div "Attack card" at bounding box center [686, 364] width 45 height 13
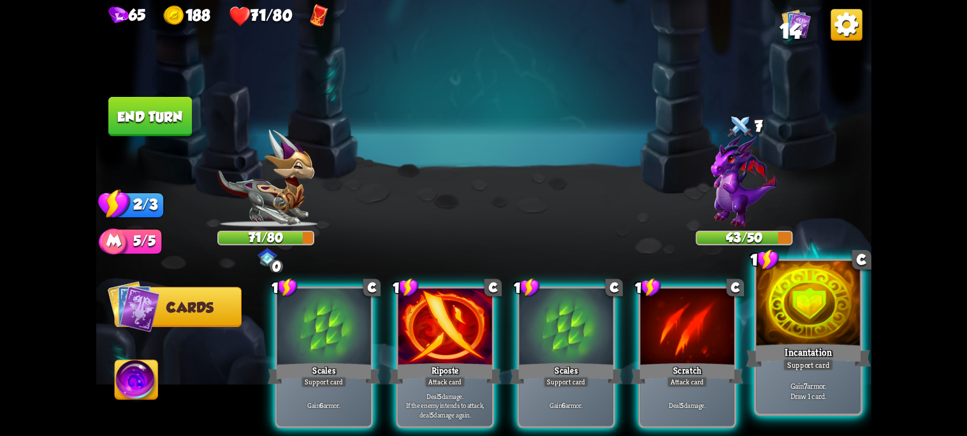
click at [770, 354] on div "Incantation" at bounding box center [808, 356] width 125 height 28
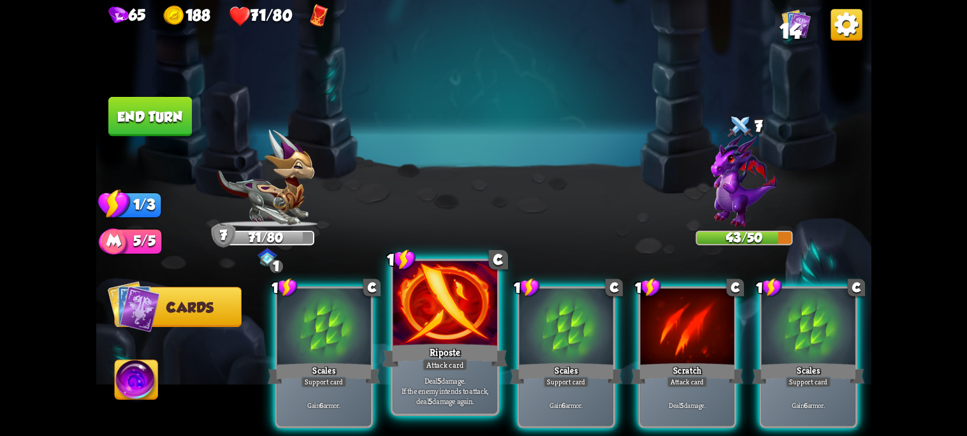
click at [452, 356] on div "Riposte" at bounding box center [444, 356] width 125 height 28
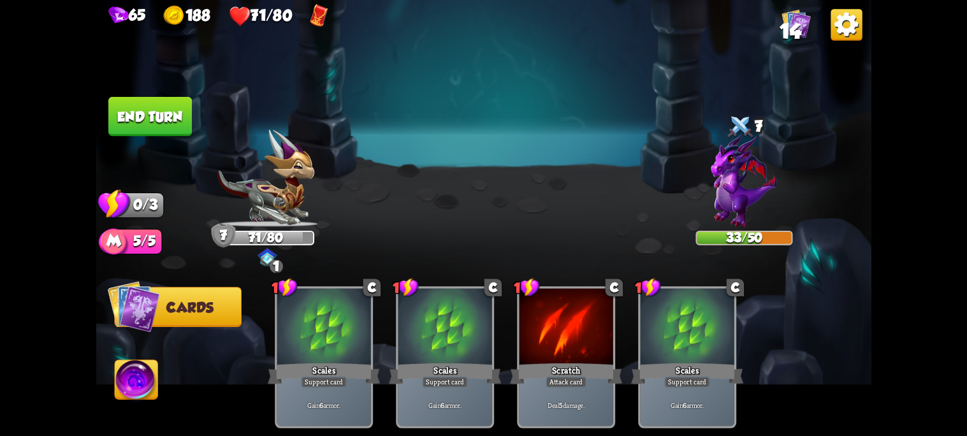
click at [159, 119] on button "End turn" at bounding box center [149, 117] width 83 height 40
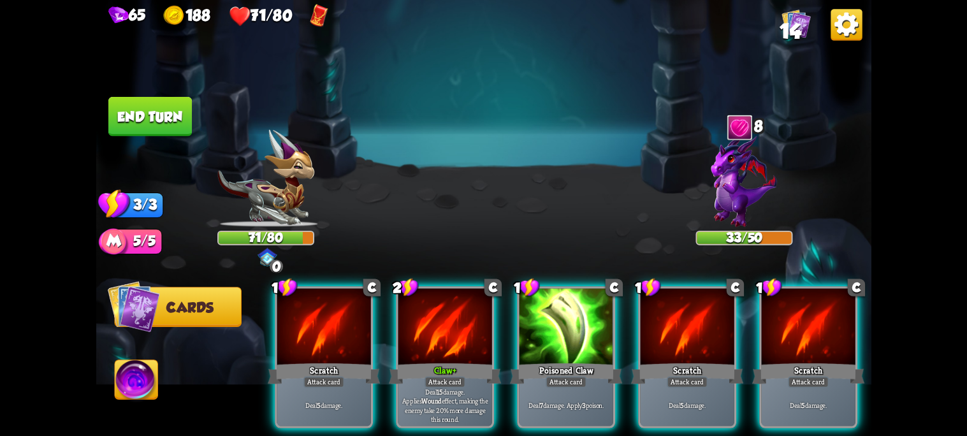
click at [750, 122] on div at bounding box center [738, 127] width 29 height 31
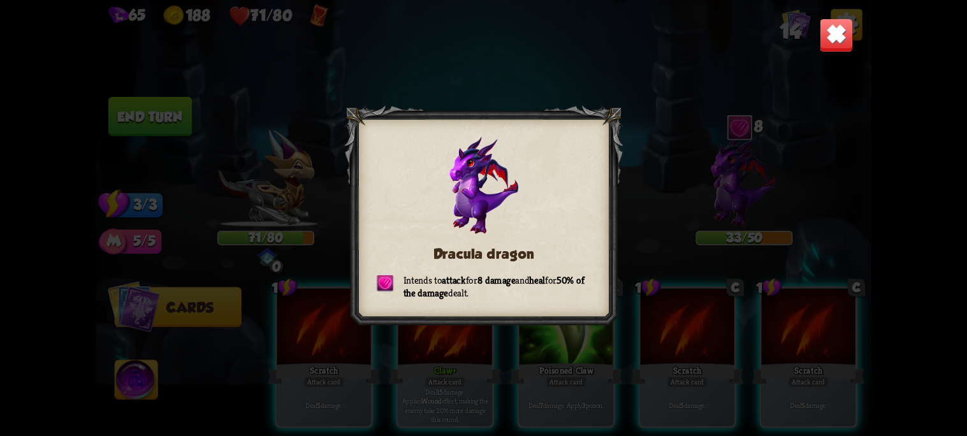
click at [838, 33] on img at bounding box center [836, 35] width 34 height 34
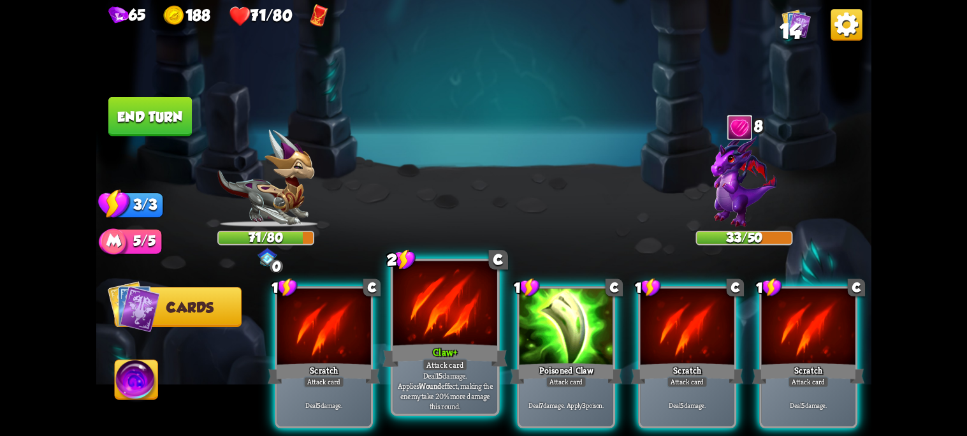
click at [446, 335] on div at bounding box center [445, 305] width 104 height 88
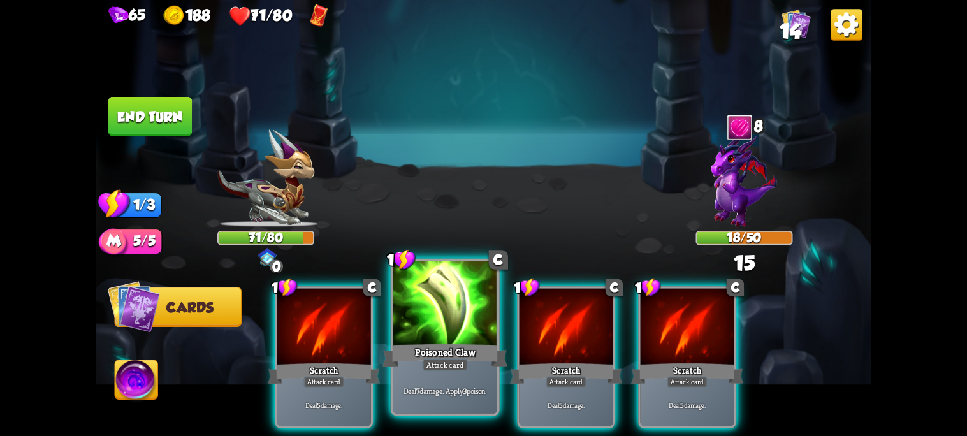
click at [429, 347] on div "Poisoned Claw" at bounding box center [444, 356] width 125 height 28
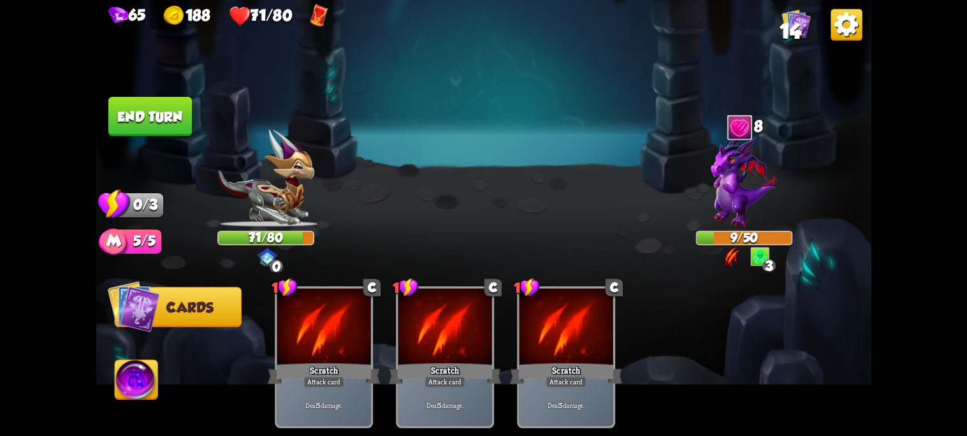
click at [141, 120] on button "End turn" at bounding box center [149, 117] width 83 height 40
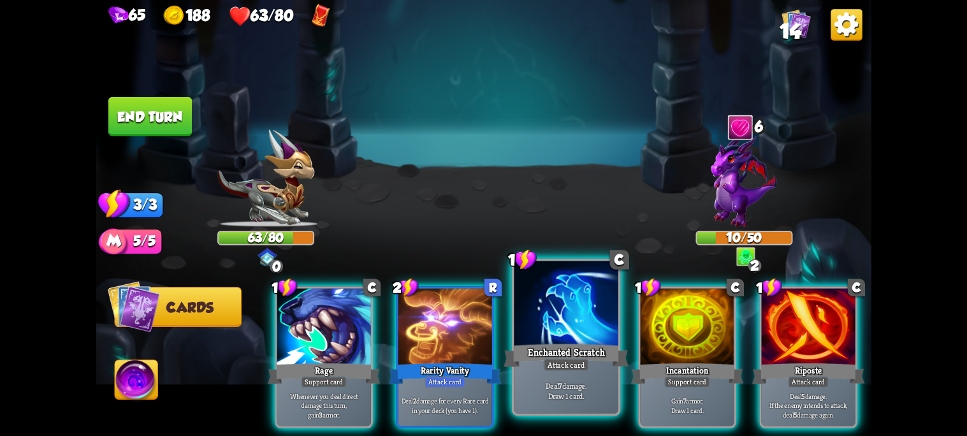
click at [573, 338] on div at bounding box center [566, 305] width 104 height 88
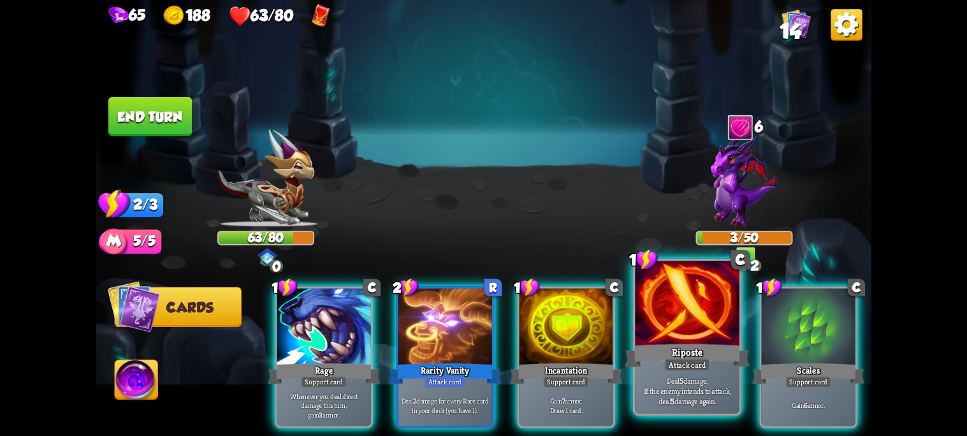
click at [712, 361] on div "Riposte" at bounding box center [686, 356] width 125 height 28
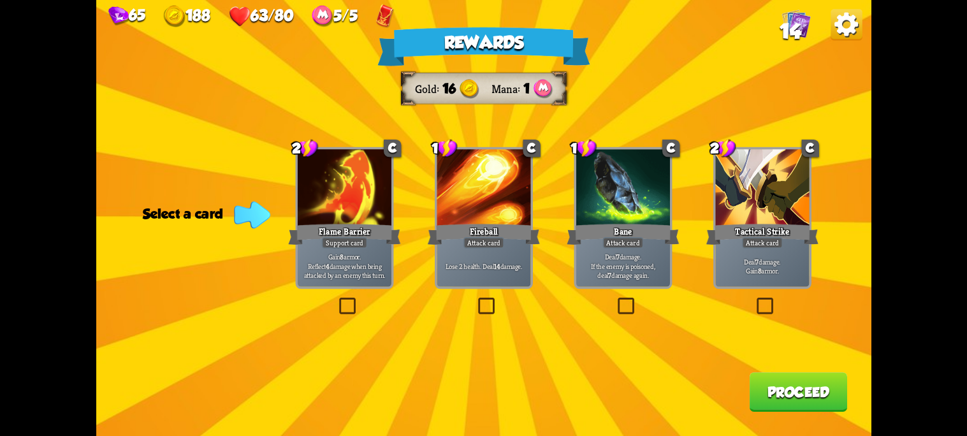
click at [614, 299] on label at bounding box center [614, 299] width 0 height 0
click at [0, 0] on input "checkbox" at bounding box center [0, 0] width 0 height 0
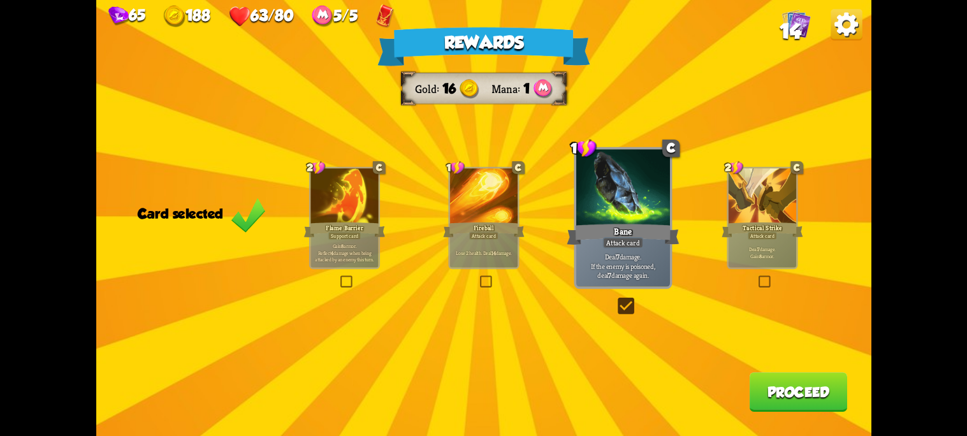
click at [614, 299] on label at bounding box center [614, 299] width 0 height 0
click at [0, 0] on input "checkbox" at bounding box center [0, 0] width 0 height 0
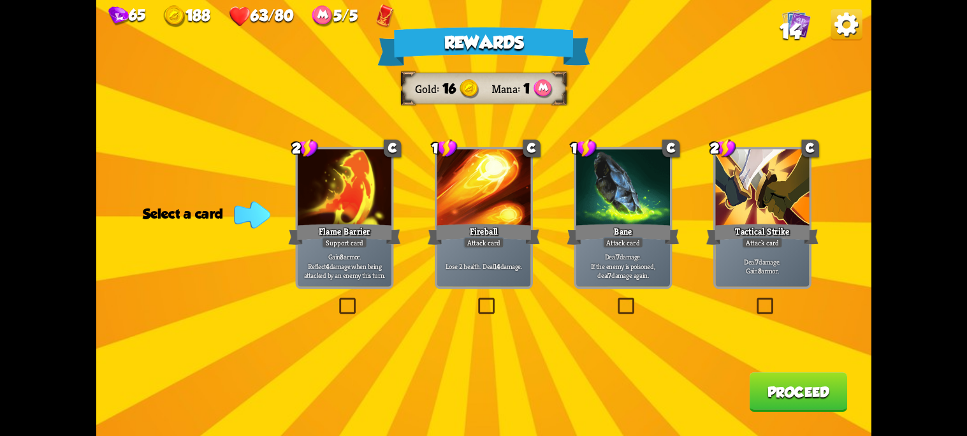
click at [754, 299] on label at bounding box center [754, 299] width 0 height 0
click at [0, 0] on input "checkbox" at bounding box center [0, 0] width 0 height 0
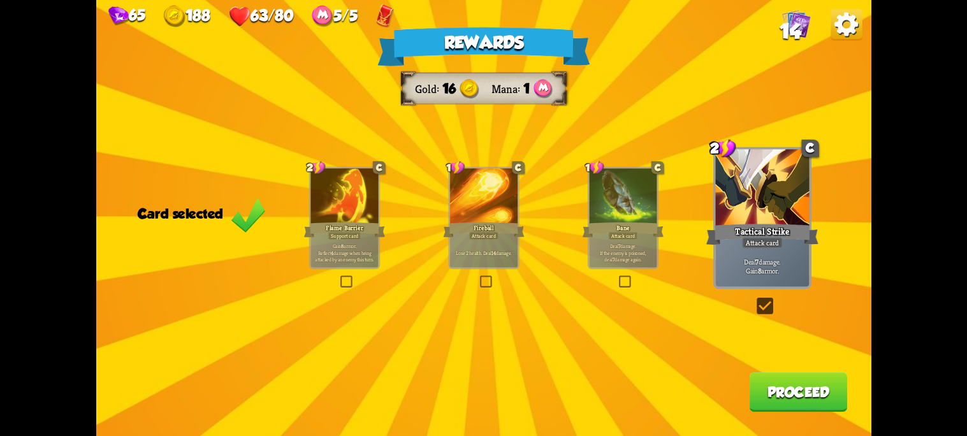
click at [760, 407] on button "Proceed" at bounding box center [797, 392] width 97 height 40
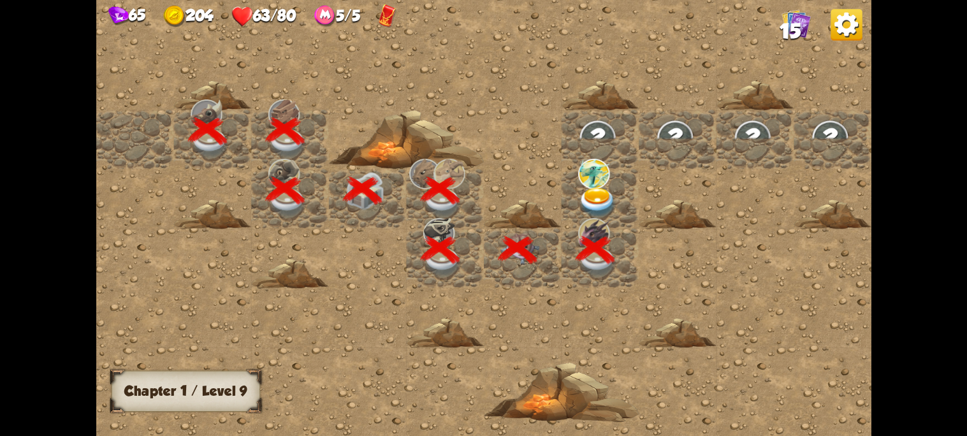
click at [580, 192] on img at bounding box center [597, 202] width 39 height 31
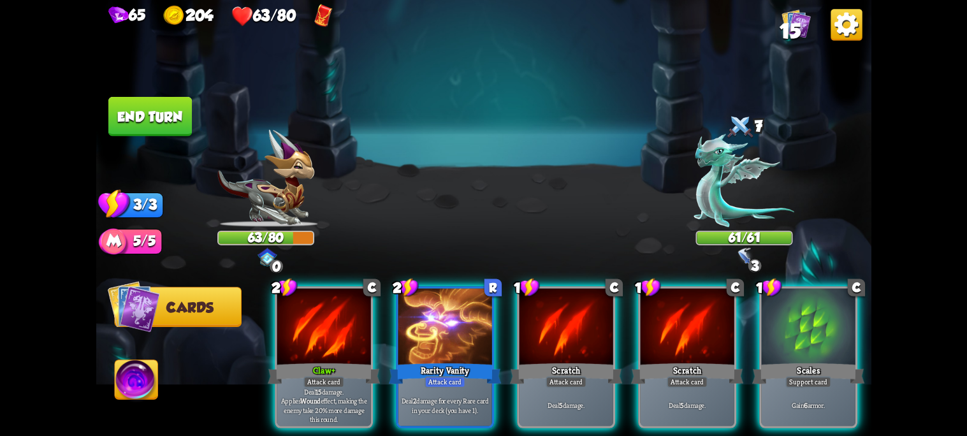
click at [740, 261] on img at bounding box center [744, 256] width 19 height 19
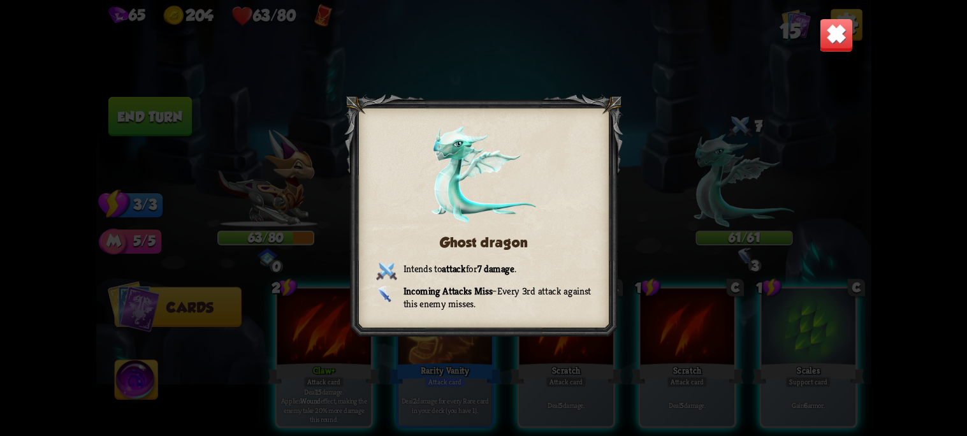
click at [829, 36] on img at bounding box center [836, 35] width 34 height 34
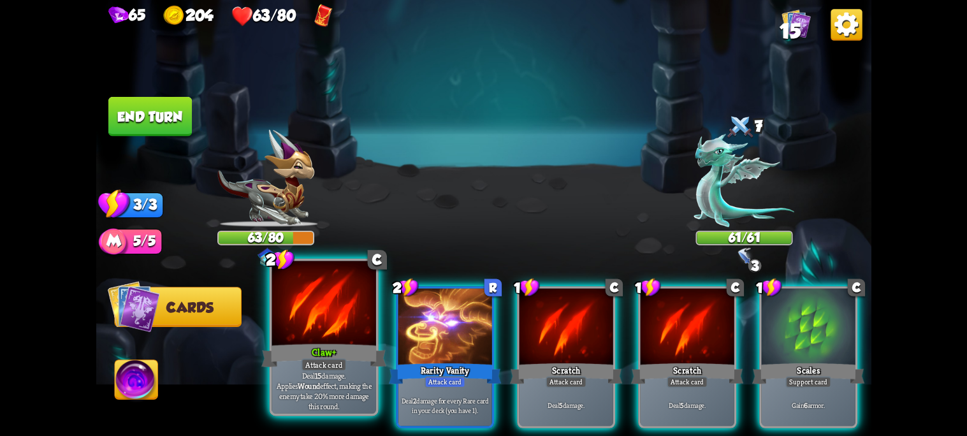
click at [287, 336] on div at bounding box center [323, 305] width 104 height 88
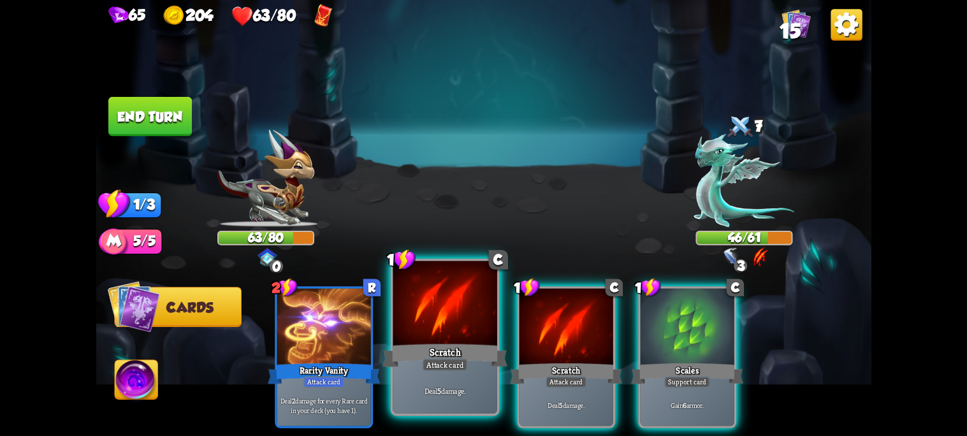
click at [463, 347] on div "Scratch" at bounding box center [444, 356] width 125 height 28
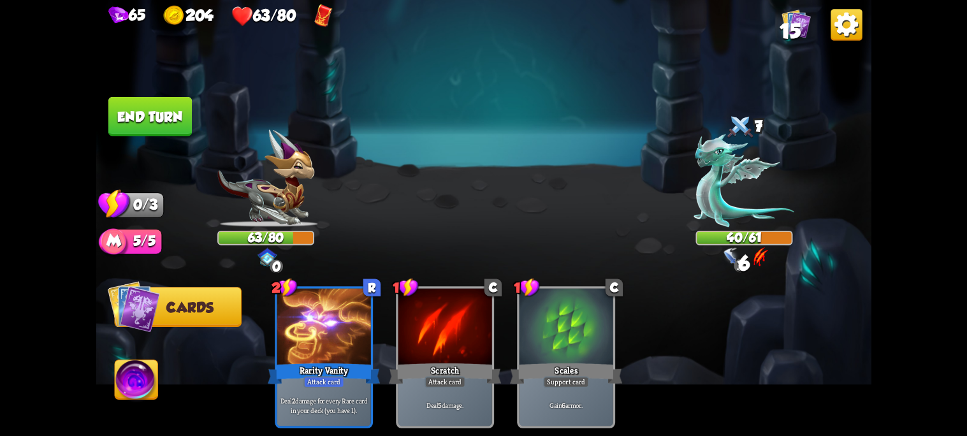
click at [166, 112] on button "End turn" at bounding box center [149, 117] width 83 height 40
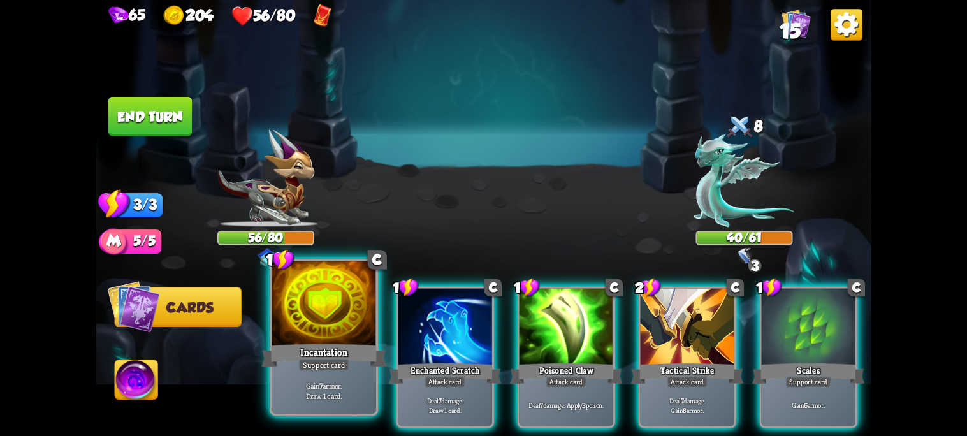
click at [317, 326] on div at bounding box center [323, 305] width 104 height 88
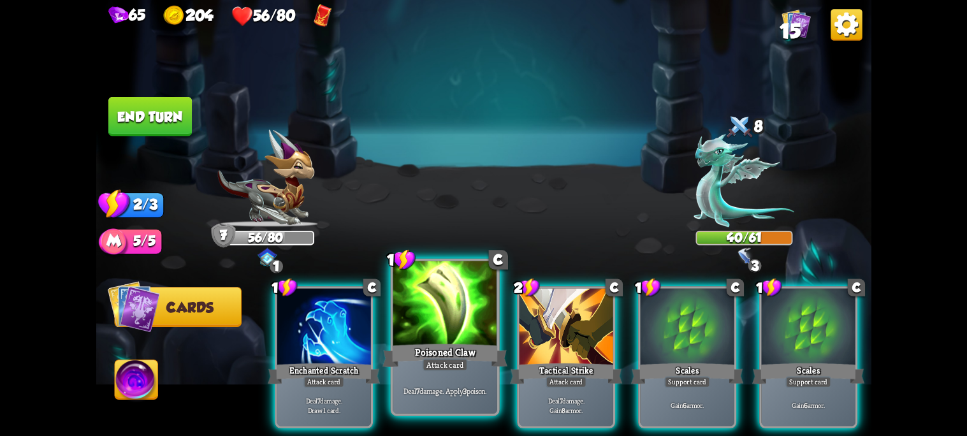
click at [454, 342] on div "Poisoned Claw" at bounding box center [444, 356] width 125 height 28
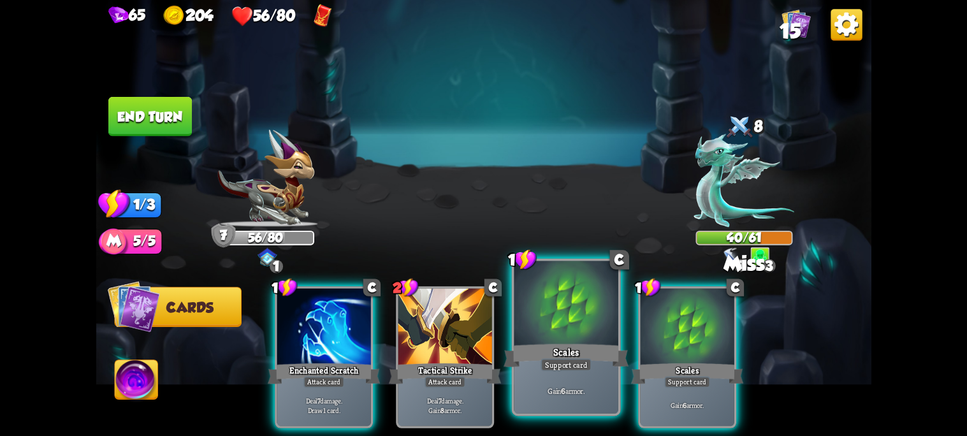
click at [569, 338] on div at bounding box center [566, 305] width 104 height 88
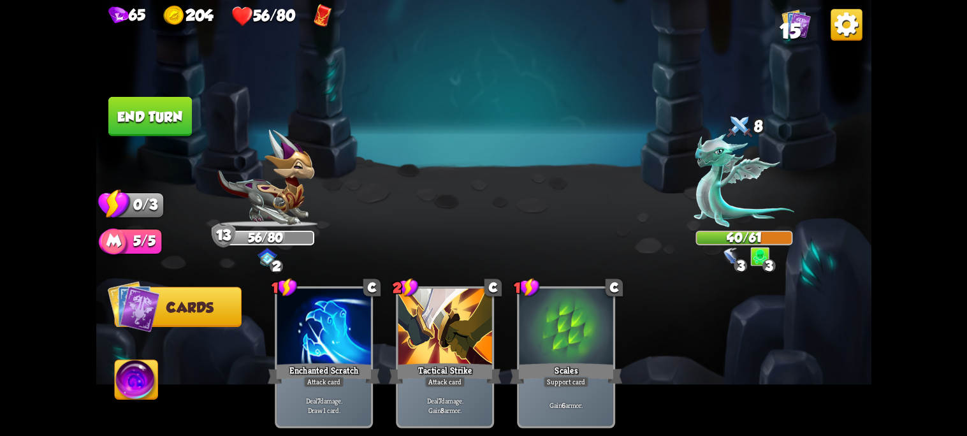
click at [145, 114] on button "End turn" at bounding box center [149, 117] width 83 height 40
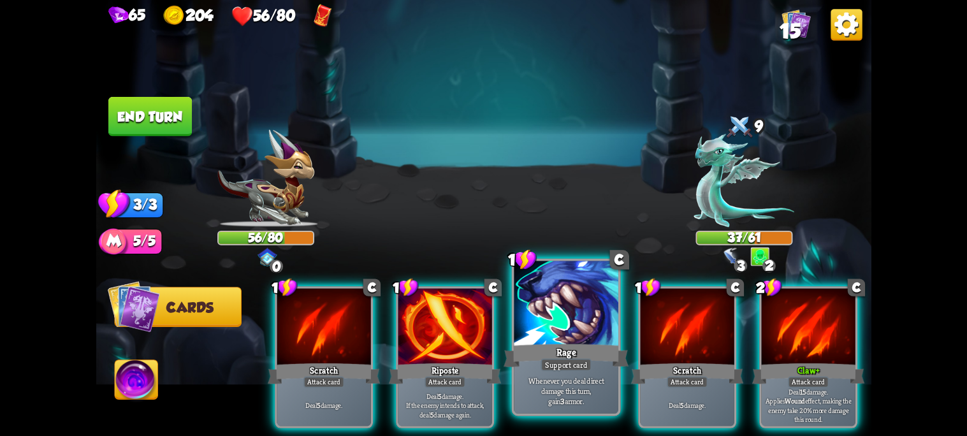
click at [553, 354] on div "Rage" at bounding box center [565, 356] width 125 height 28
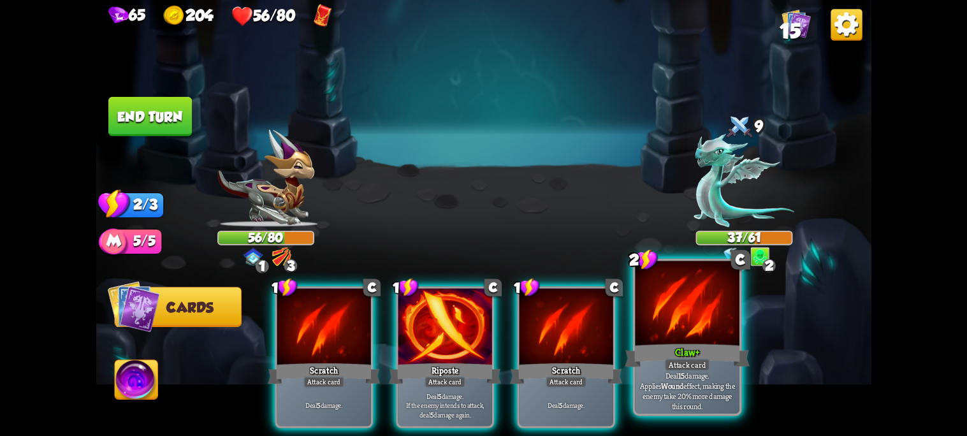
click at [684, 370] on div "Attack card" at bounding box center [686, 364] width 45 height 13
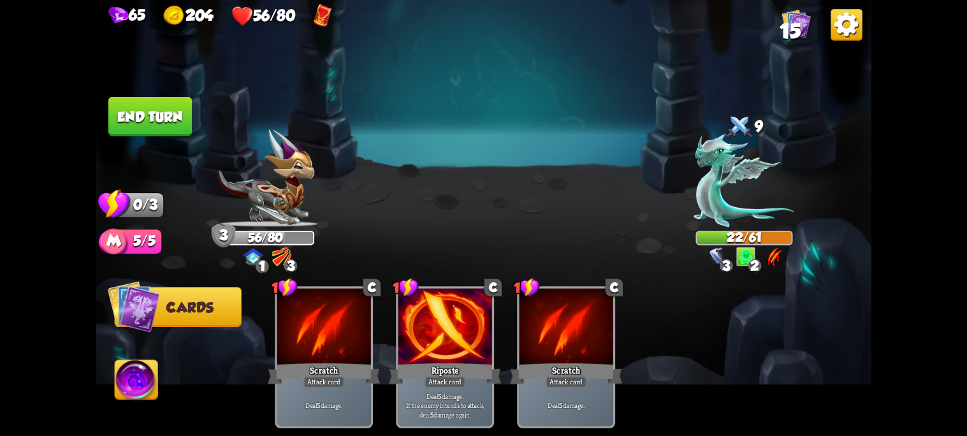
click at [163, 113] on button "End turn" at bounding box center [149, 117] width 83 height 40
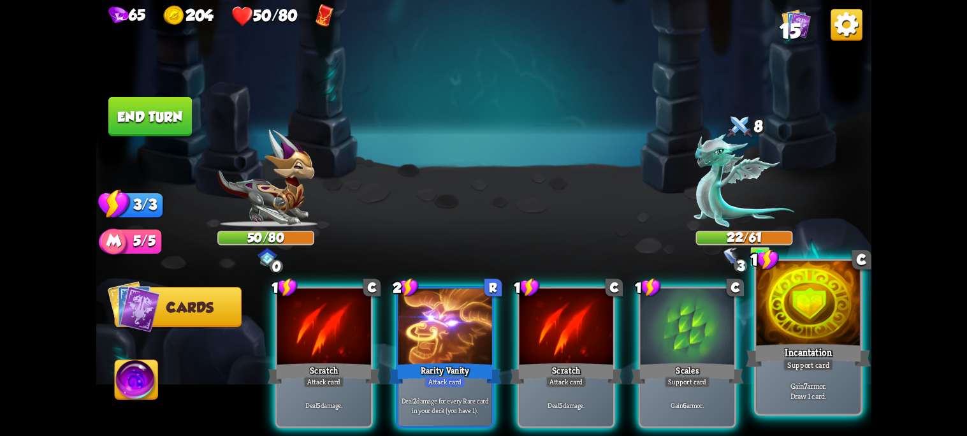
click at [842, 363] on div "Incantation" at bounding box center [808, 356] width 125 height 28
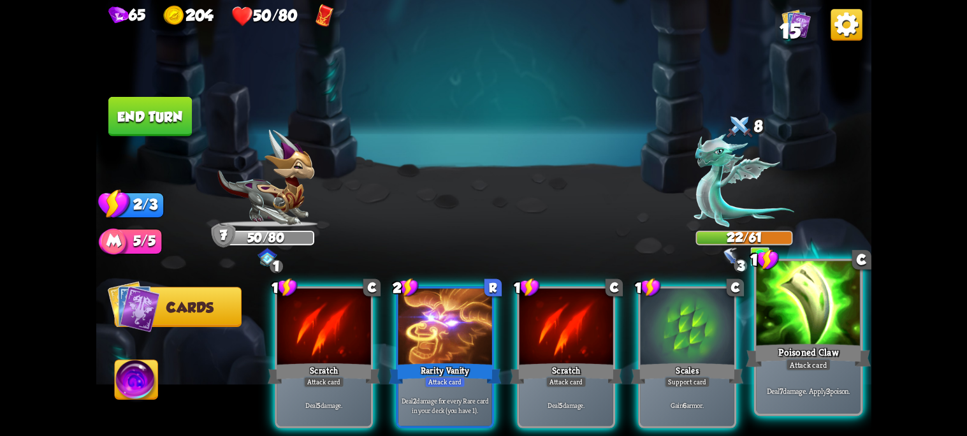
click at [803, 331] on div at bounding box center [808, 305] width 104 height 88
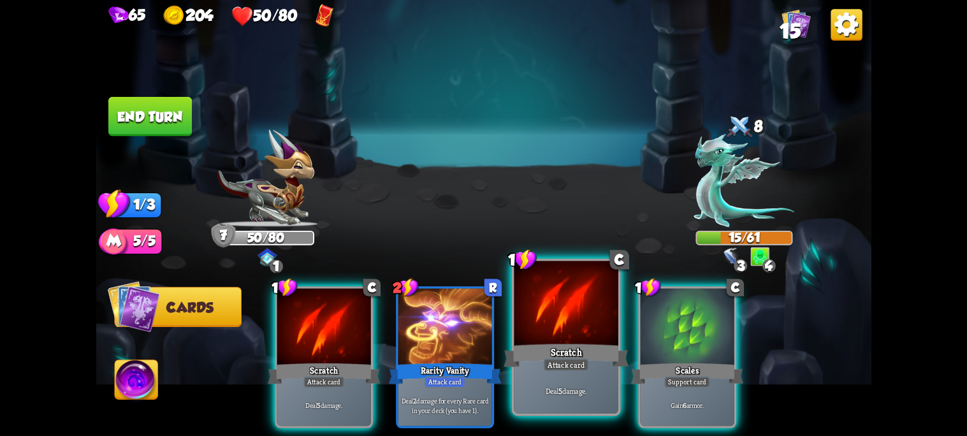
click at [590, 333] on div at bounding box center [566, 305] width 104 height 88
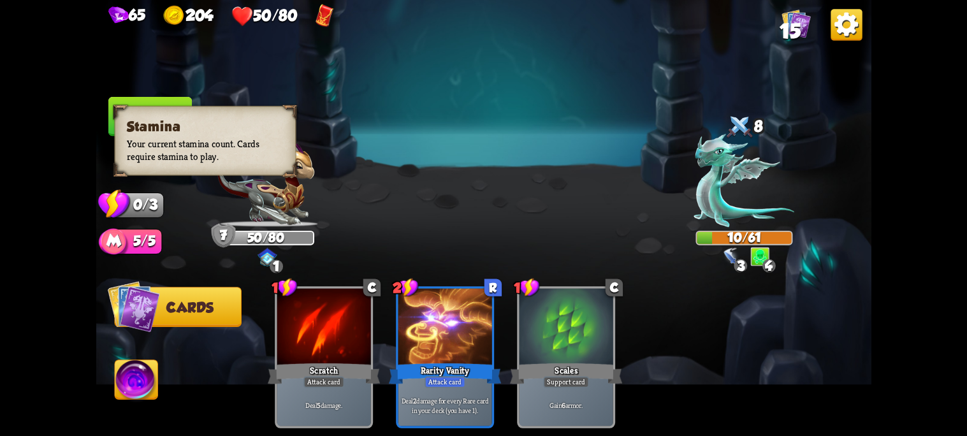
click at [129, 198] on img at bounding box center [113, 203] width 32 height 31
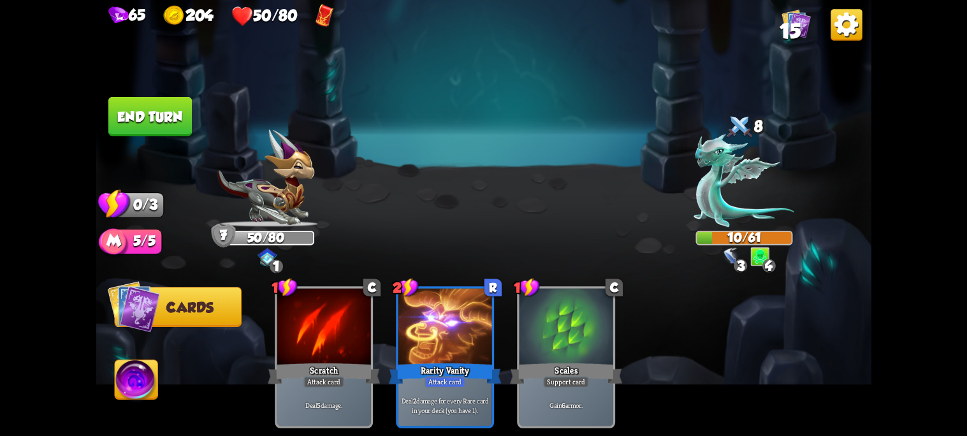
click at [134, 391] on img at bounding box center [136, 381] width 43 height 43
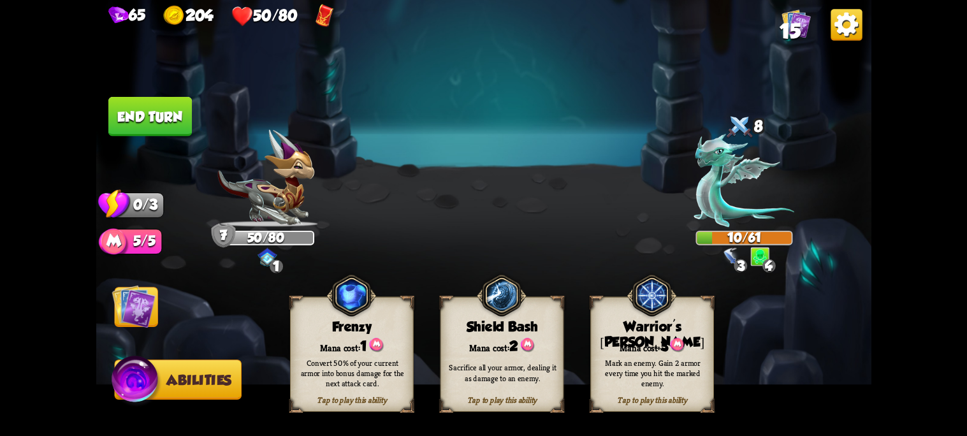
click at [645, 354] on div "Mark an enemy. Gain 2 armor every time you hit the marked enemy." at bounding box center [653, 373] width 124 height 48
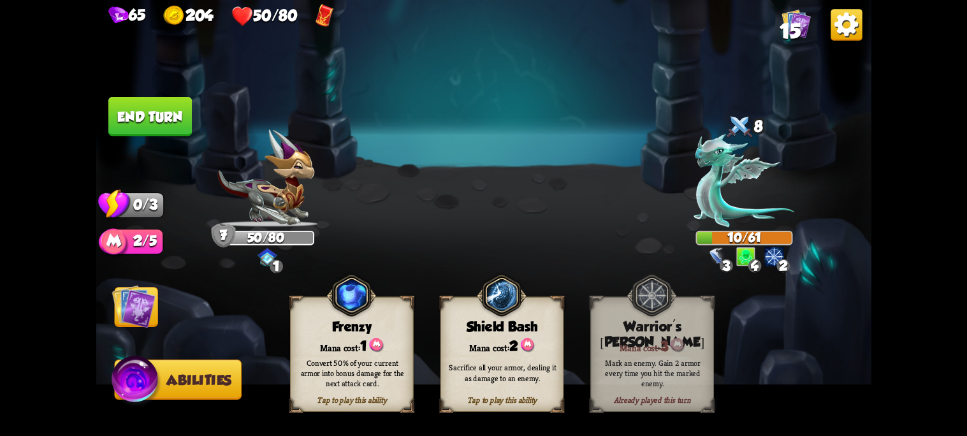
click at [738, 185] on img at bounding box center [743, 180] width 101 height 93
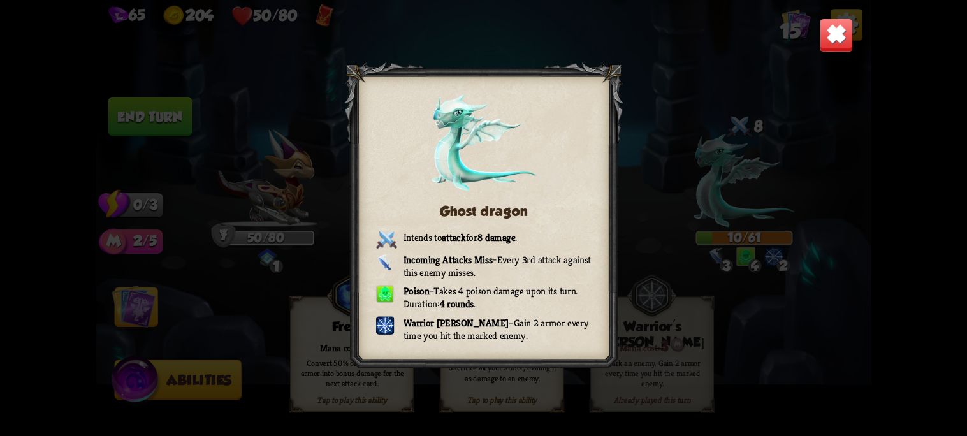
click at [835, 34] on img at bounding box center [836, 35] width 34 height 34
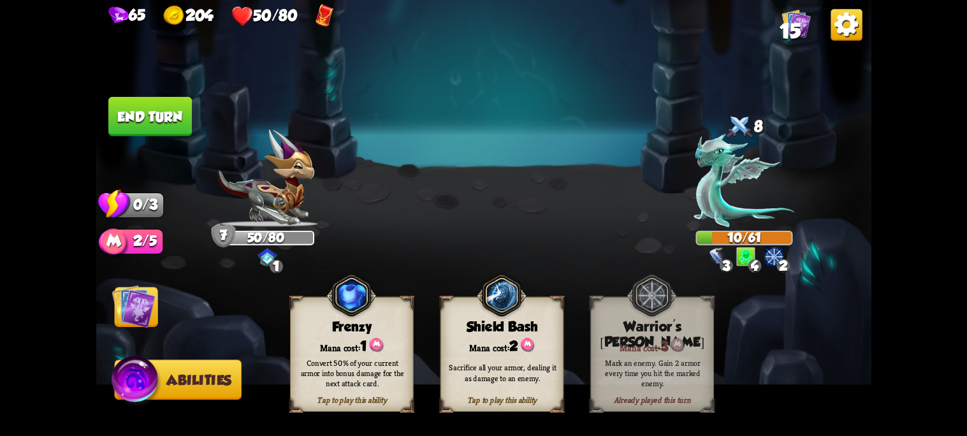
click at [154, 117] on button "End turn" at bounding box center [149, 117] width 83 height 40
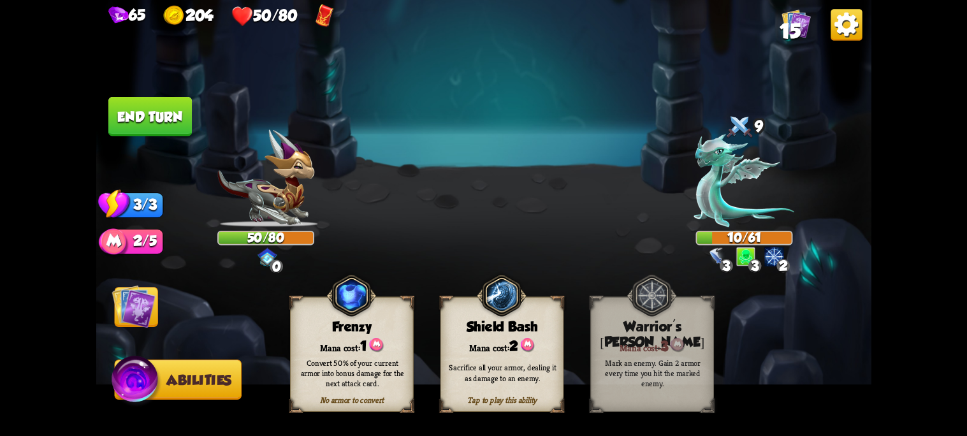
click at [121, 311] on img at bounding box center [133, 306] width 43 height 43
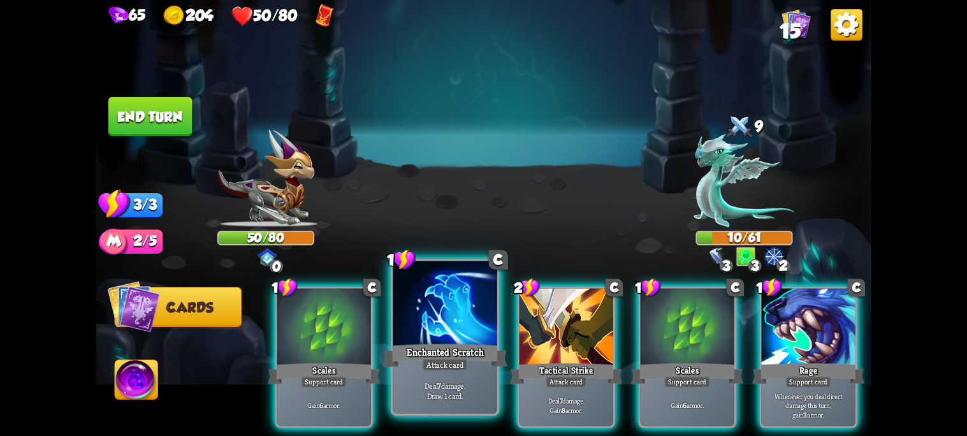
click at [438, 338] on div at bounding box center [445, 305] width 104 height 88
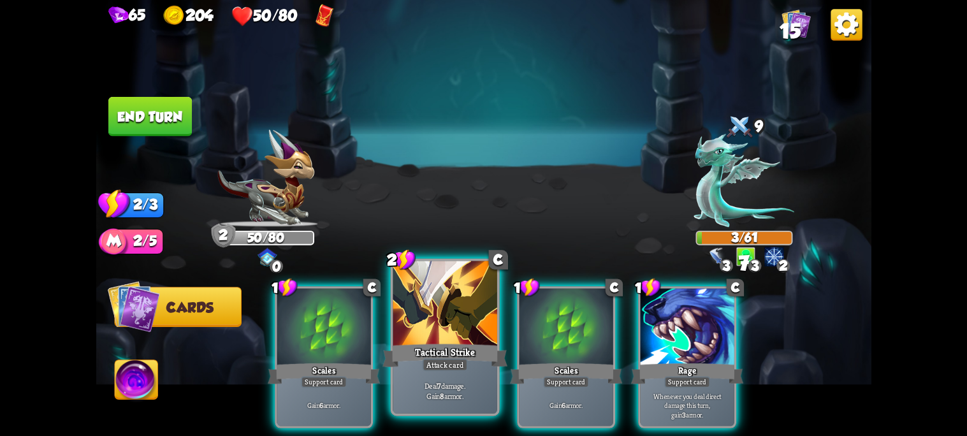
click at [438, 334] on div at bounding box center [445, 305] width 104 height 88
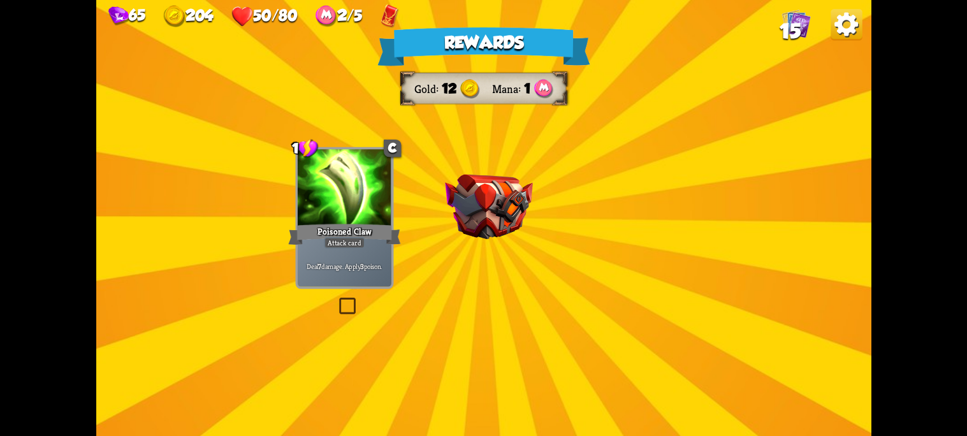
click at [482, 184] on img at bounding box center [489, 207] width 88 height 65
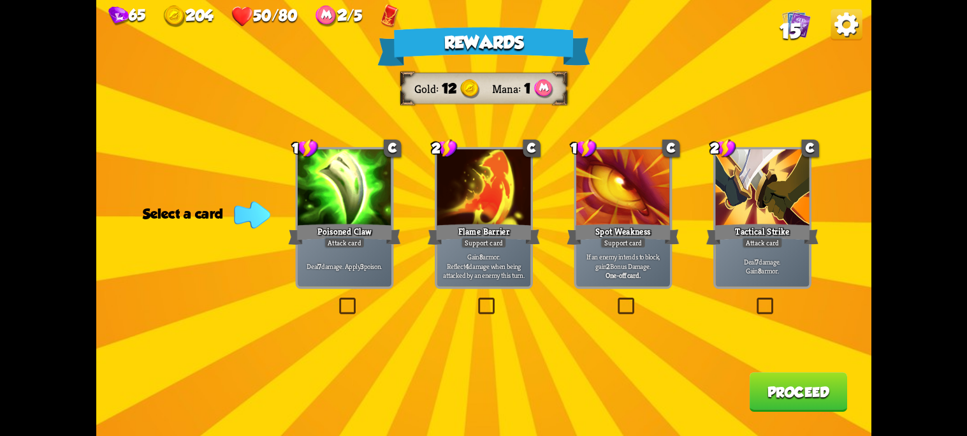
click at [858, 49] on div "Rewards Gold 12 Mana 1 Select a card 1 C Poisoned Claw Attack card Deal 7 damag…" at bounding box center [483, 218] width 775 height 436
click at [848, 33] on img at bounding box center [845, 24] width 31 height 31
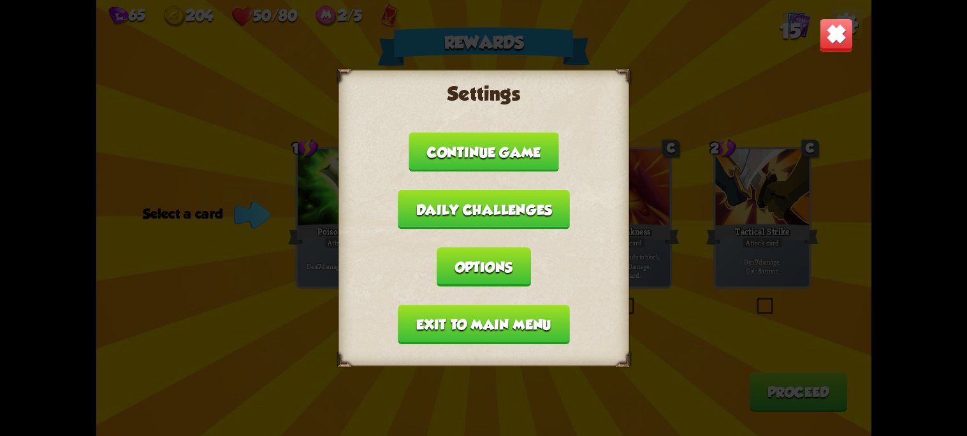
click at [448, 320] on button "Exit to main menu" at bounding box center [483, 325] width 171 height 40
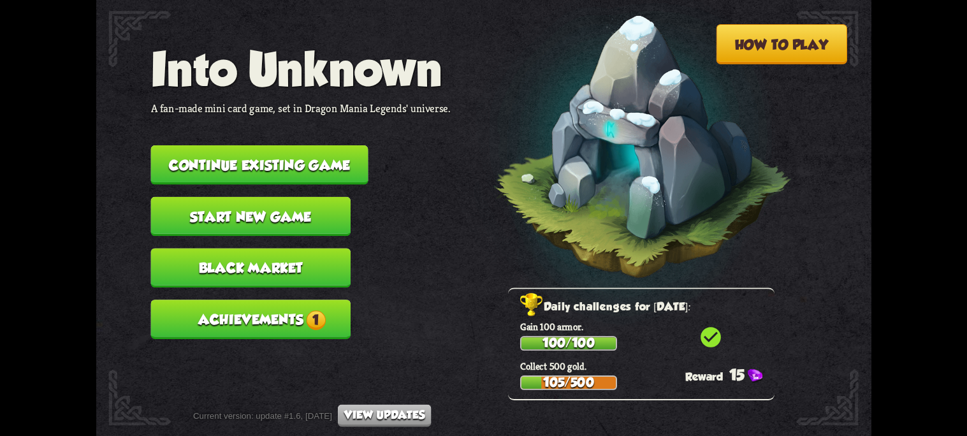
click at [250, 249] on button "Black Market" at bounding box center [250, 269] width 200 height 40
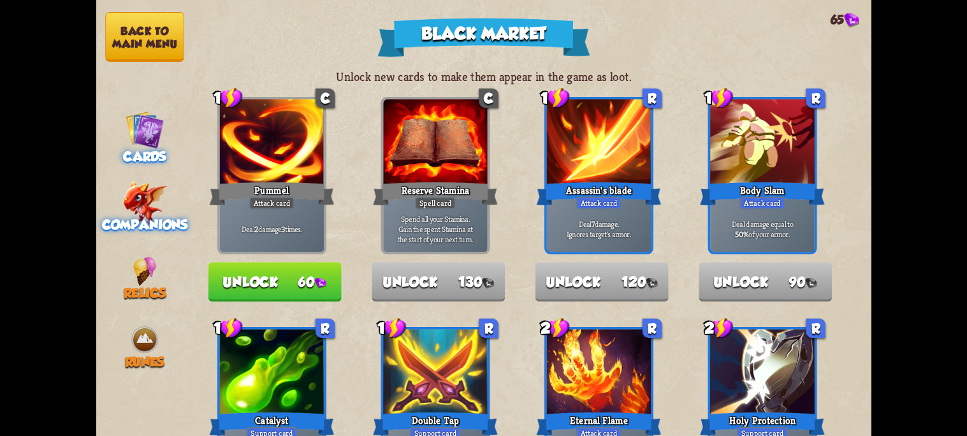
click at [117, 217] on span "Companions" at bounding box center [144, 224] width 86 height 15
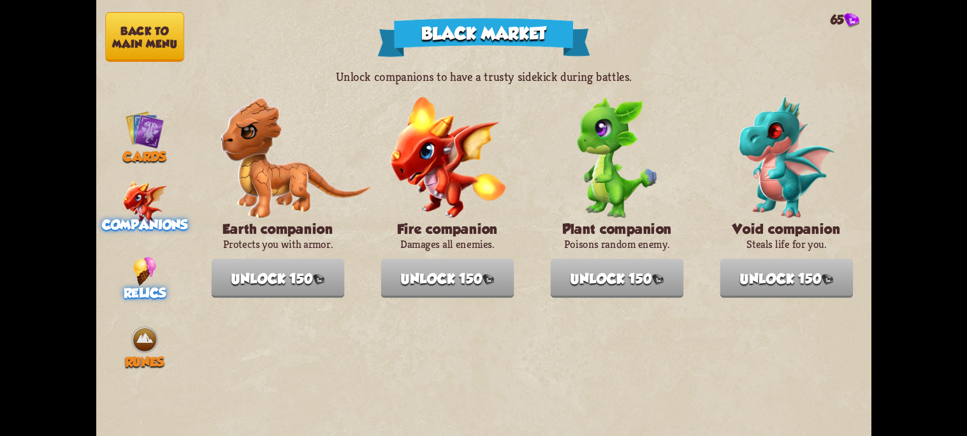
click at [138, 257] on img at bounding box center [145, 271] width 24 height 29
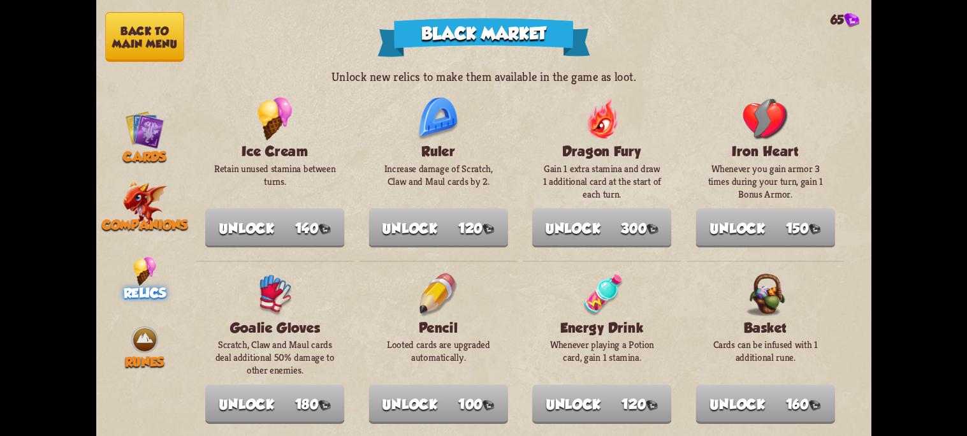
click at [115, 354] on nav "Back to main menu Cards Companions Relics Runes" at bounding box center [144, 218] width 97 height 436
click at [135, 335] on img at bounding box center [144, 339] width 29 height 29
